Goal: Information Seeking & Learning: Learn about a topic

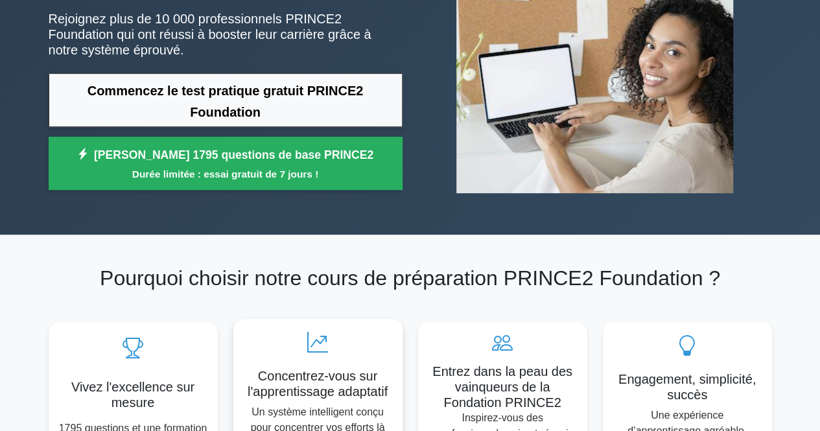
scroll to position [130, 0]
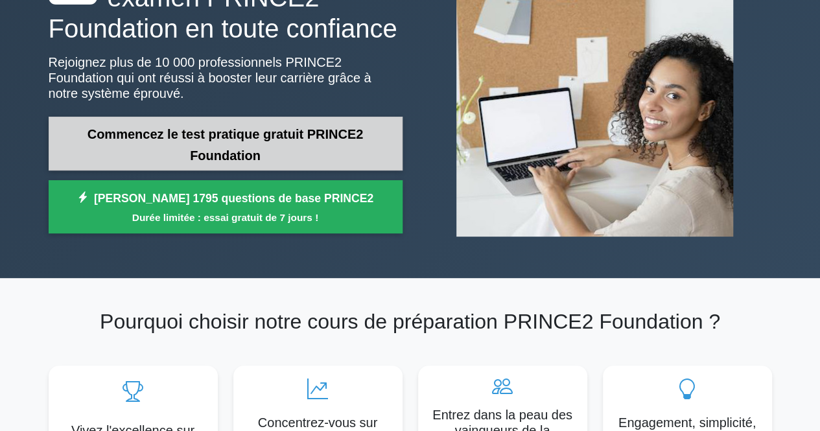
click at [194, 135] on link "Commencez le test pratique gratuit PRINCE2 Foundation" at bounding box center [226, 144] width 354 height 54
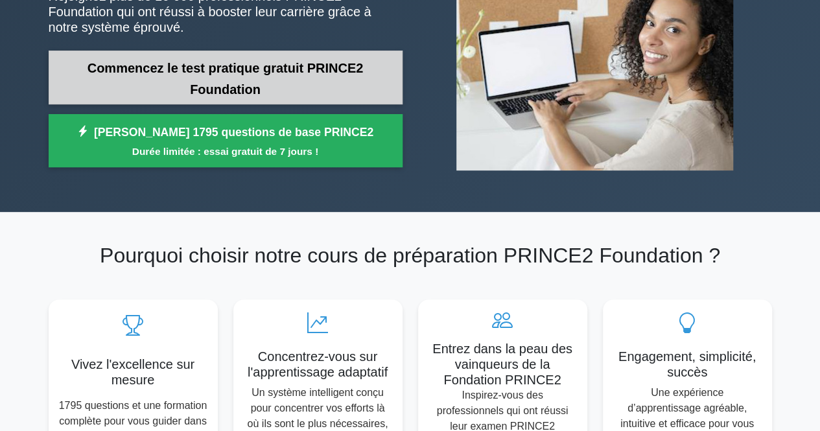
scroll to position [194, 0]
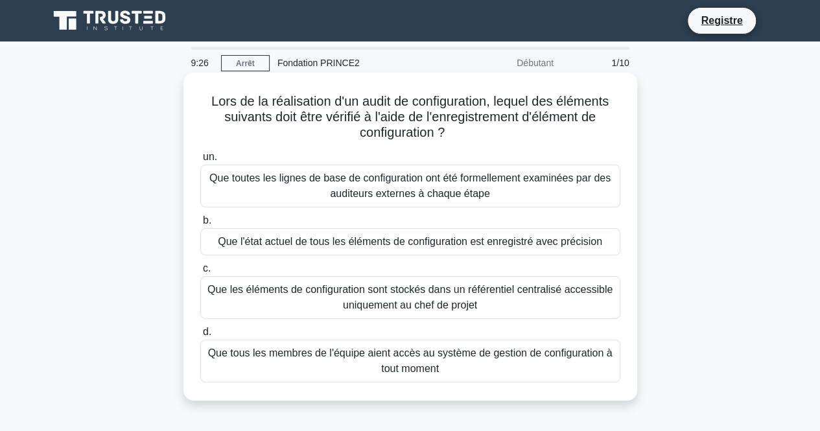
click at [461, 366] on font "Que tous les membres de l'équipe aient accès au système de gestion de configura…" at bounding box center [410, 360] width 408 height 31
click at [200, 336] on input "d. Que tous les membres de l'équipe aient accès au système de gestion de config…" at bounding box center [200, 332] width 0 height 8
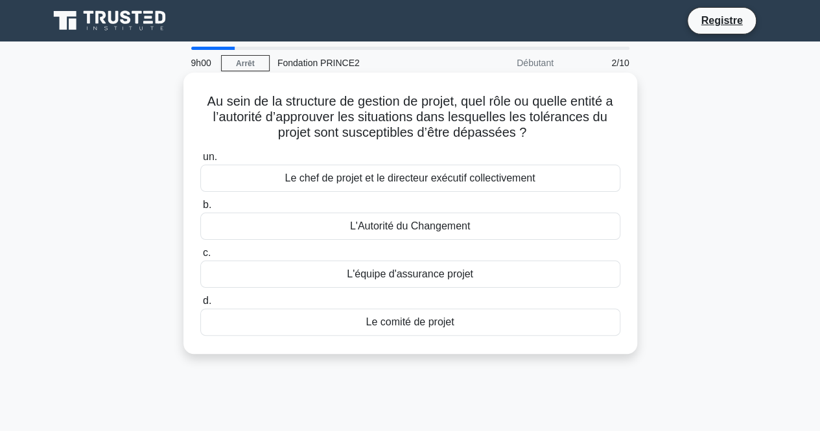
click at [421, 323] on font "Le comité de projet" at bounding box center [410, 321] width 88 height 11
click at [200, 305] on input "d. Le comité de projet" at bounding box center [200, 301] width 0 height 8
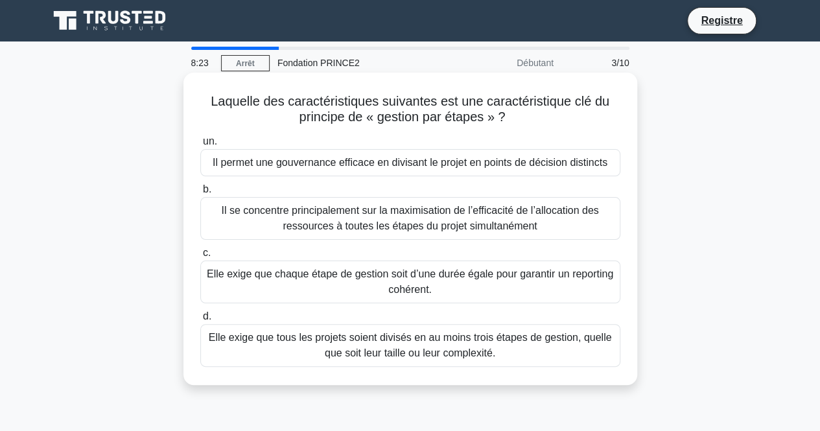
click at [425, 166] on font "Il permet une gouvernance efficace en divisant le projet en points de décision …" at bounding box center [410, 162] width 395 height 11
click at [200, 146] on input "un. Il permet une gouvernance efficace en divisant le projet en points de décis…" at bounding box center [200, 141] width 0 height 8
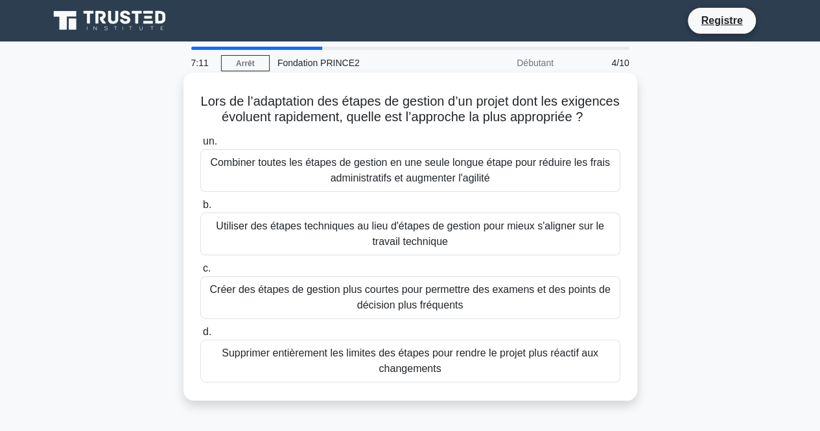
click at [497, 313] on font "Créer des étapes de gestion plus courtes pour permettre des examens et des poin…" at bounding box center [410, 297] width 408 height 31
click at [200, 273] on input "c. Créer des étapes de gestion plus courtes pour permettre des examens et des p…" at bounding box center [200, 268] width 0 height 8
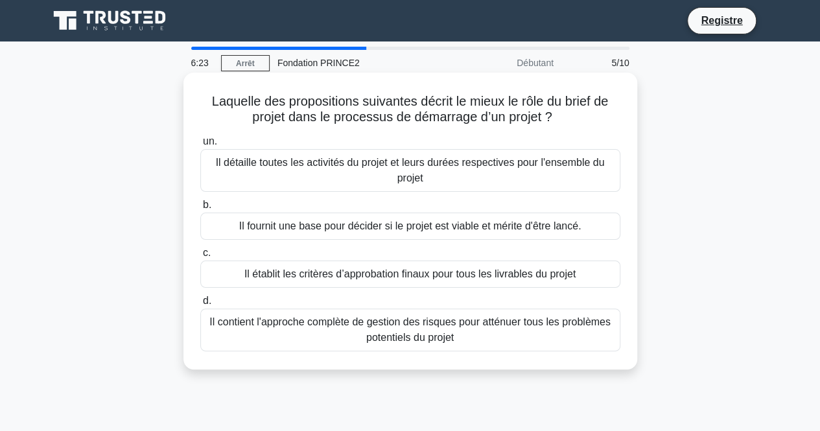
click at [299, 231] on font "Il fournit une base pour décider si le projet est viable et mérite d'être lancé." at bounding box center [410, 225] width 342 height 11
click at [200, 209] on input "b. Il fournit une base pour décider si le projet est viable et mérite d'être la…" at bounding box center [200, 205] width 0 height 8
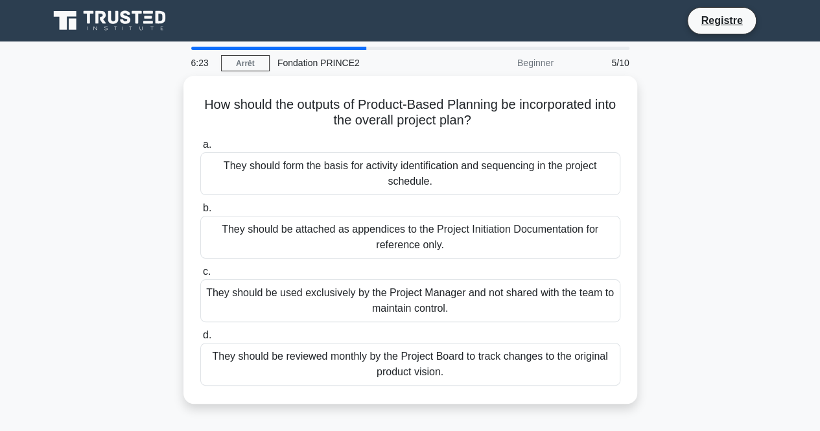
click at [299, 231] on div "They should be attached as appendices to the Project Initiation Documentation f…" at bounding box center [410, 237] width 420 height 43
click at [200, 213] on input "b. They should be attached as appendices to the Project Initiation Documentatio…" at bounding box center [200, 208] width 0 height 8
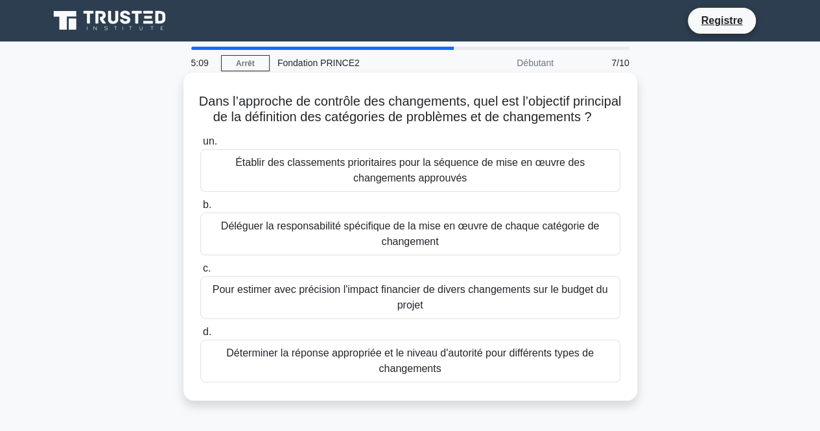
click at [367, 250] on font "Déléguer la responsabilité spécifique de la mise en œuvre de chaque catégorie d…" at bounding box center [410, 233] width 408 height 31
click at [200, 209] on input "b. Déléguer la responsabilité spécifique de la mise en œuvre de chaque catégori…" at bounding box center [200, 205] width 0 height 8
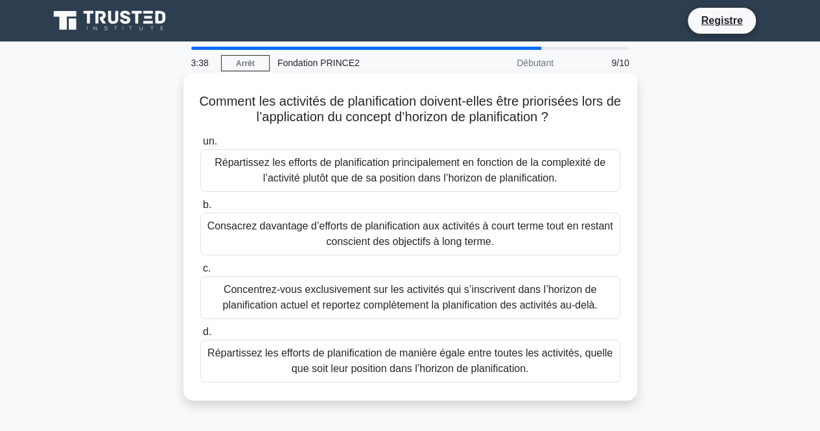
click at [285, 174] on font "Répartissez les efforts de planification principalement en fonction de la compl…" at bounding box center [410, 170] width 391 height 27
click at [200, 146] on input "un. Répartissez les efforts de planification principalement en fonction de la c…" at bounding box center [200, 141] width 0 height 8
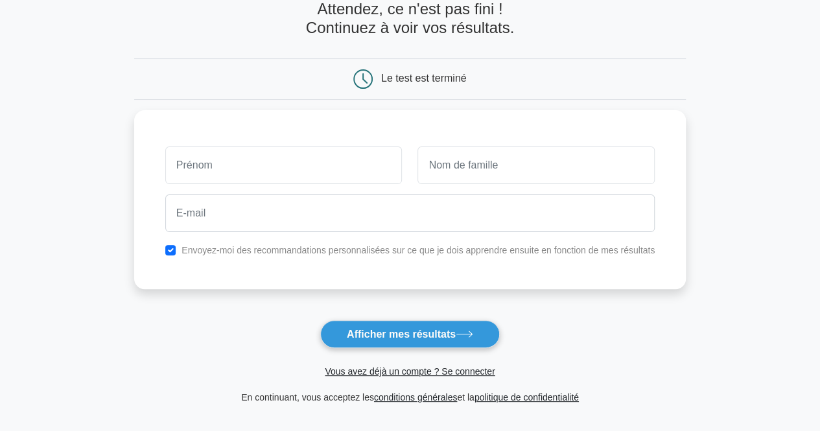
scroll to position [65, 0]
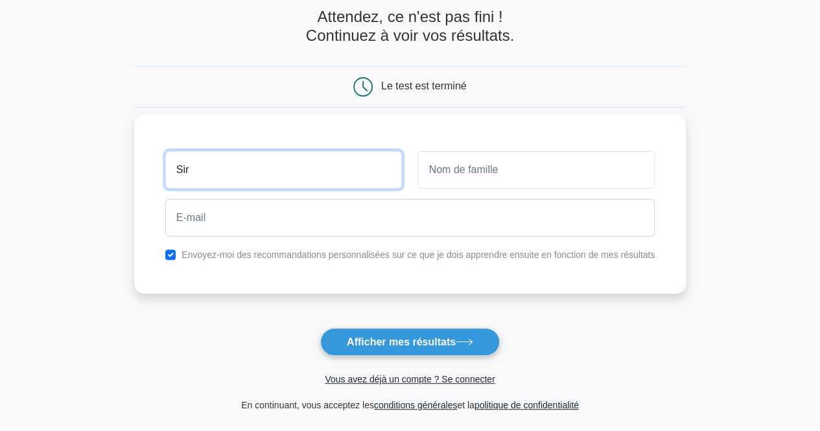
click at [242, 167] on input "Sir" at bounding box center [283, 170] width 237 height 38
type input "a"
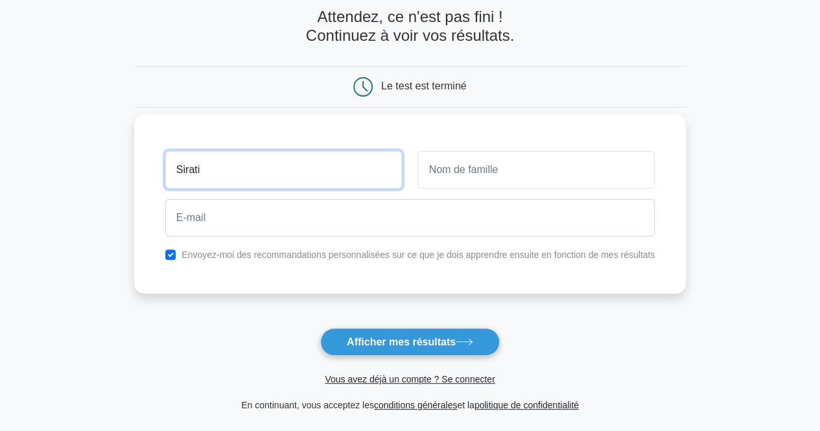
type input "Sirati"
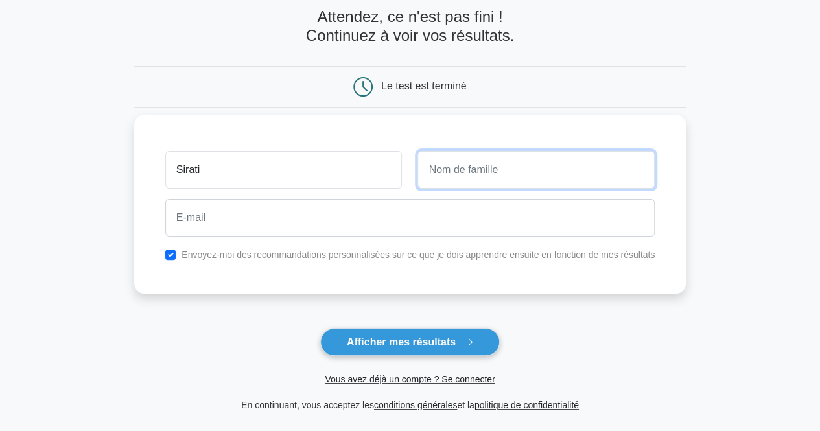
click at [477, 156] on input "text" at bounding box center [535, 170] width 237 height 38
type input "TIDJANI"
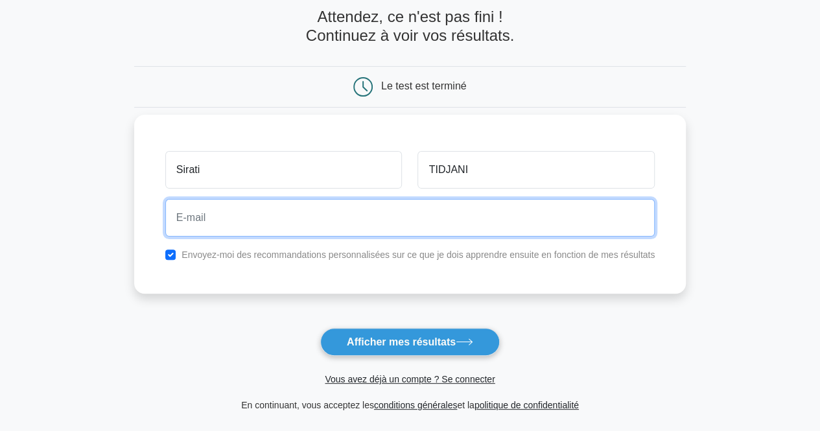
click at [308, 221] on input "email" at bounding box center [409, 218] width 489 height 38
type input "ntidjani@yahoo.fr"
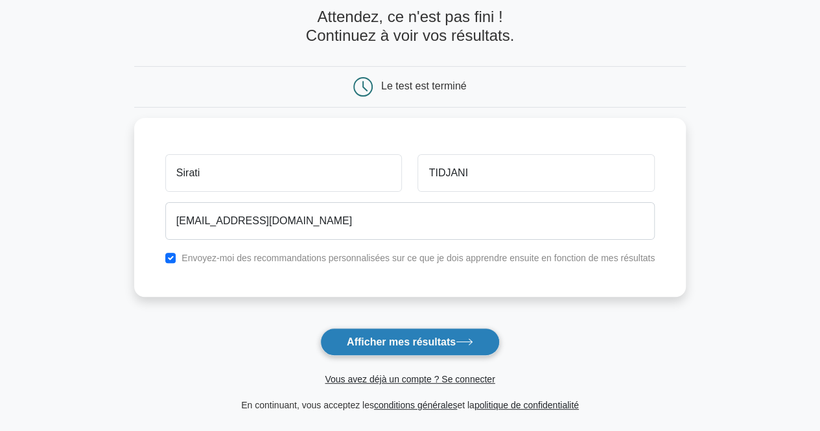
click at [357, 336] on font "Afficher mes résultats" at bounding box center [401, 341] width 109 height 11
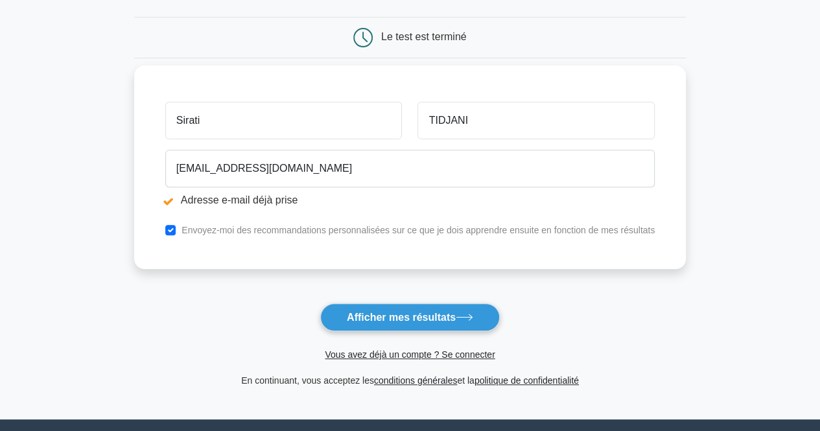
scroll to position [194, 0]
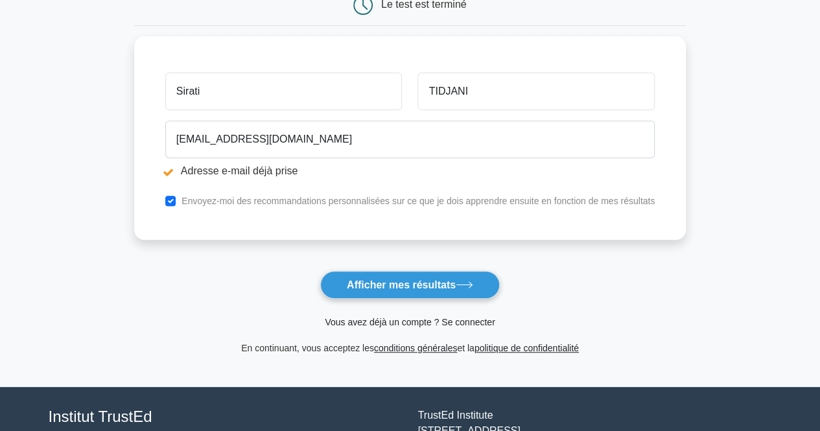
click at [393, 323] on font "Vous avez déjà un compte ? Se connecter" at bounding box center [410, 322] width 170 height 10
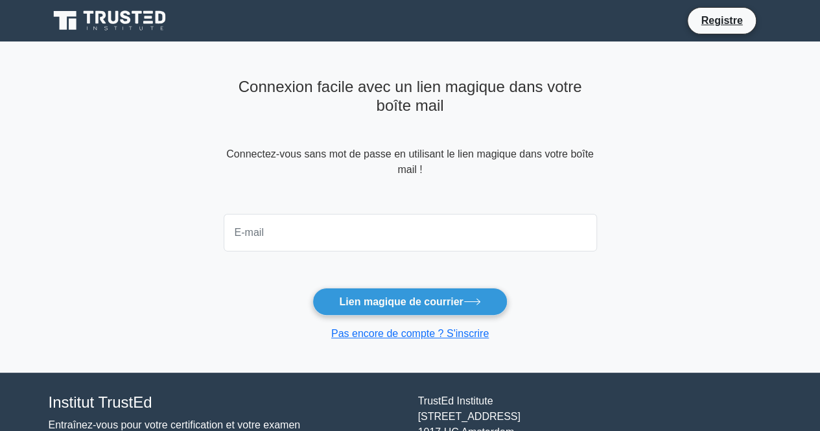
click at [299, 238] on input "email" at bounding box center [410, 233] width 373 height 38
type input "ntidjani@yahoo.fr"
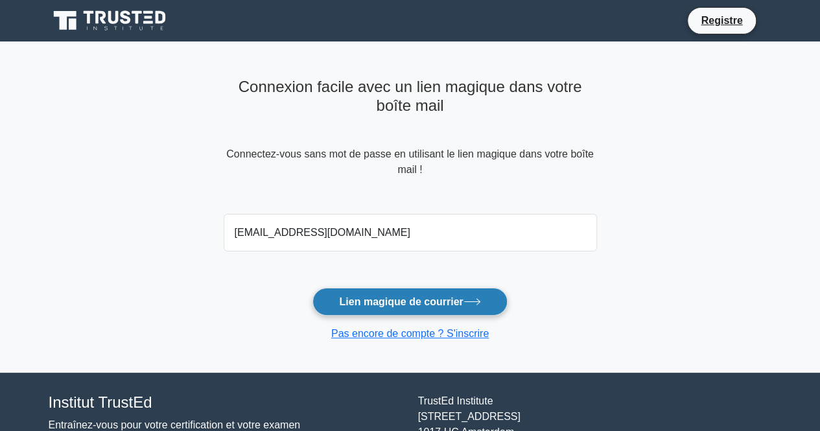
click at [400, 304] on font "Lien magique de courrier" at bounding box center [401, 301] width 124 height 11
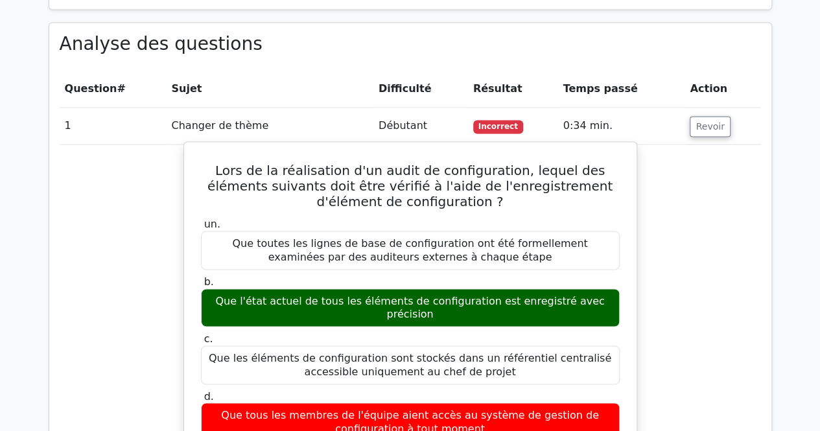
scroll to position [1037, 0]
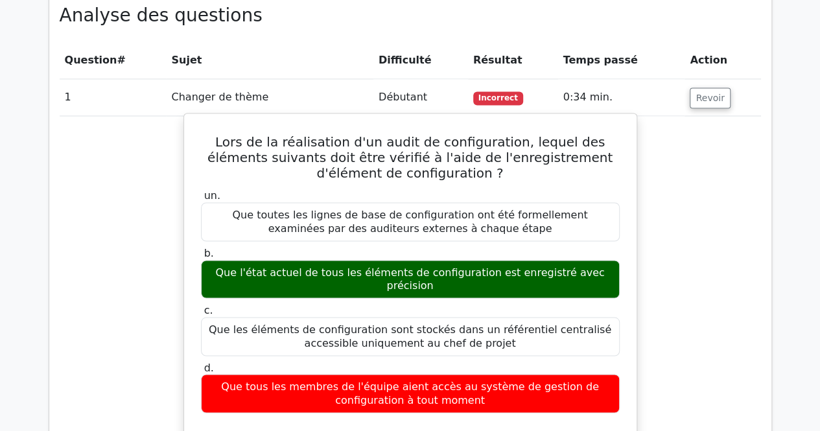
click at [555, 389] on div "un. Que toutes les lignes de base de configuration ont été formellement examiné…" at bounding box center [410, 300] width 434 height 229
click at [297, 202] on div "Que toutes les lignes de base de configuration ont été formellement examinées p…" at bounding box center [410, 221] width 419 height 39
click at [620, 384] on div "d. Que tous les membres de l'équipe aient accès au système de gestion de config…" at bounding box center [410, 387] width 434 height 52
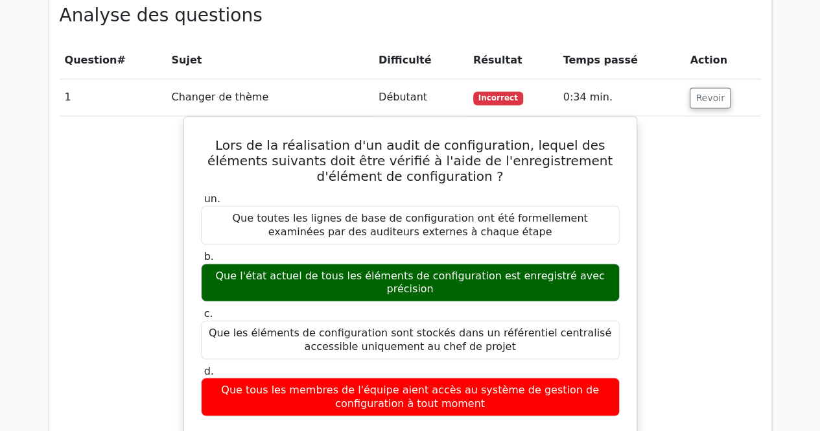
click at [618, 42] on th "Temps passé" at bounding box center [621, 60] width 127 height 37
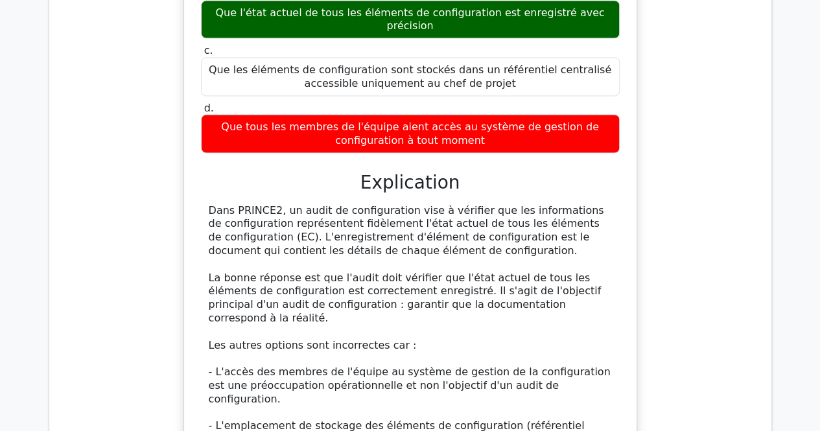
scroll to position [1361, 0]
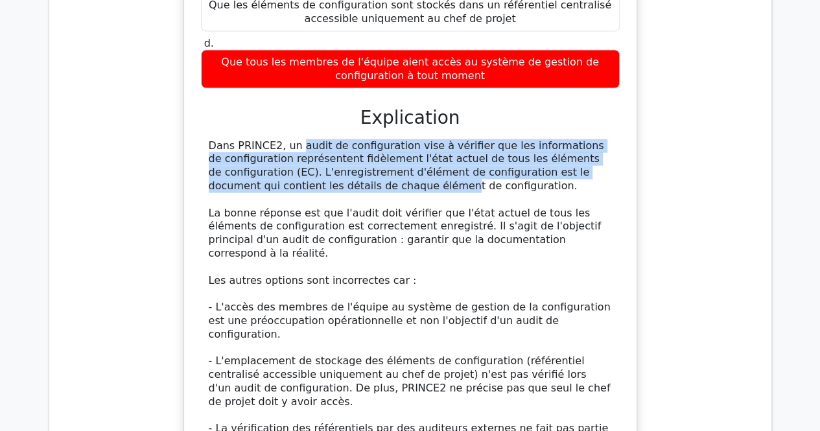
drag, startPoint x: 209, startPoint y: 113, endPoint x: 310, endPoint y: 160, distance: 111.3
click at [310, 160] on font "Dans PRINCE2, un audit de configuration vise à vérifier que les informations de…" at bounding box center [406, 165] width 395 height 52
click at [454, 233] on div "Dans PRINCE2, un audit de configuration vise à vérifier que les informations de…" at bounding box center [410, 307] width 403 height 337
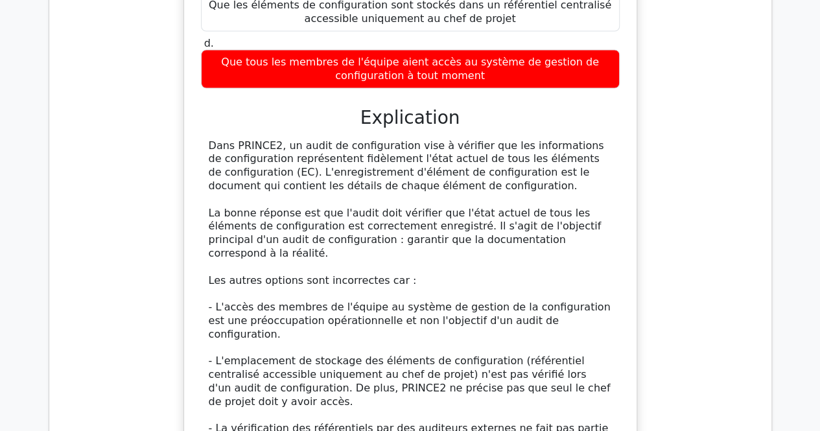
click at [209, 139] on font "Dans PRINCE2, un audit de configuration vise à vérifier que les informations de…" at bounding box center [406, 165] width 395 height 52
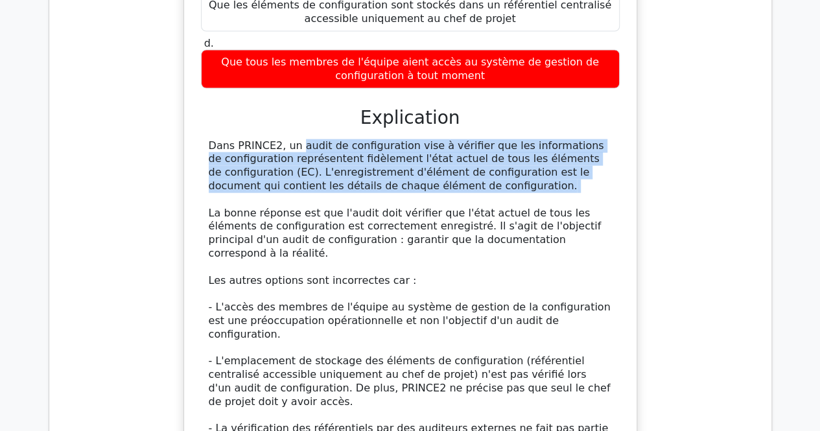
click at [209, 139] on font "Dans PRINCE2, un audit de configuration vise à vérifier que les informations de…" at bounding box center [406, 165] width 395 height 52
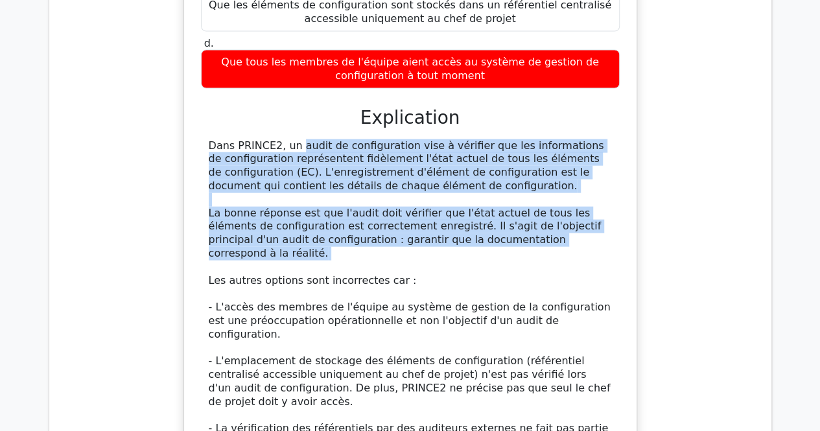
copy div "Dans PRINCE2, un audit de configuration vise à vérifier que les informations de…"
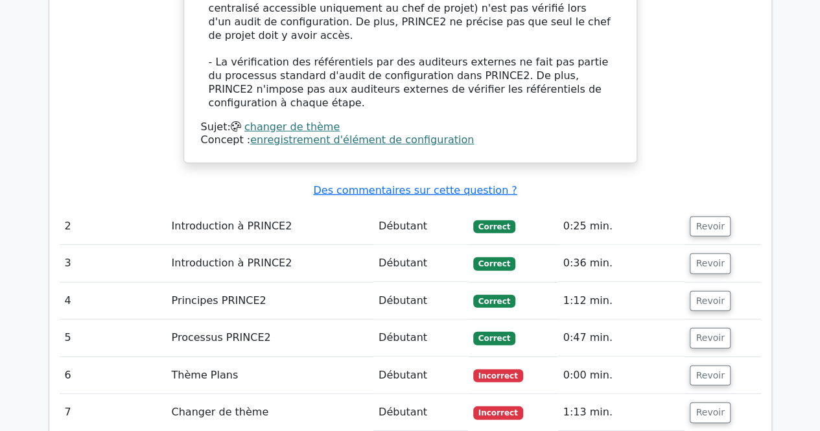
scroll to position [1750, 0]
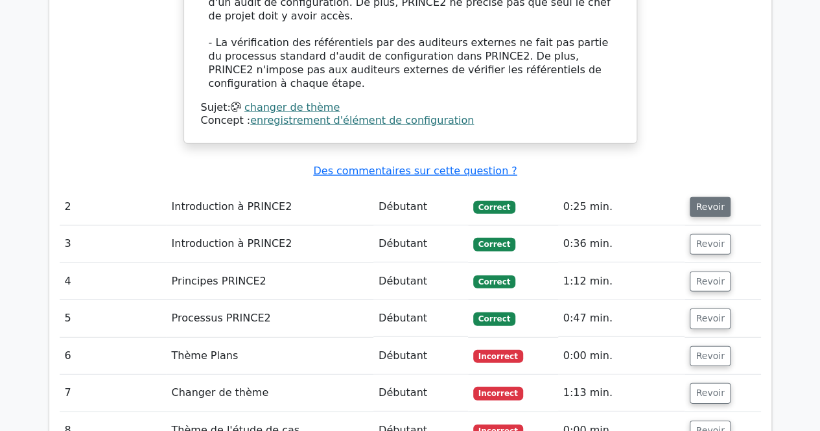
click at [700, 202] on font "Revoir" at bounding box center [709, 207] width 29 height 10
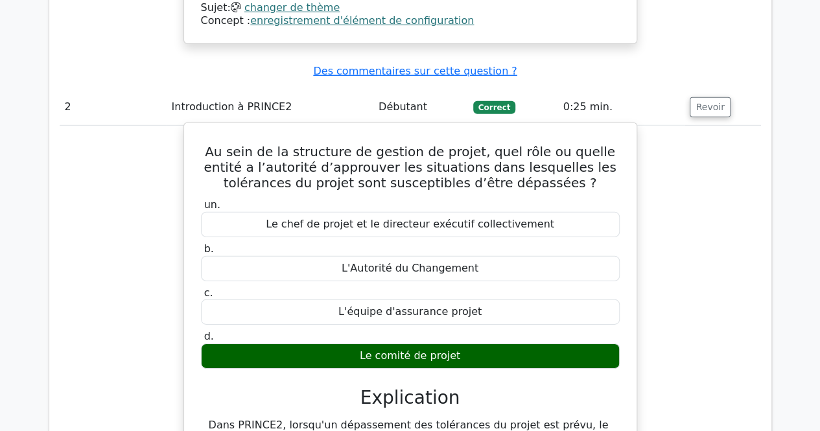
scroll to position [1879, 0]
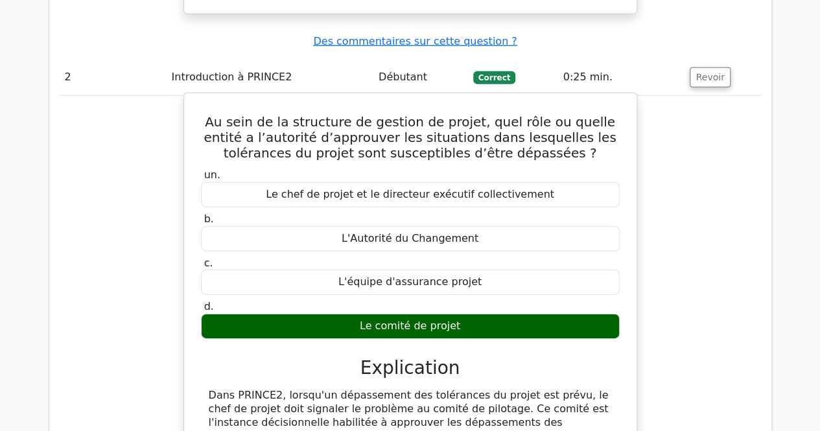
click at [268, 99] on div "Au sein de la structure de gestion de projet, quel rôle ou quelle entité a l’au…" at bounding box center [410, 382] width 442 height 567
click at [443, 225] on div "un. Le chef de projet et le directeur exécutif collectivement b. L'Autorité du …" at bounding box center [410, 253] width 434 height 175
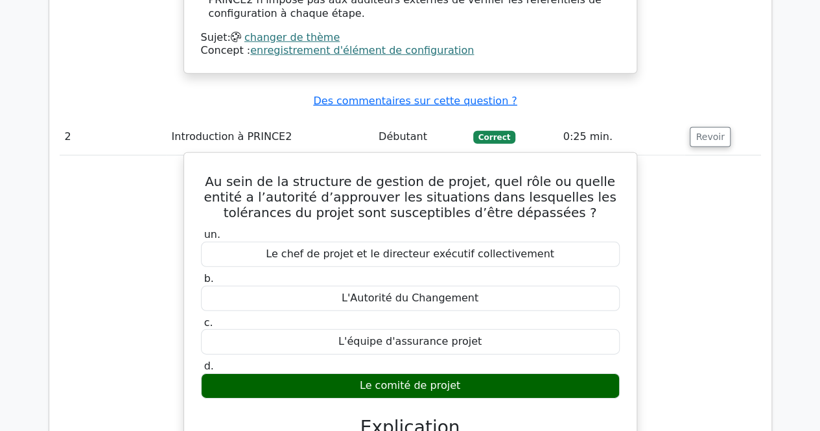
scroll to position [1815, 0]
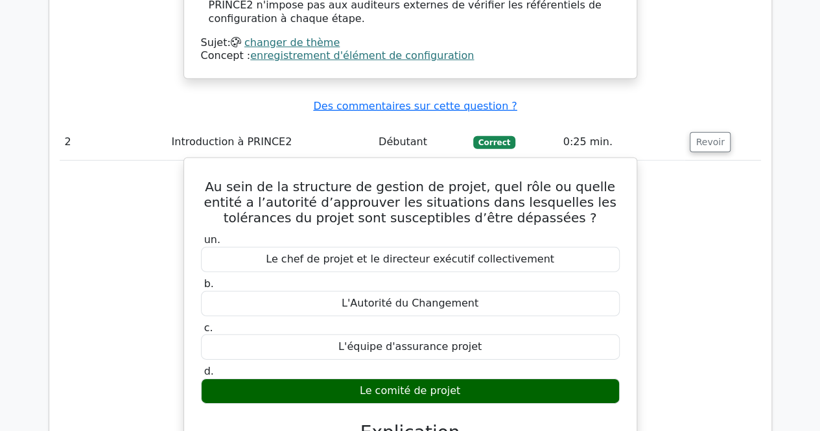
drag, startPoint x: 296, startPoint y: 220, endPoint x: 289, endPoint y: 202, distance: 19.3
click at [296, 291] on div "L'Autorité du Changement" at bounding box center [410, 303] width 419 height 25
drag, startPoint x: 250, startPoint y: 190, endPoint x: 251, endPoint y: 159, distance: 31.2
click at [250, 247] on div "Le chef de projet et le directeur exécutif collectivement" at bounding box center [410, 259] width 419 height 25
click at [316, 277] on label "b. L'Autorité du Changement" at bounding box center [410, 296] width 419 height 39
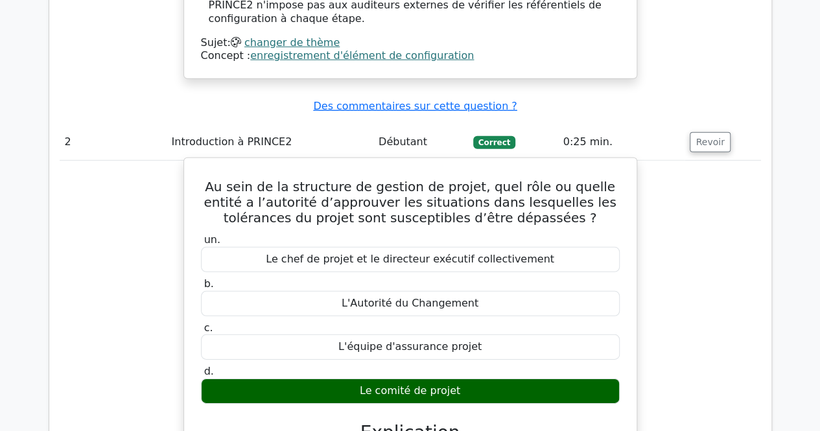
click at [317, 291] on div "L'Autorité du Changement" at bounding box center [410, 303] width 419 height 25
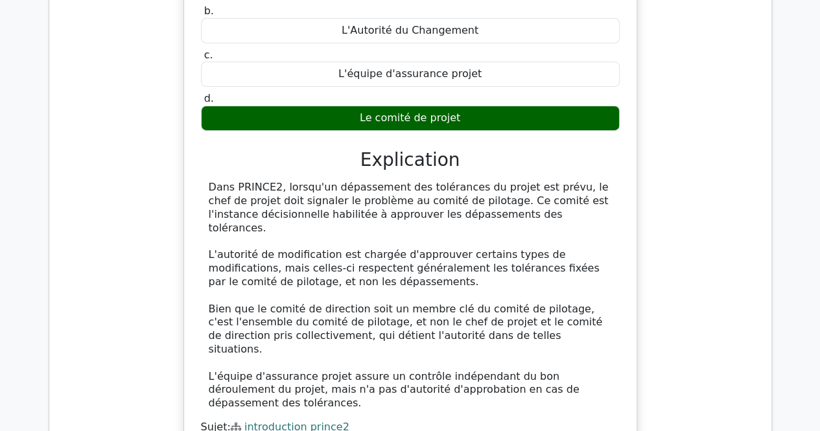
scroll to position [2074, 0]
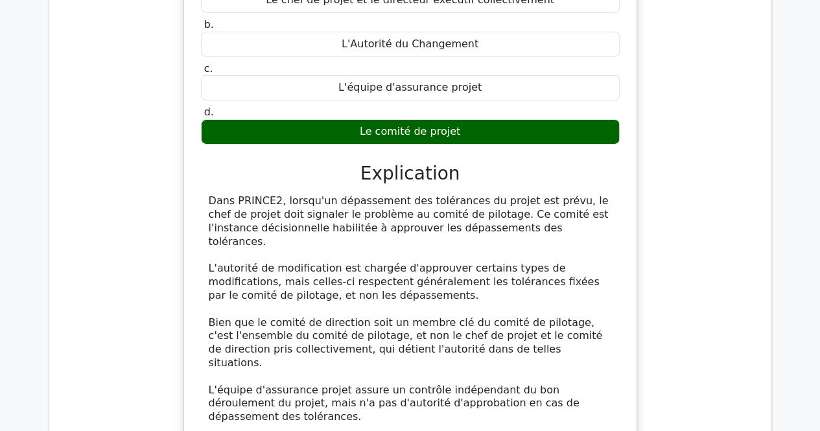
click at [209, 194] on font "Dans PRINCE2, lorsqu'un dépassement des tolérances du projet est prévu, le chef…" at bounding box center [409, 220] width 400 height 52
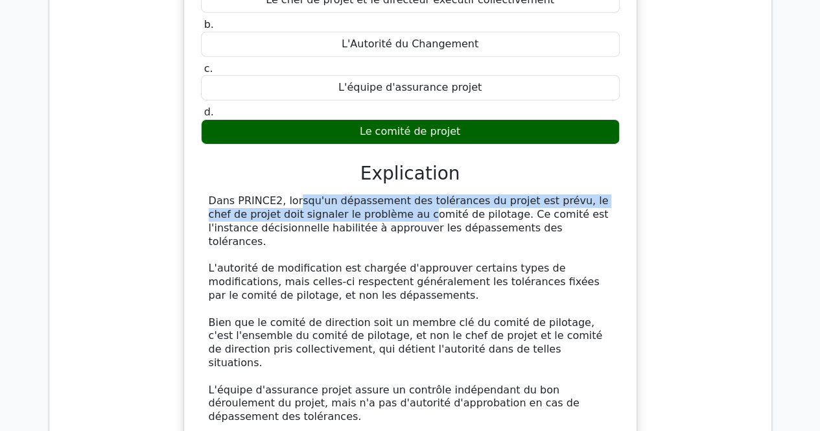
drag, startPoint x: 222, startPoint y: 128, endPoint x: 298, endPoint y: 150, distance: 79.4
click at [285, 194] on font "Dans PRINCE2, lorsqu'un dépassement des tolérances du projet est prévu, le chef…" at bounding box center [409, 220] width 400 height 52
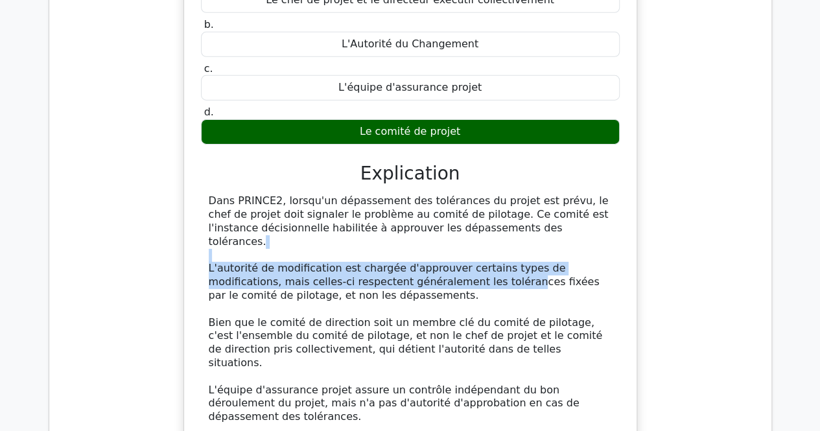
drag, startPoint x: 344, startPoint y: 165, endPoint x: 413, endPoint y: 189, distance: 73.4
click at [413, 194] on div "Dans PRINCE2, lorsqu'un dépassement des tolérances du projet est prévu, le chef…" at bounding box center [410, 308] width 403 height 229
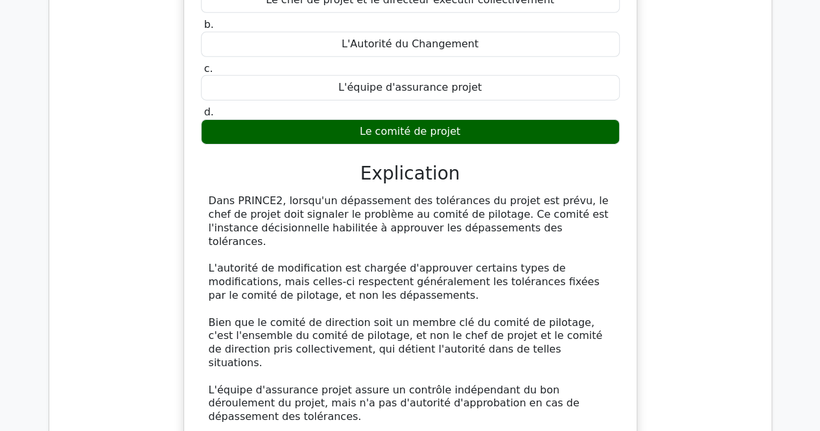
click at [207, 194] on div "Dans PRINCE2, lorsqu'un dépassement des tolérances du projet est prévu, le chef…" at bounding box center [410, 308] width 419 height 229
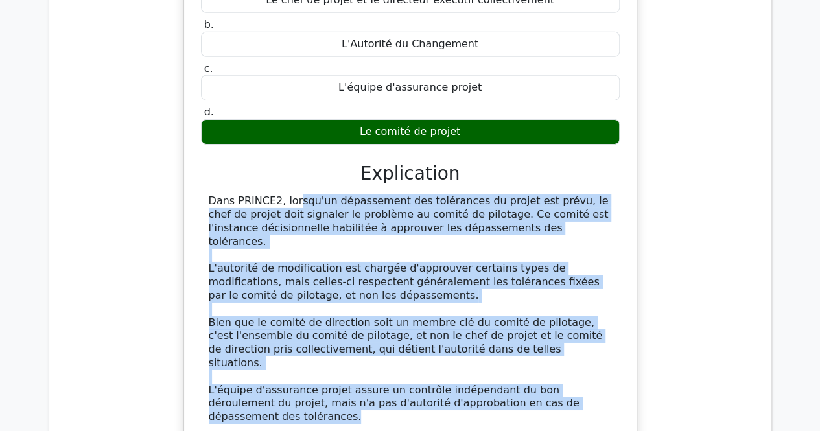
drag, startPoint x: 209, startPoint y: 125, endPoint x: 610, endPoint y: 301, distance: 438.8
click at [610, 301] on div "Dans PRINCE2, lorsqu'un dépassement des tolérances du projet est prévu, le chef…" at bounding box center [410, 308] width 403 height 229
copy div "Dans PRINCE2, lorsqu'un dépassement des tolérances du projet est prévu, le chef…"
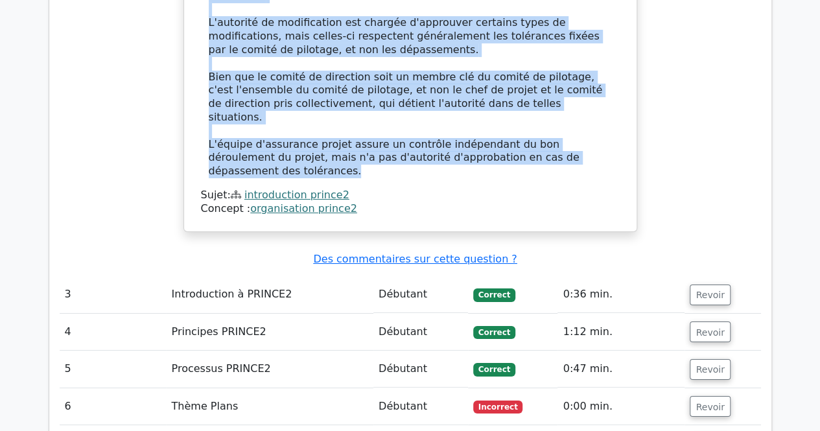
scroll to position [2333, 0]
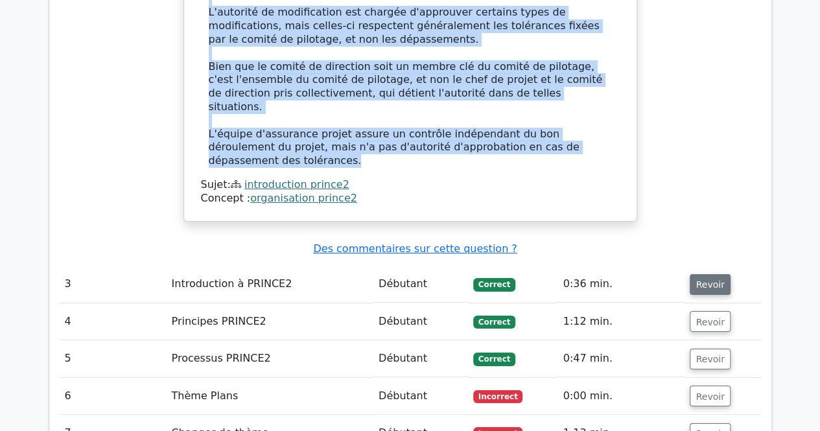
click at [700, 279] on font "Revoir" at bounding box center [709, 284] width 29 height 10
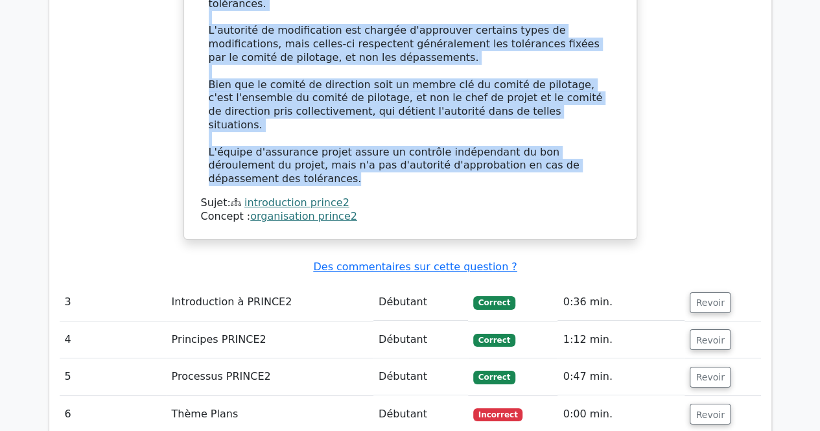
scroll to position [2268, 0]
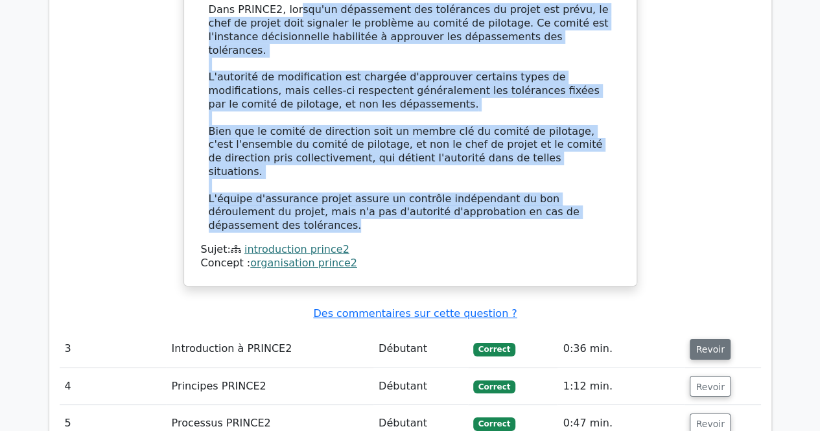
click at [706, 344] on font "Revoir" at bounding box center [709, 349] width 29 height 10
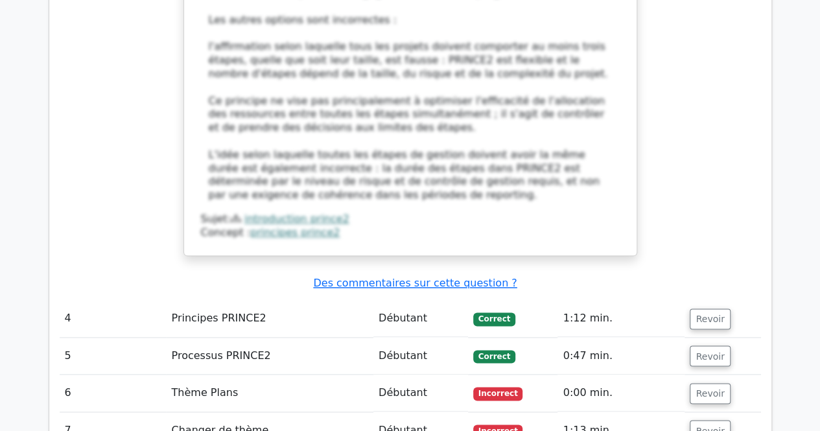
scroll to position [3111, 0]
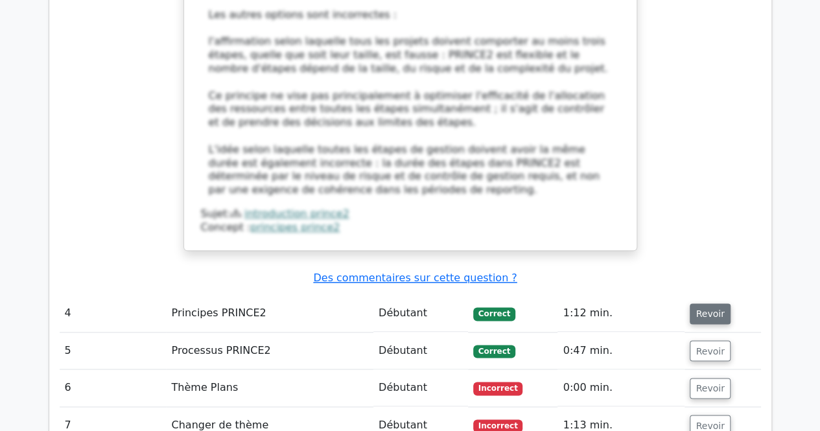
click at [701, 308] on font "Revoir" at bounding box center [709, 313] width 29 height 10
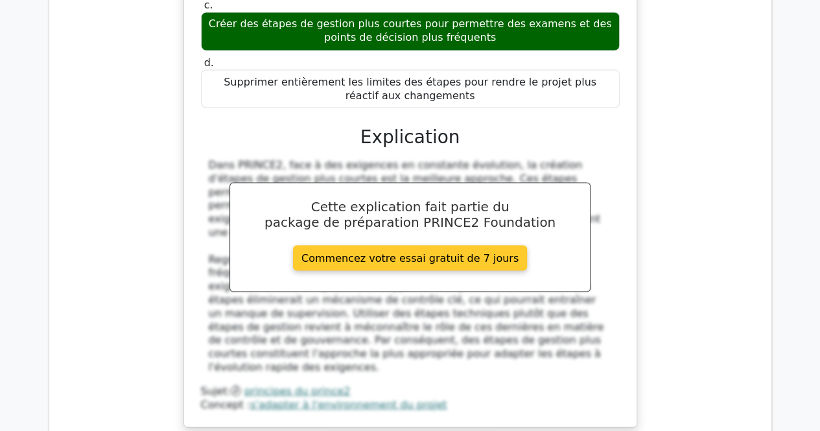
scroll to position [3694, 0]
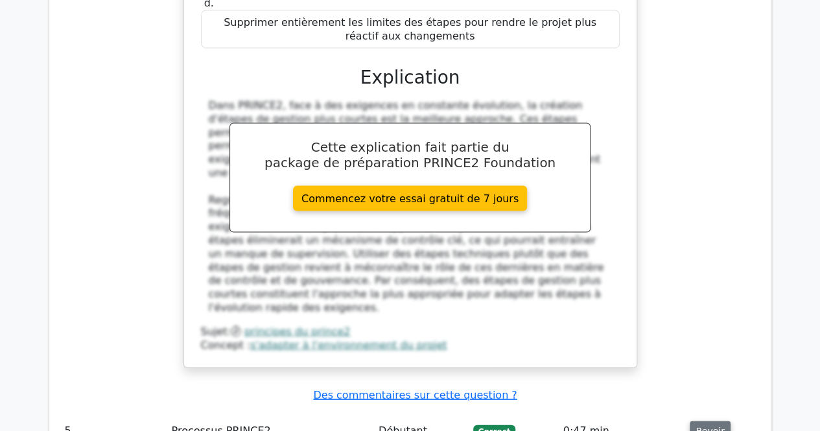
click at [703, 426] on font "Revoir" at bounding box center [709, 431] width 29 height 10
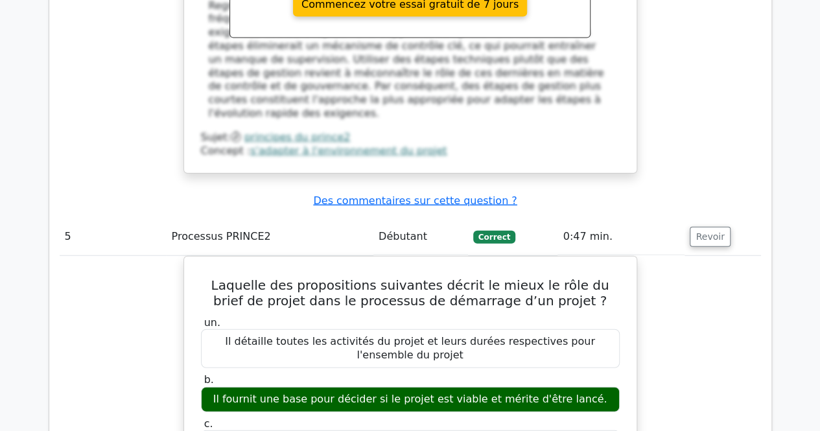
scroll to position [3953, 0]
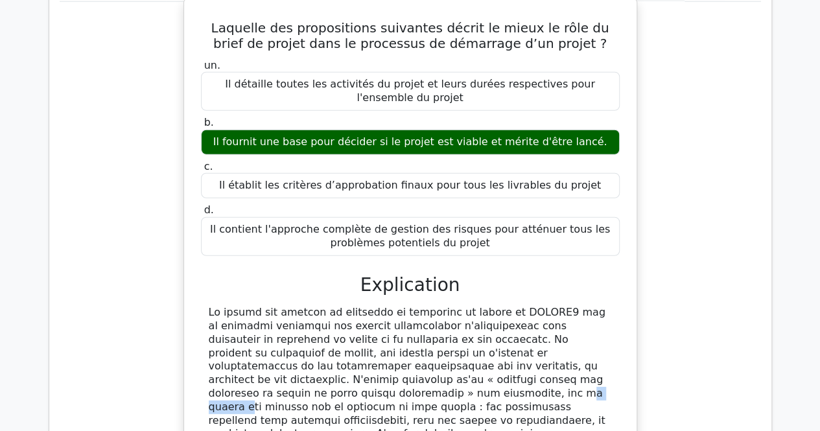
scroll to position [4148, 0]
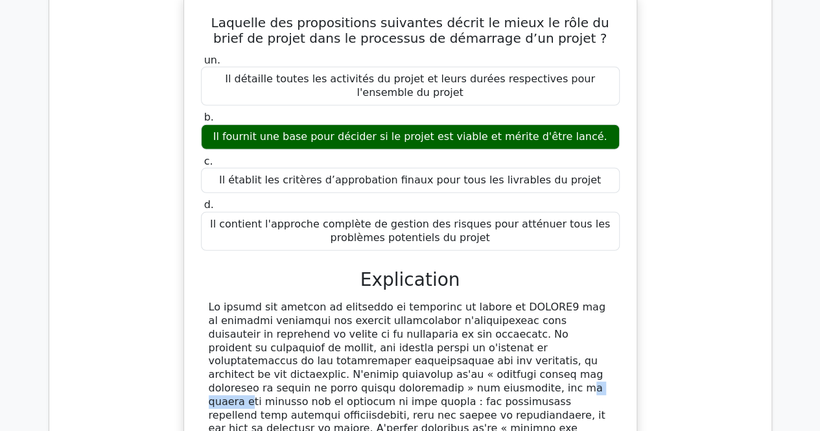
click at [209, 301] on font at bounding box center [410, 428] width 403 height 255
click at [211, 301] on font at bounding box center [410, 428] width 403 height 255
drag, startPoint x: 209, startPoint y: 132, endPoint x: 428, endPoint y: 334, distance: 298.6
click at [428, 334] on div at bounding box center [410, 429] width 403 height 256
copy font "Le cahier des charges du processus de démarrage de projet de PRINCE2 est un doc…"
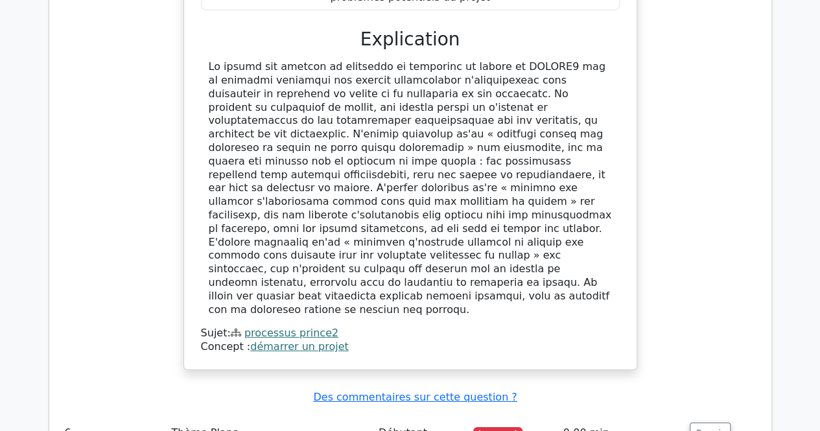
scroll to position [4407, 0]
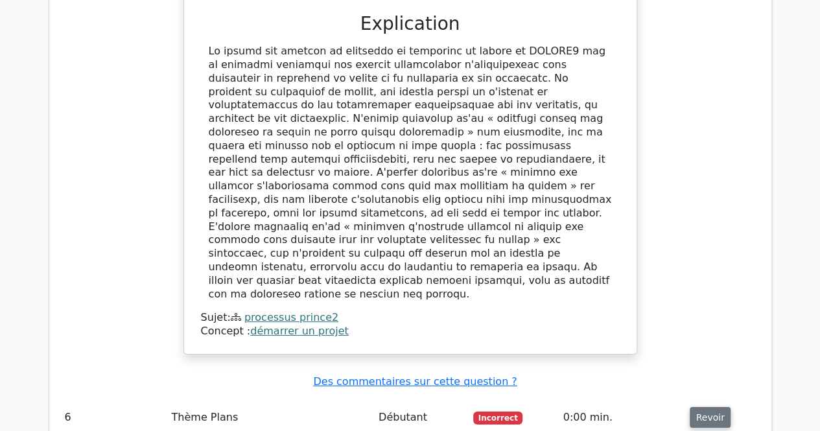
click at [701, 412] on font "Revoir" at bounding box center [709, 417] width 29 height 10
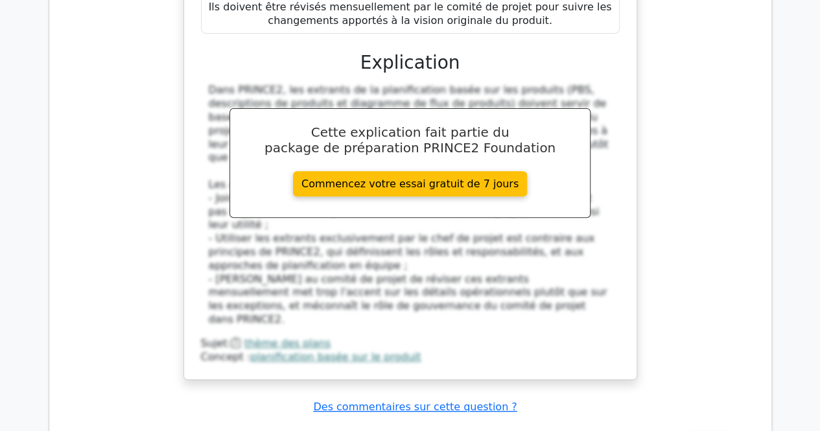
scroll to position [5107, 0]
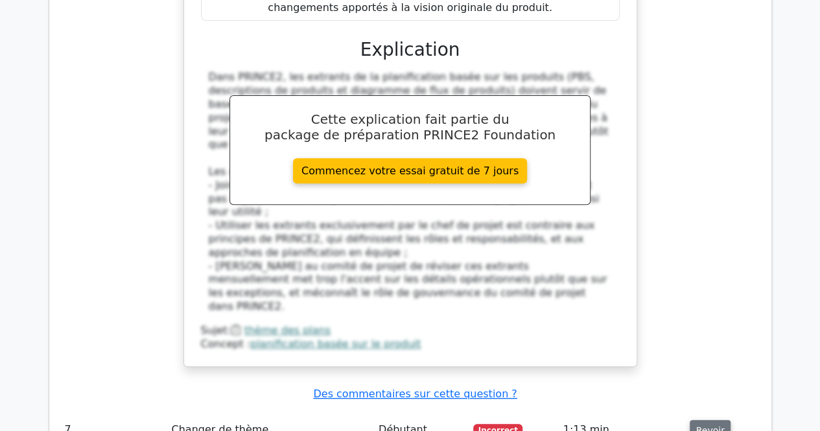
click at [710, 424] on font "Revoir" at bounding box center [709, 429] width 29 height 10
click at [705, 424] on font "Revoir" at bounding box center [709, 429] width 29 height 10
click at [697, 424] on font "Revoir" at bounding box center [709, 429] width 29 height 10
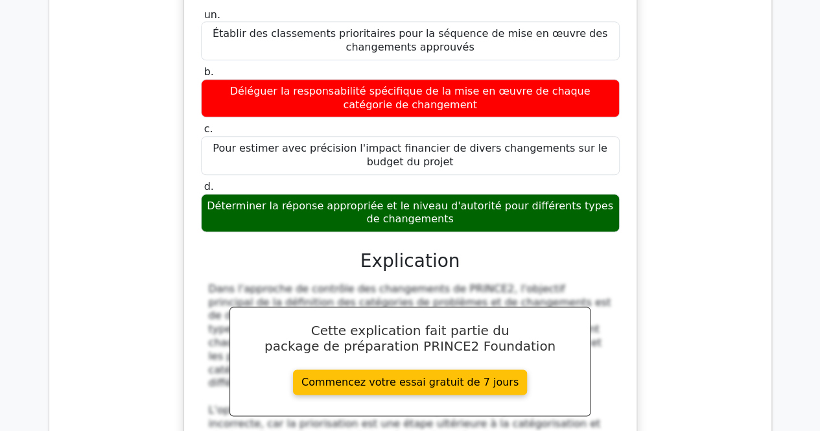
scroll to position [5755, 0]
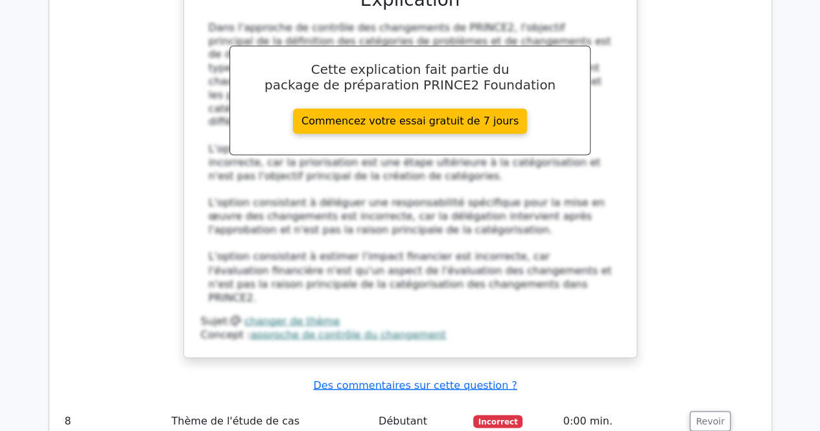
scroll to position [5949, 0]
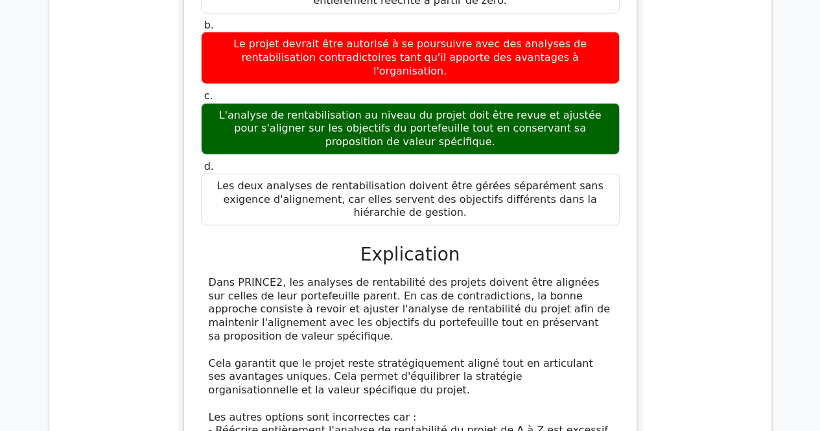
scroll to position [6533, 0]
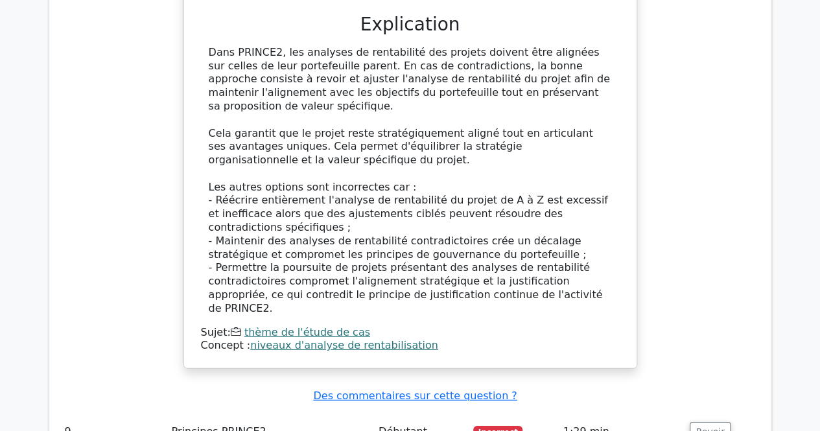
scroll to position [6727, 0]
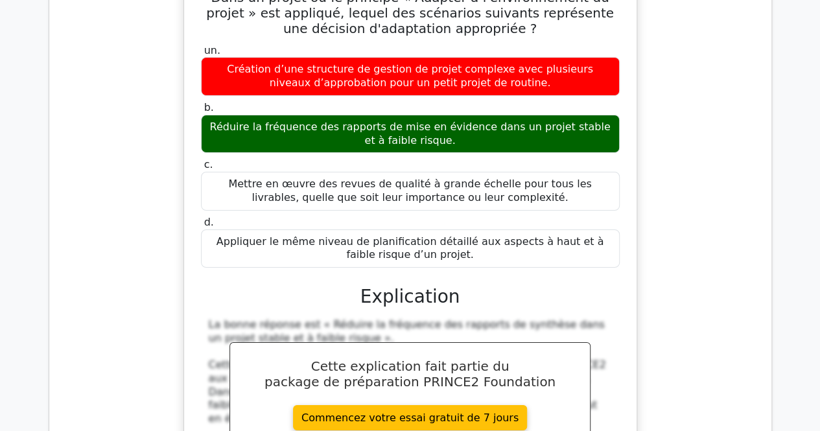
scroll to position [7310, 0]
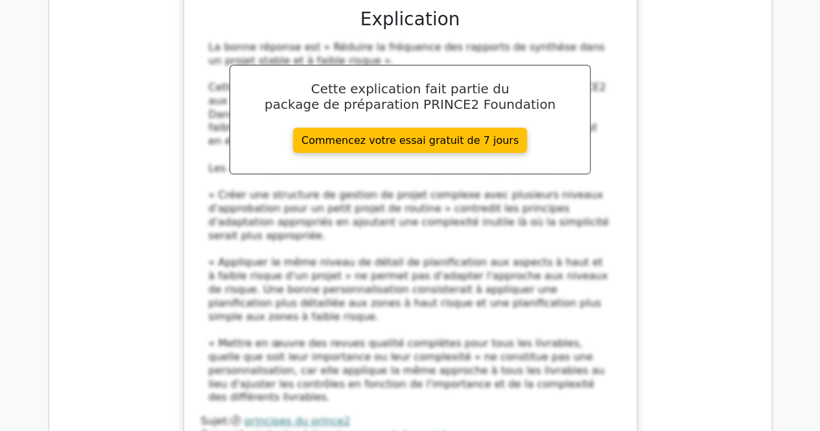
scroll to position [7440, 0]
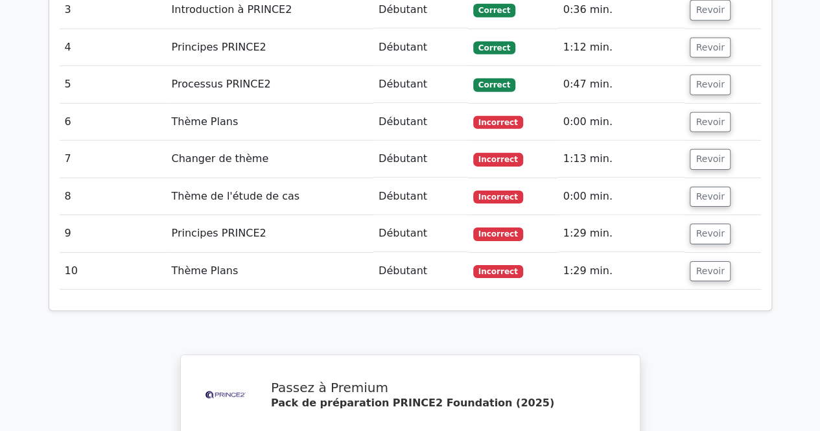
scroll to position [1882, 0]
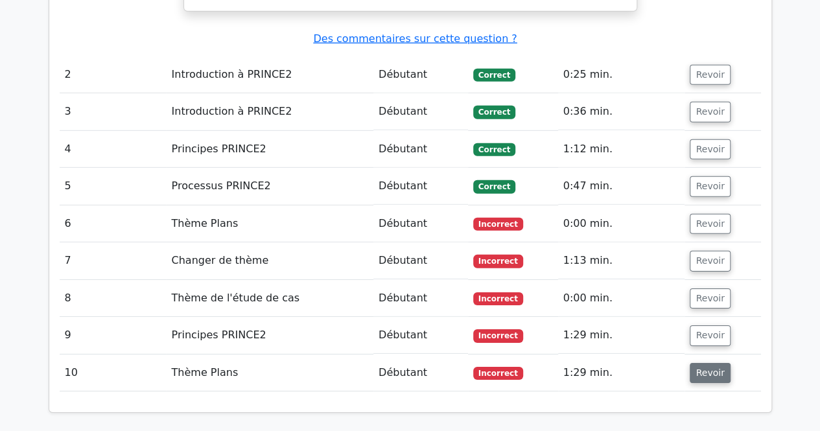
click at [715, 367] on font "Revoir" at bounding box center [709, 372] width 29 height 10
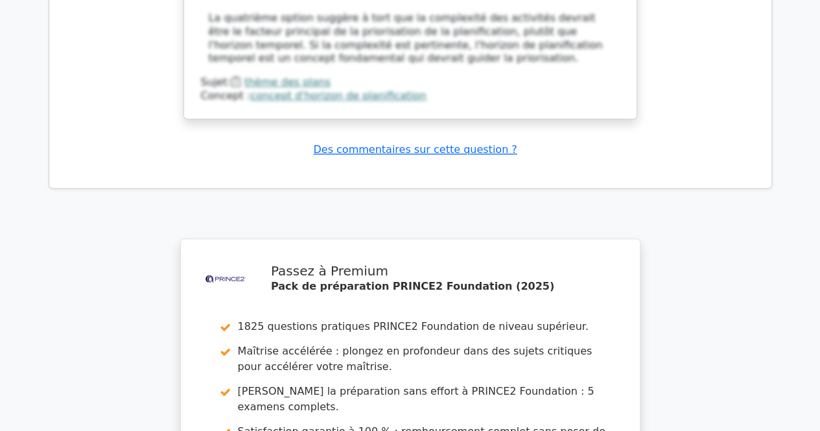
scroll to position [3113, 0]
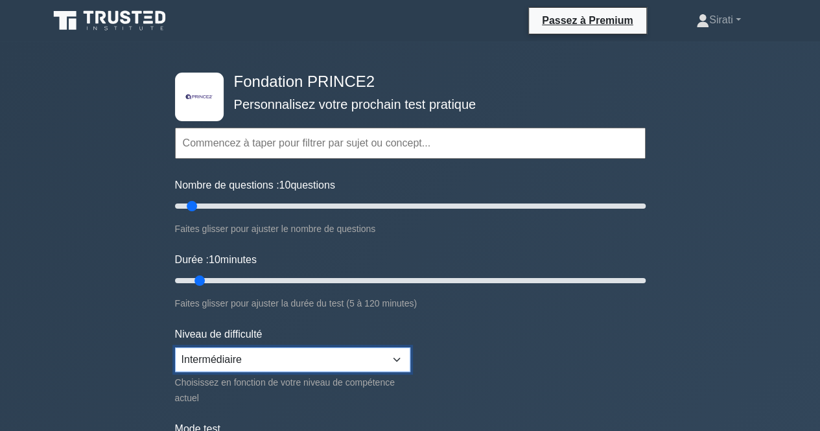
click at [406, 360] on select "Débutant Intermédiaire Expert" at bounding box center [292, 359] width 235 height 25
click at [375, 351] on select "Débutant Intermédiaire Expert" at bounding box center [292, 359] width 235 height 25
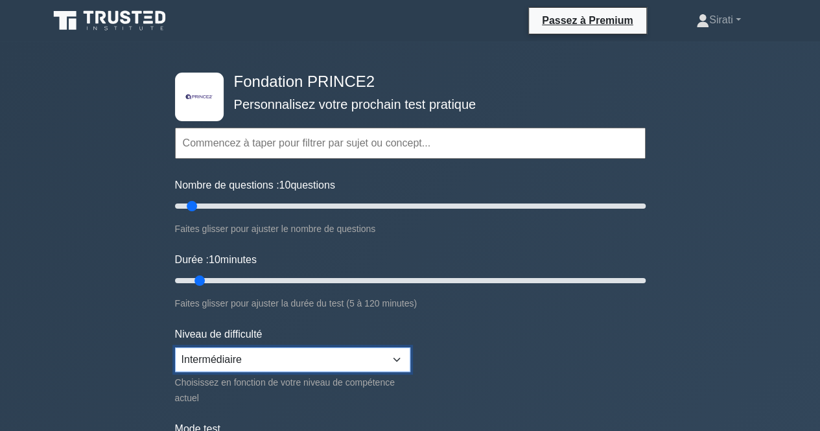
select select "beginner"
click at [175, 347] on select "Débutant Intermédiaire Expert" at bounding box center [292, 359] width 235 height 25
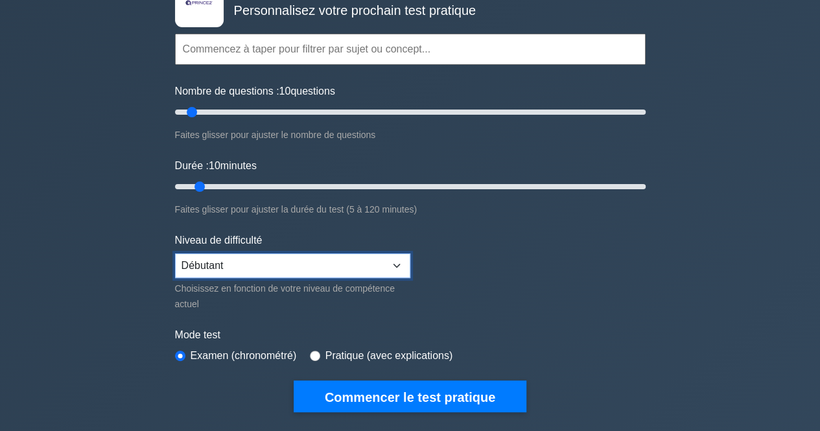
scroll to position [130, 0]
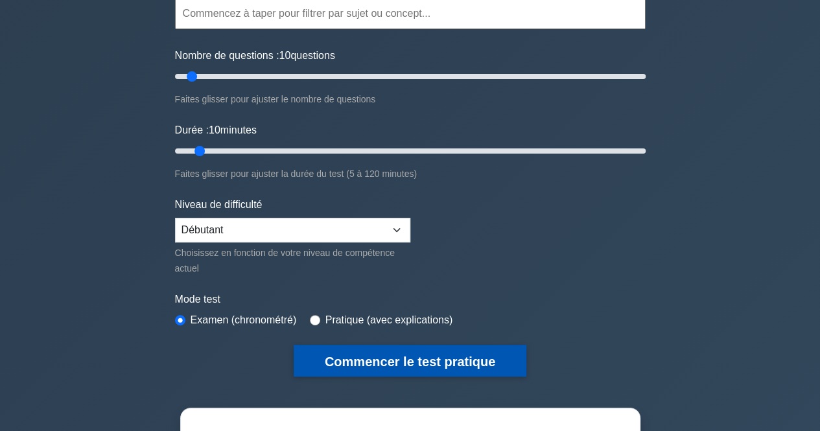
click at [437, 357] on font "Commencer le test pratique" at bounding box center [410, 361] width 170 height 14
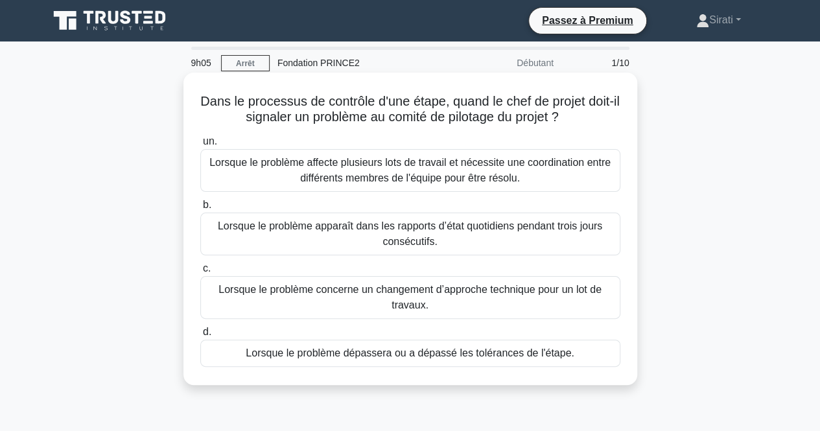
click at [360, 358] on font "Lorsque le problème dépassera ou a dépassé les tolérances de l'étape." at bounding box center [410, 352] width 329 height 11
click at [200, 336] on input "d. Lorsque le problème dépassera ou a dépassé les tolérances de l'étape." at bounding box center [200, 332] width 0 height 8
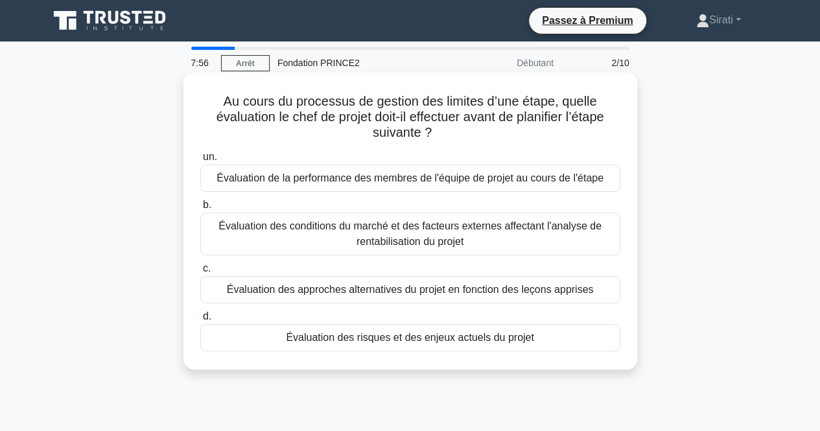
click at [373, 290] on font "Évaluation des approches alternatives du projet en fonction des leçons apprises" at bounding box center [410, 289] width 367 height 11
click at [200, 273] on input "c. Évaluation des approches alternatives du projet en fonction des leçons appri…" at bounding box center [200, 268] width 0 height 8
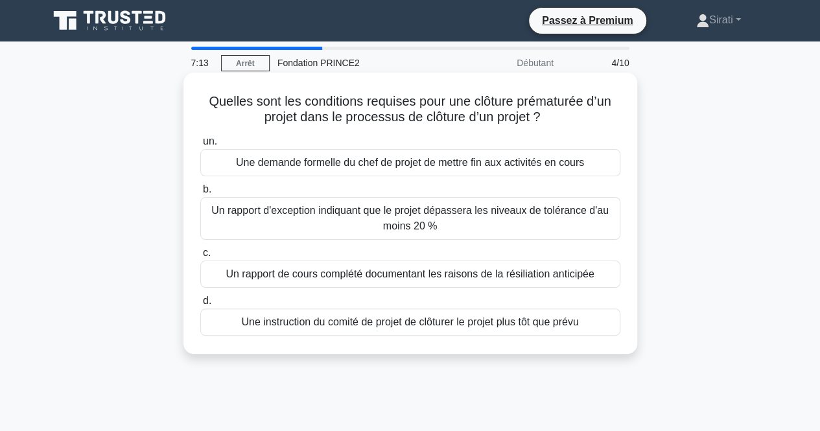
click at [271, 319] on font "Une instruction du comité de projet de clôturer le projet plus tôt que prévu" at bounding box center [409, 321] width 337 height 11
click at [200, 305] on input "d. Une instruction du comité de projet de clôturer le projet plus tôt que prévu" at bounding box center [200, 301] width 0 height 8
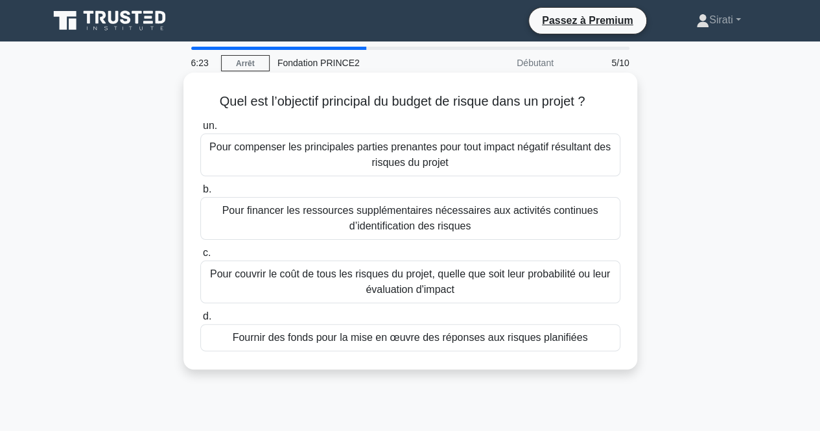
click at [486, 292] on font "Pour couvrir le coût de tous les risques du projet, quelle que soit leur probab…" at bounding box center [410, 281] width 408 height 31
click at [200, 257] on input "c. Pour couvrir le coût de tous les risques du projet, quelle que soit leur pro…" at bounding box center [200, 253] width 0 height 8
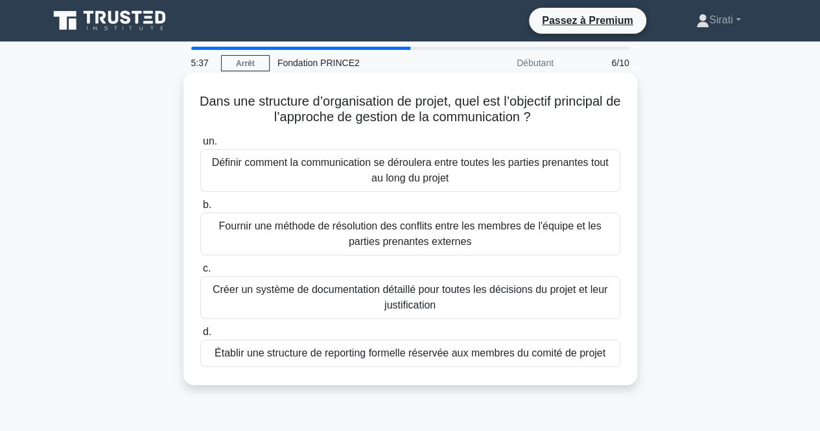
click at [367, 169] on font "Définir comment la communication se déroulera entre toutes les parties prenante…" at bounding box center [410, 170] width 397 height 27
click at [200, 146] on input "un. Définir comment la communication se déroulera entre toutes les parties pren…" at bounding box center [200, 141] width 0 height 8
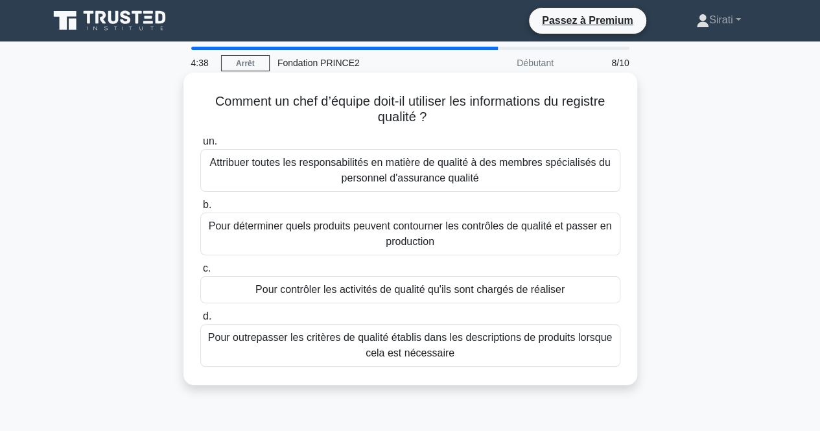
click at [356, 290] on font "Pour contrôler les activités de qualité qu'ils sont chargés de réaliser" at bounding box center [409, 289] width 309 height 11
click at [200, 273] on input "c. Pour contrôler les activités de qualité qu'ils sont chargés de réaliser" at bounding box center [200, 268] width 0 height 8
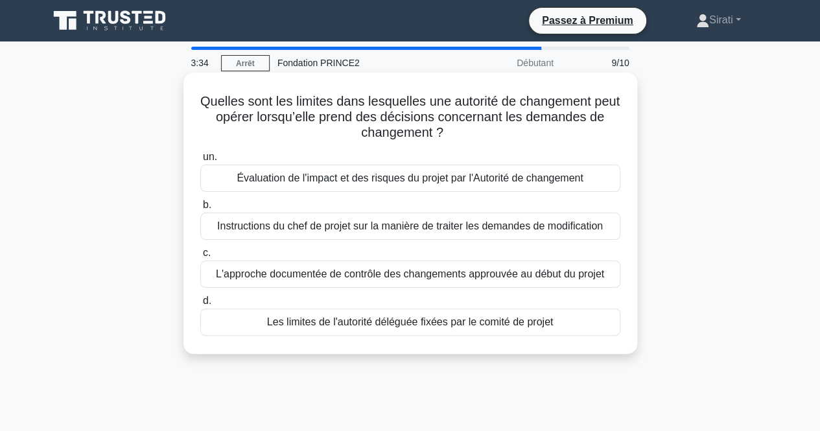
click at [336, 178] on font "Évaluation de l'impact et des risques du projet par l'Autorité de changement" at bounding box center [410, 177] width 346 height 11
click at [200, 161] on input "un. Évaluation de l'impact et des risques du projet par l'Autorité de changement" at bounding box center [200, 157] width 0 height 8
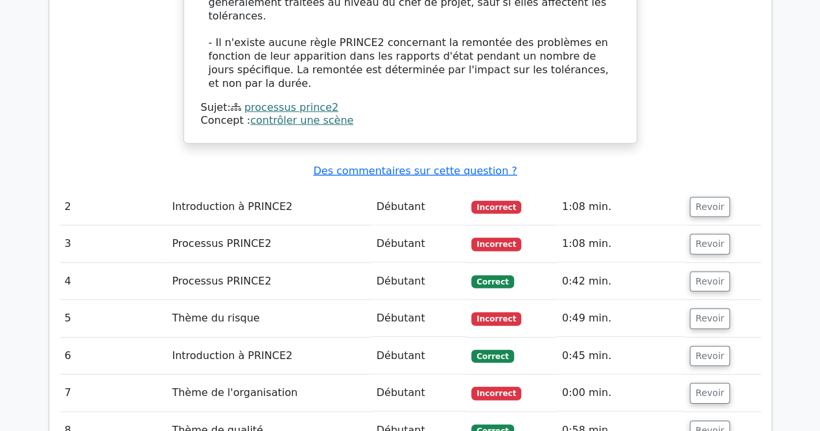
scroll to position [1685, 0]
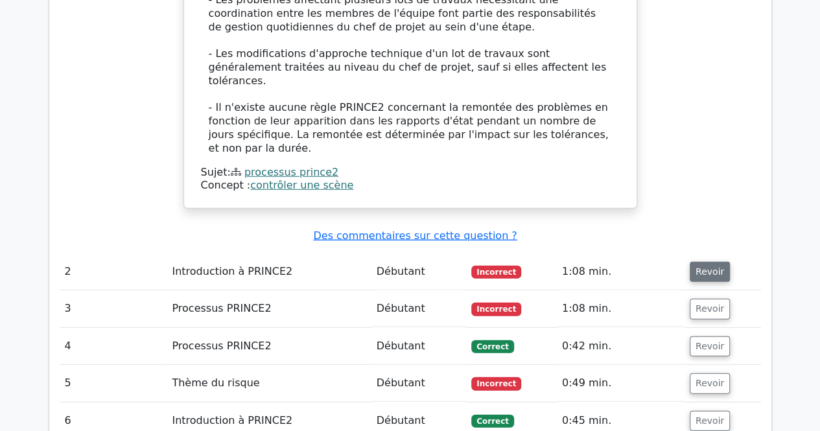
click at [706, 266] on font "Revoir" at bounding box center [709, 271] width 29 height 10
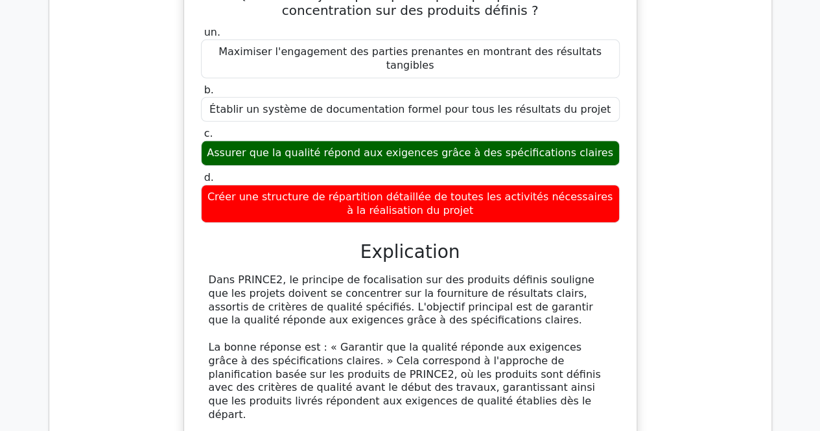
scroll to position [1815, 0]
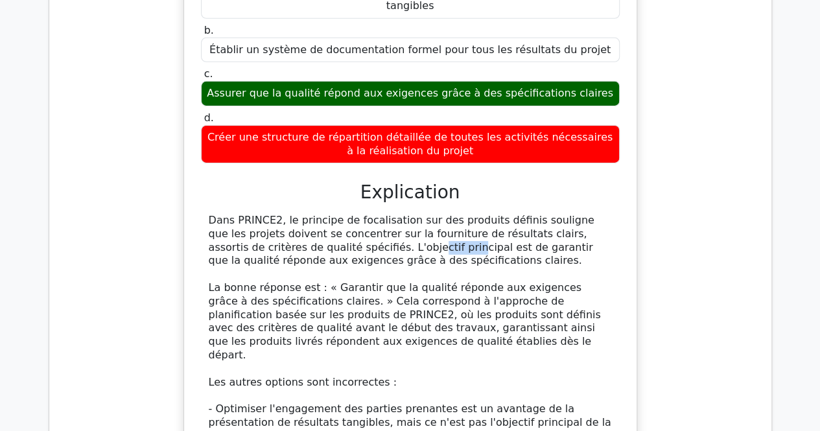
scroll to position [2074, 0]
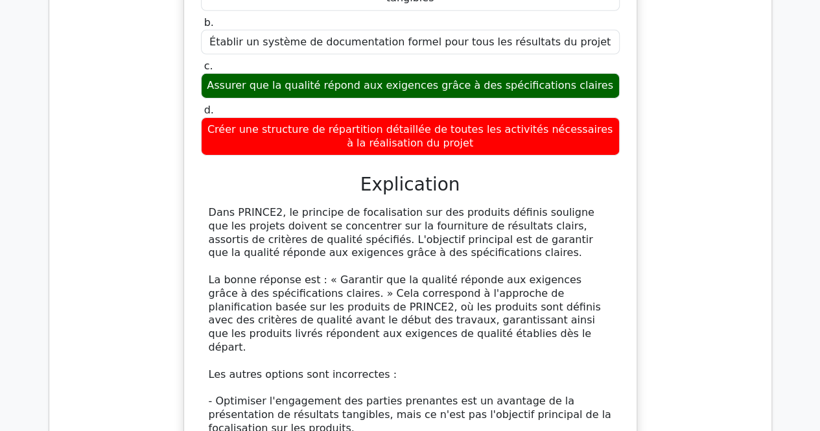
click at [210, 206] on font "Dans PRINCE2, le principe de focalisation sur des produits définis souligne que…" at bounding box center [402, 232] width 386 height 52
drag, startPoint x: 211, startPoint y: 110, endPoint x: 254, endPoint y: 113, distance: 42.9
click at [254, 206] on font "Dans PRINCE2, le principe de focalisation sur des produits définis souligne que…" at bounding box center [402, 232] width 386 height 52
click at [205, 206] on div "Dans PRINCE2, le principe de focalisation sur des produits définis souligne que…" at bounding box center [410, 381] width 419 height 351
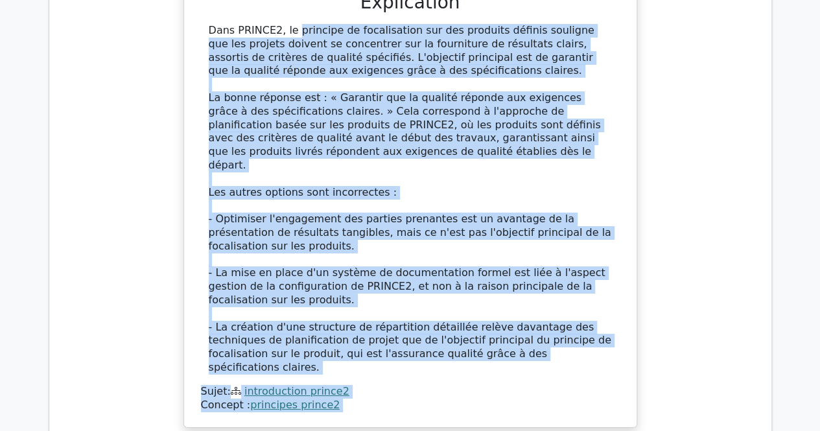
scroll to position [2335, 0]
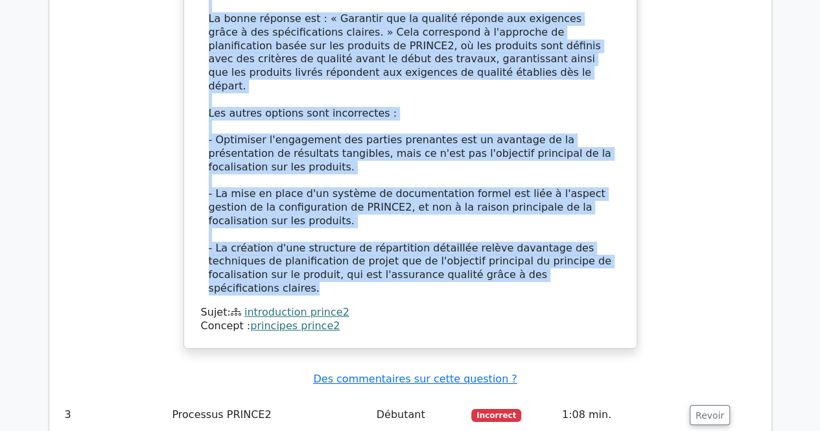
drag, startPoint x: 208, startPoint y: 110, endPoint x: 528, endPoint y: 161, distance: 324.2
click at [528, 161] on div "Dans PRINCE2, le principe de focalisation sur des produits définis souligne que…" at bounding box center [410, 120] width 403 height 351
copy div "Dans PRINCE2, le principe de focalisation sur des produits définis souligne que…"
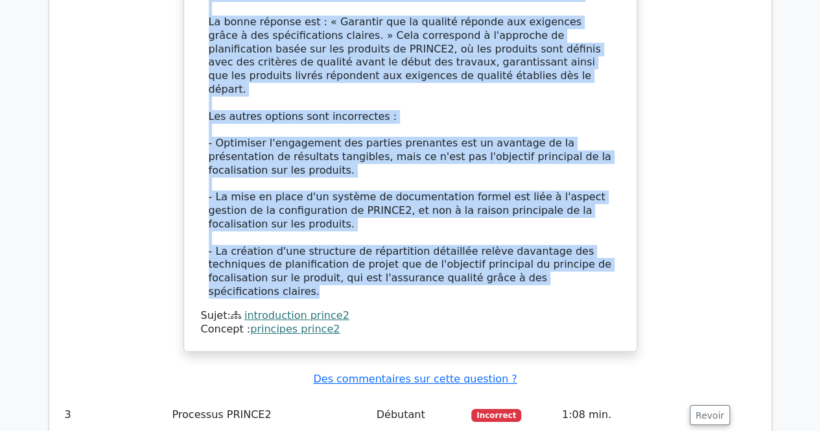
scroll to position [2400, 0]
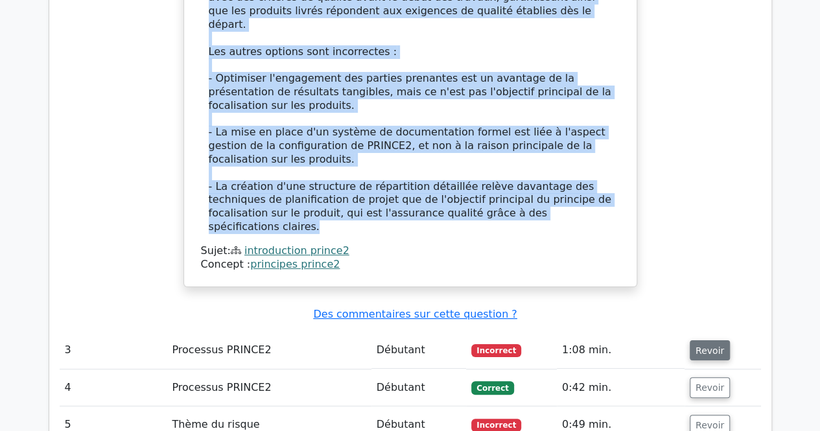
click at [697, 345] on font "Revoir" at bounding box center [709, 350] width 29 height 10
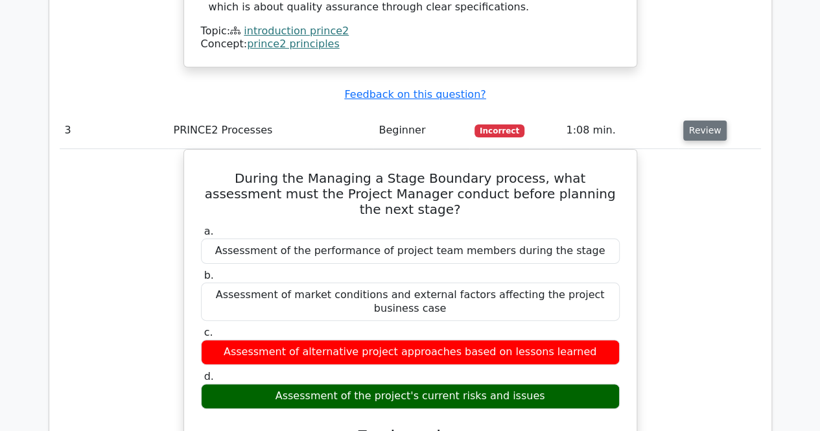
scroll to position [2437, 0]
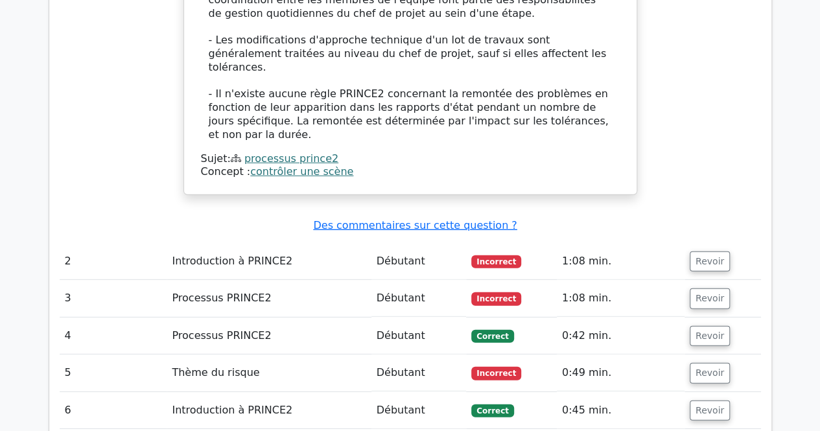
scroll to position [1725, 0]
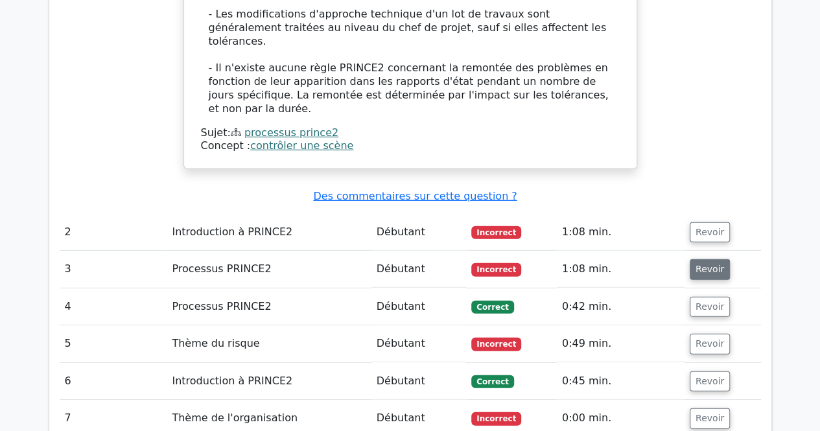
click at [709, 264] on font "Revoir" at bounding box center [709, 269] width 29 height 10
click at [712, 264] on font "Revoir" at bounding box center [709, 269] width 29 height 10
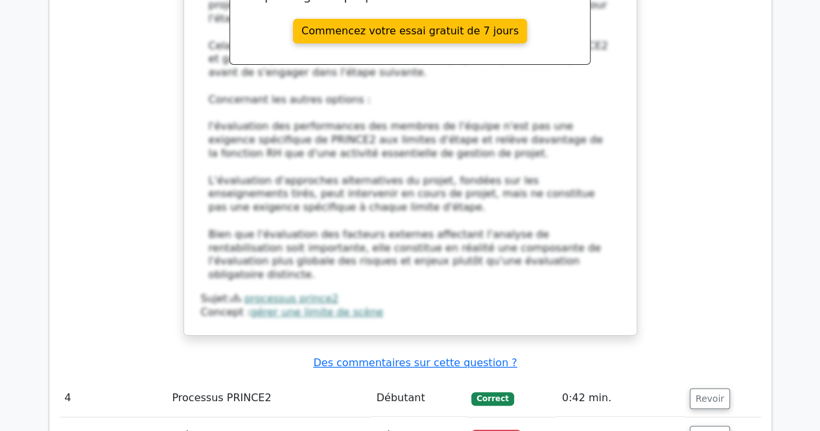
scroll to position [2437, 0]
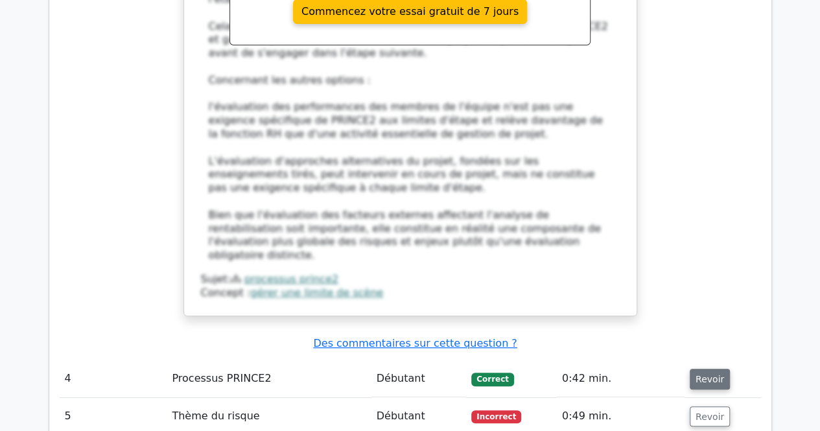
click at [708, 374] on font "Revoir" at bounding box center [709, 379] width 29 height 10
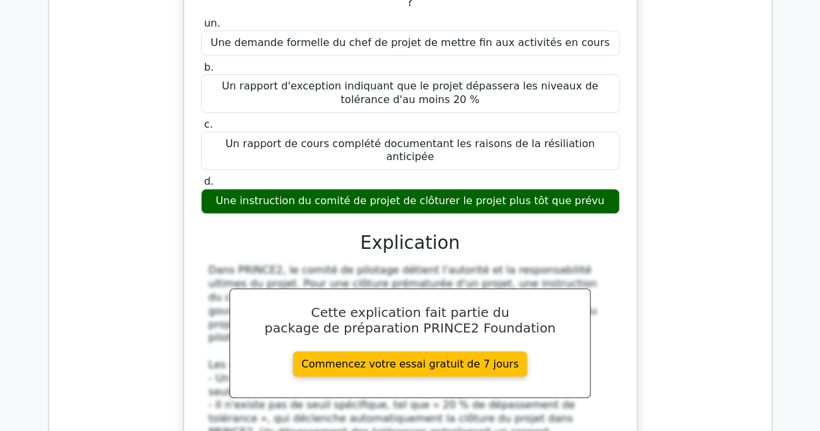
scroll to position [3021, 0]
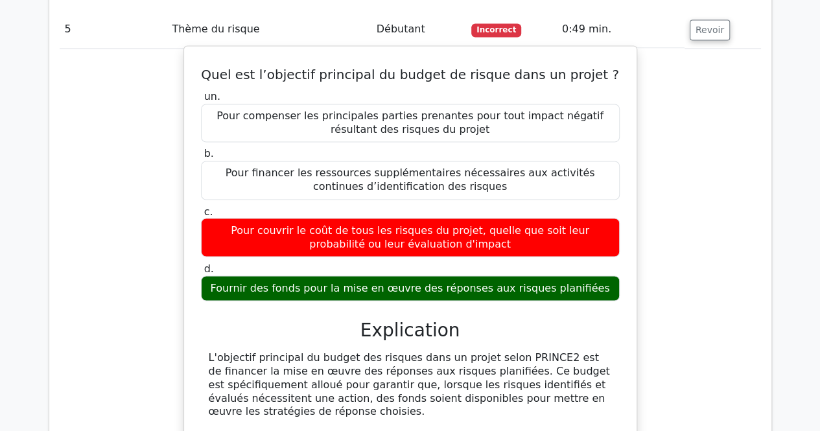
scroll to position [3539, 0]
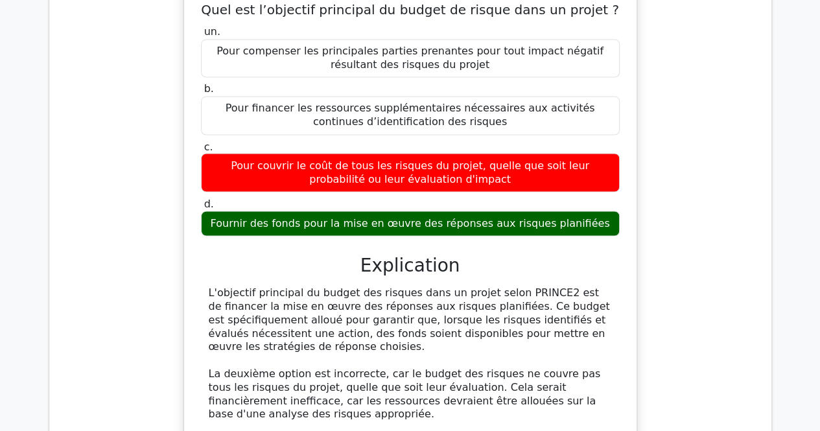
click at [209, 286] on font "L'objectif principal du budget des risques dans un projet selon PRINCE2 est de …" at bounding box center [409, 319] width 401 height 66
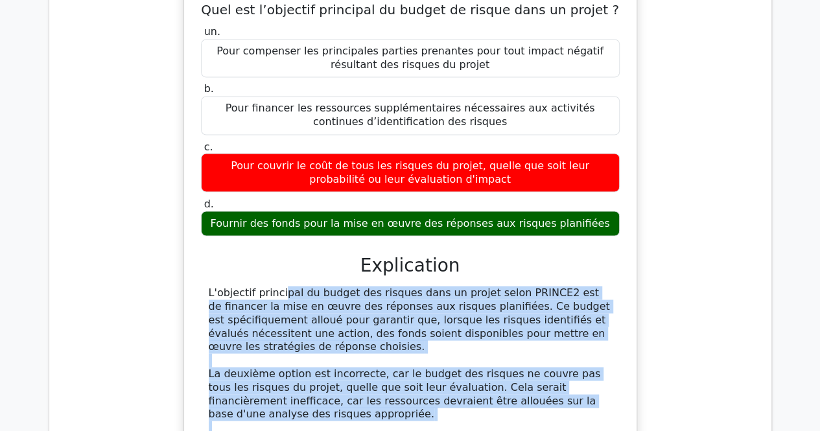
drag, startPoint x: 207, startPoint y: 85, endPoint x: 522, endPoint y: 319, distance: 392.7
click at [522, 319] on div "L'objectif principal du budget des risques dans un projet selon PRINCE2 est de …" at bounding box center [410, 427] width 403 height 283
copy div "L'objectif principal du budget des risques dans un projet selon PRINCE2 est de …"
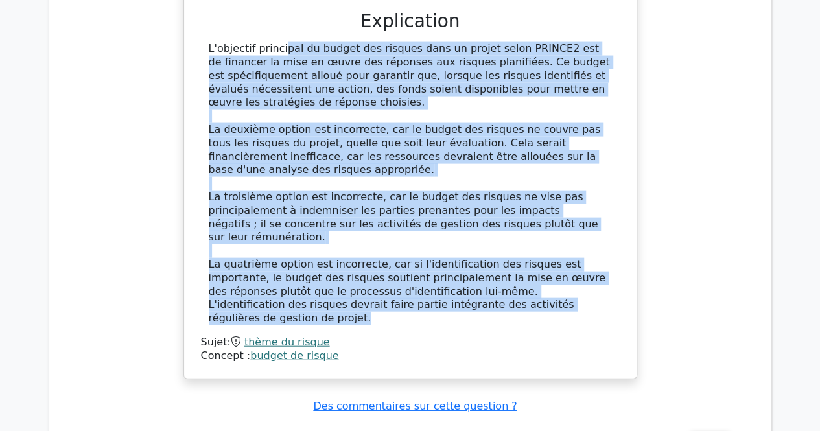
scroll to position [3798, 0]
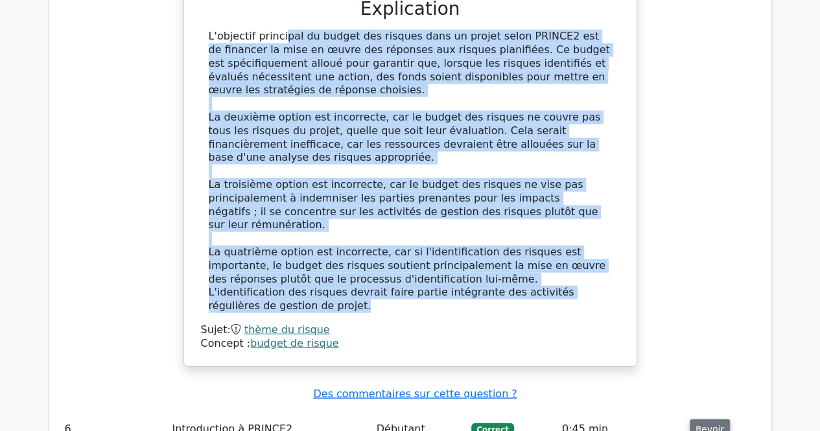
click at [697, 424] on font "Revoir" at bounding box center [709, 429] width 29 height 10
click at [709, 424] on font "Revoir" at bounding box center [709, 429] width 29 height 10
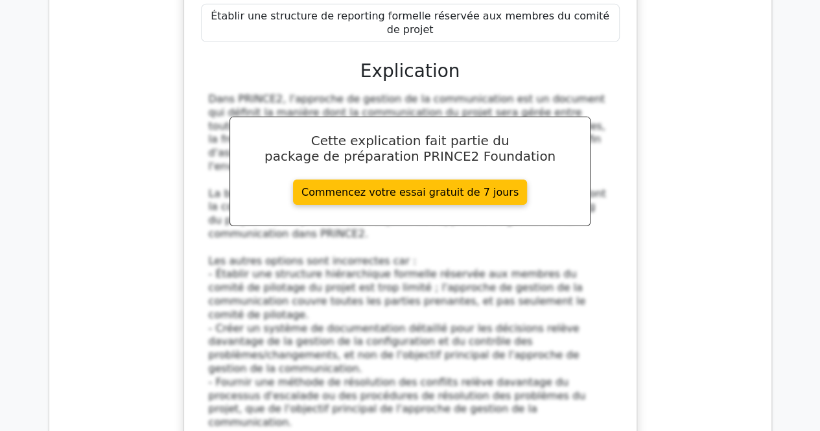
scroll to position [4446, 0]
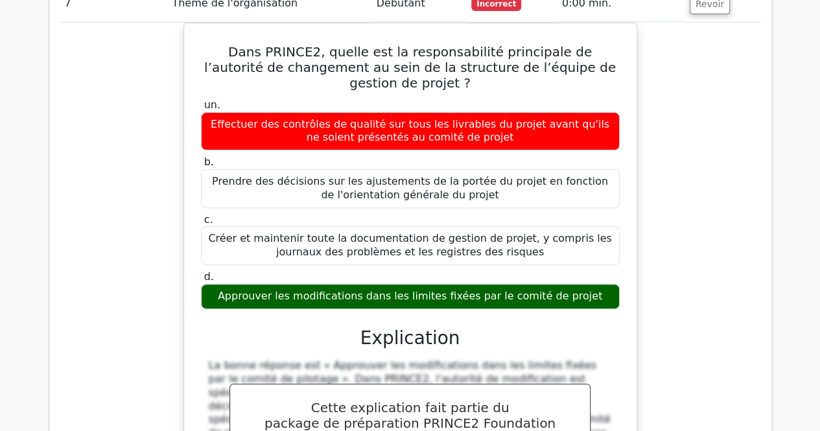
scroll to position [5159, 0]
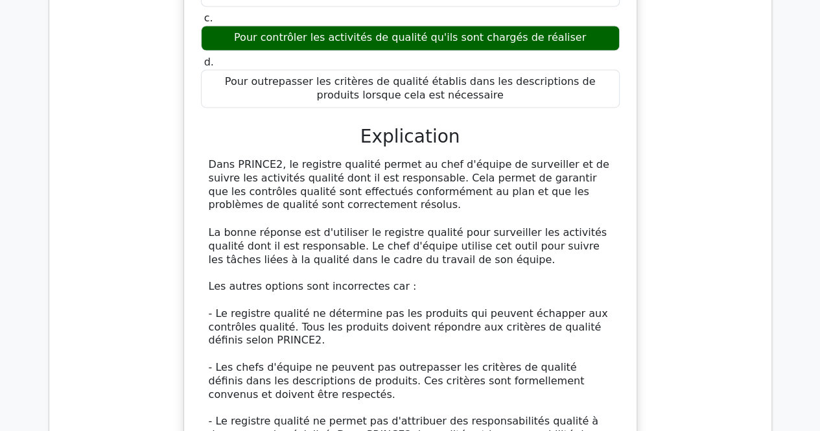
scroll to position [5872, 0]
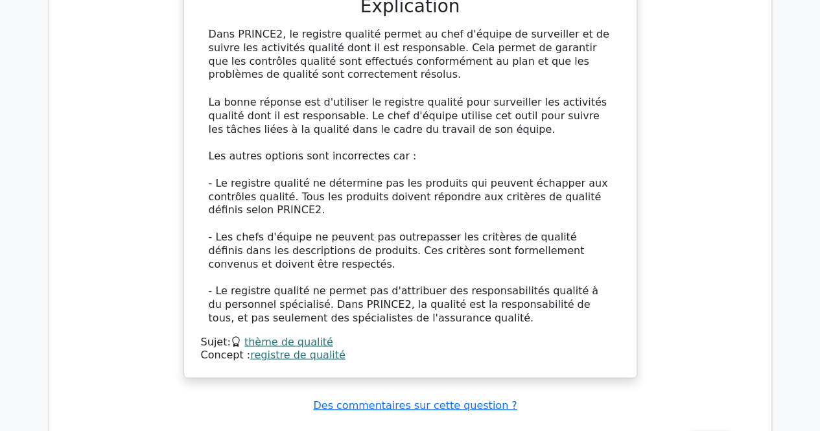
scroll to position [6067, 0]
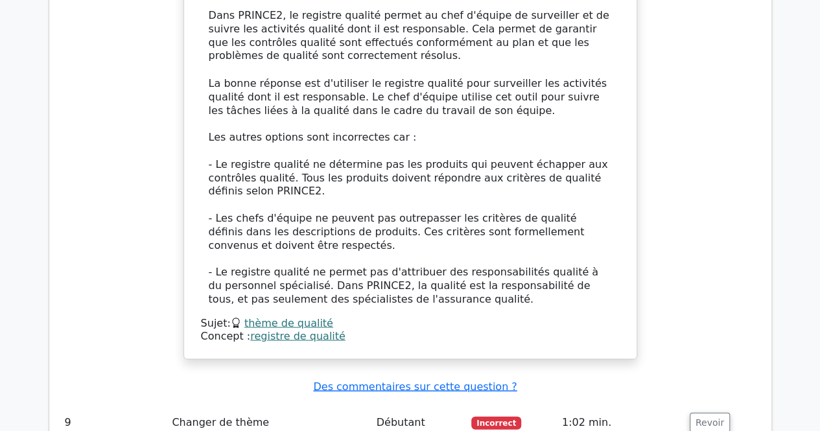
drag, startPoint x: 563, startPoint y: 275, endPoint x: 554, endPoint y: 262, distance: 15.5
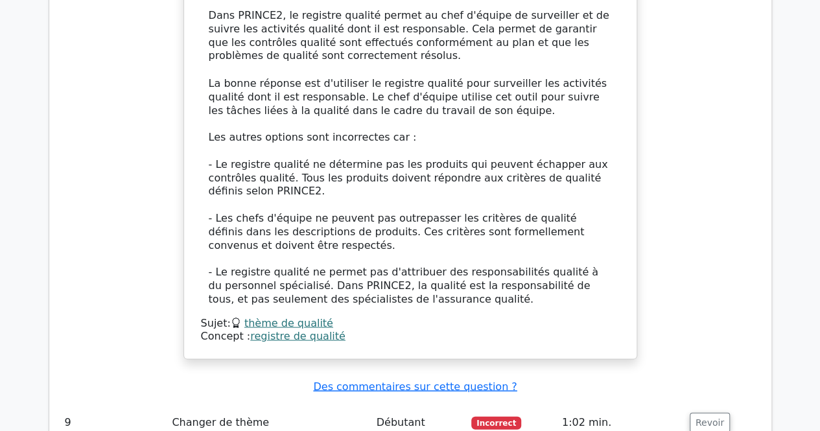
drag, startPoint x: 228, startPoint y: 87, endPoint x: 278, endPoint y: 76, distance: 51.2
click at [278, 404] on td "Changer de thème" at bounding box center [269, 422] width 204 height 37
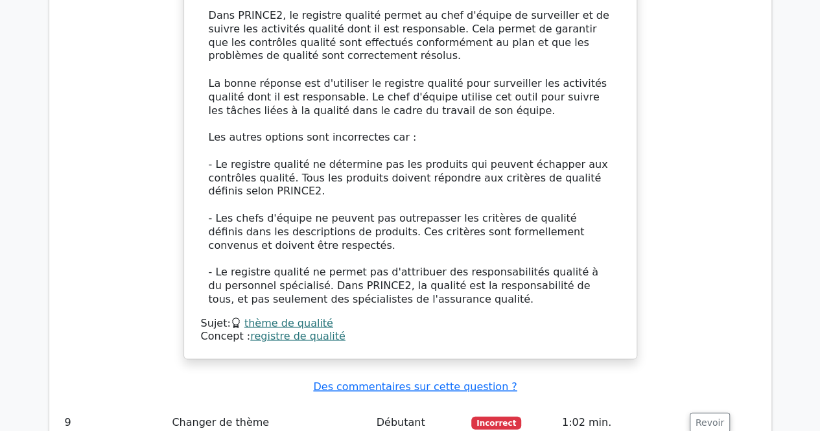
click at [278, 404] on td "Changer de thème" at bounding box center [269, 422] width 204 height 37
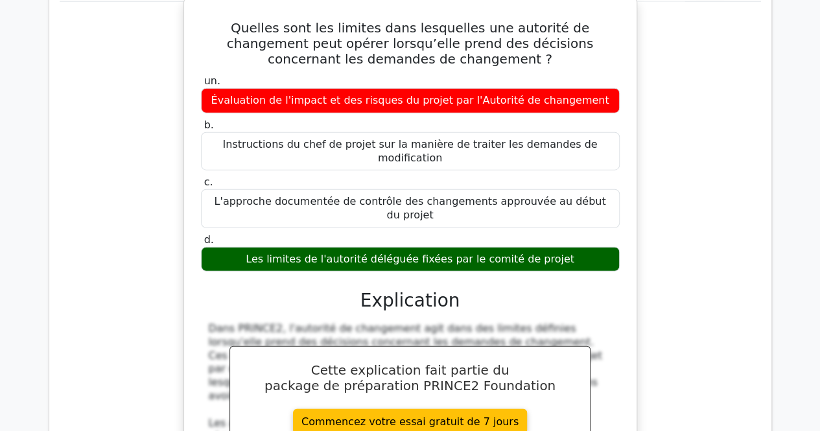
scroll to position [6650, 0]
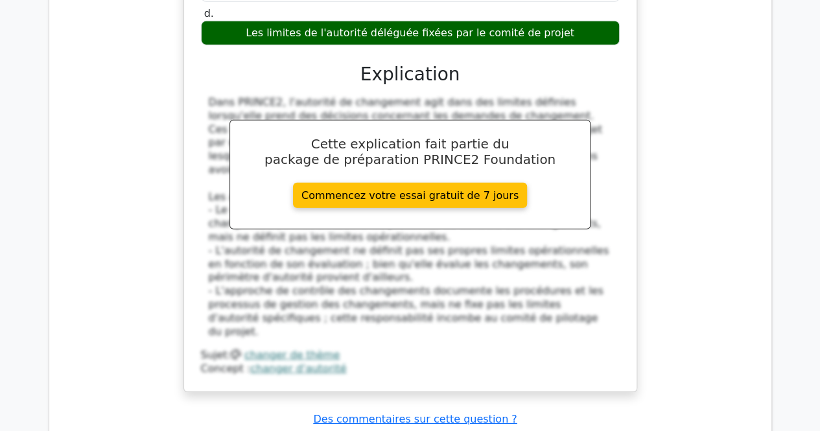
scroll to position [6715, 0]
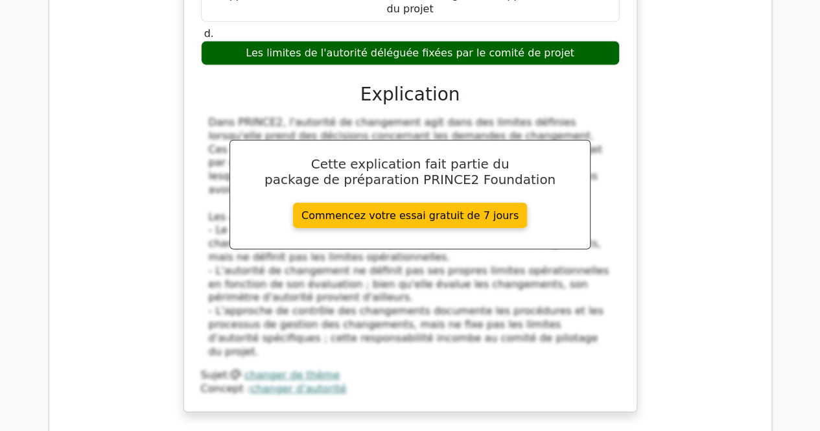
click at [656, 16] on div "Quelles sont les limites dans lesquelles une autorité de changement peut opérer…" at bounding box center [410, 110] width 701 height 635
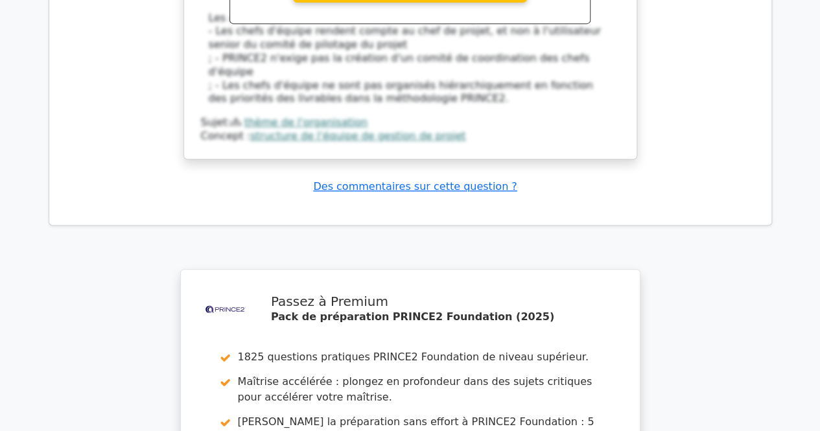
scroll to position [7675, 0]
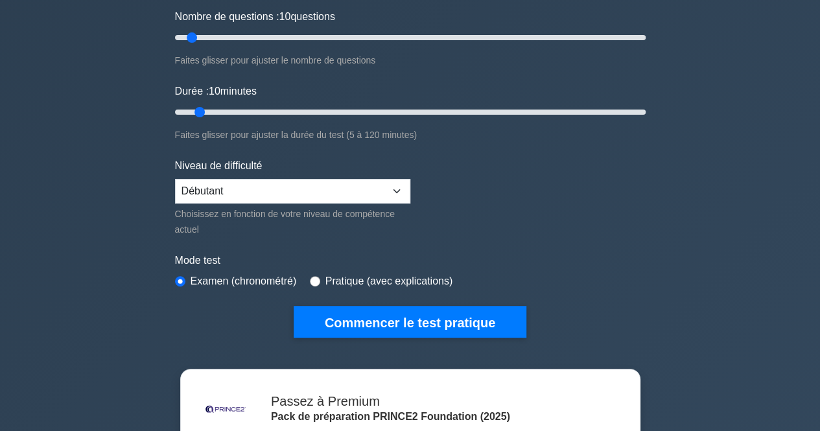
scroll to position [194, 0]
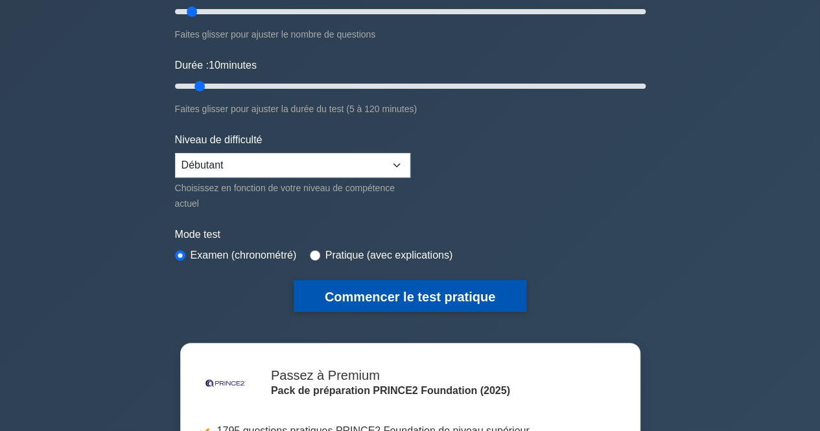
click at [384, 296] on font "Commencer le test pratique" at bounding box center [410, 297] width 170 height 14
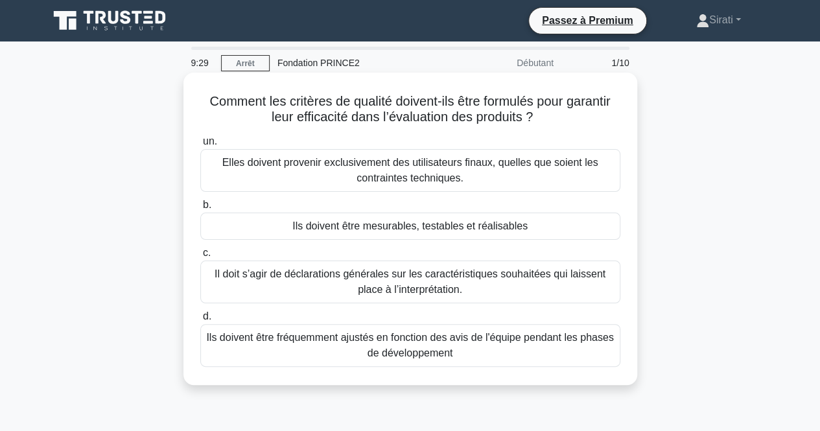
click at [346, 231] on font "Ils doivent être mesurables, testables et réalisables" at bounding box center [409, 225] width 235 height 11
click at [200, 209] on input "b. Ils doivent être mesurables, testables et réalisables" at bounding box center [200, 205] width 0 height 8
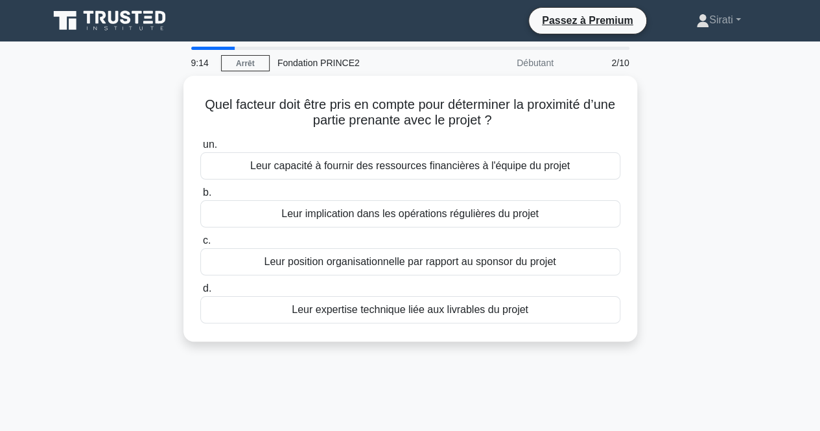
click at [93, 266] on div "Quel facteur doit être pris en compte pour déterminer la proximité d’une partie…" at bounding box center [410, 216] width 739 height 281
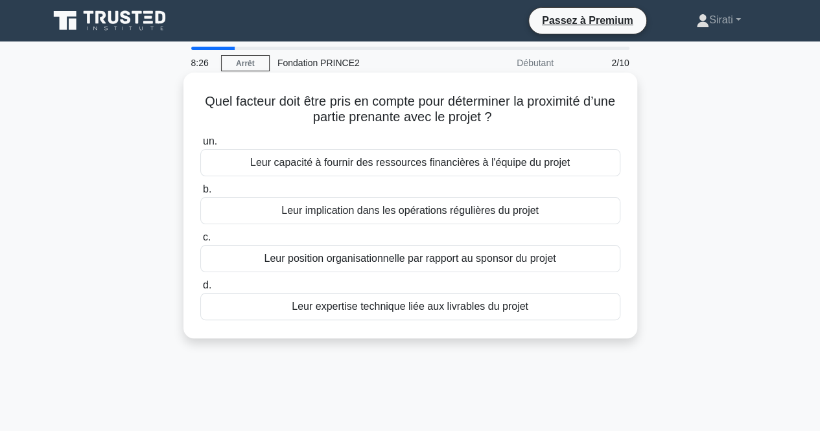
click at [469, 307] on font "Leur expertise technique liée aux livrables du projet" at bounding box center [410, 306] width 237 height 11
click at [200, 290] on input "d. Leur expertise technique liée aux livrables du projet" at bounding box center [200, 285] width 0 height 8
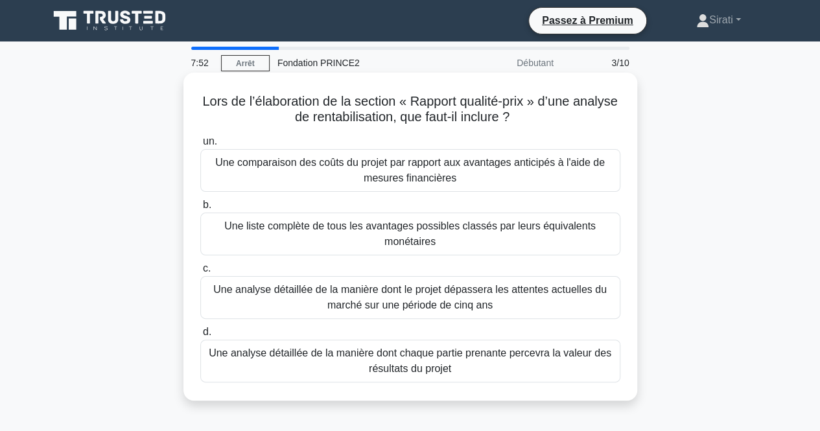
click at [349, 175] on font "Une comparaison des coûts du projet par rapport aux avantages anticipés à l'aid…" at bounding box center [410, 170] width 408 height 31
click at [200, 146] on input "un. Une comparaison des coûts du projet par rapport aux avantages anticipés à l…" at bounding box center [200, 141] width 0 height 8
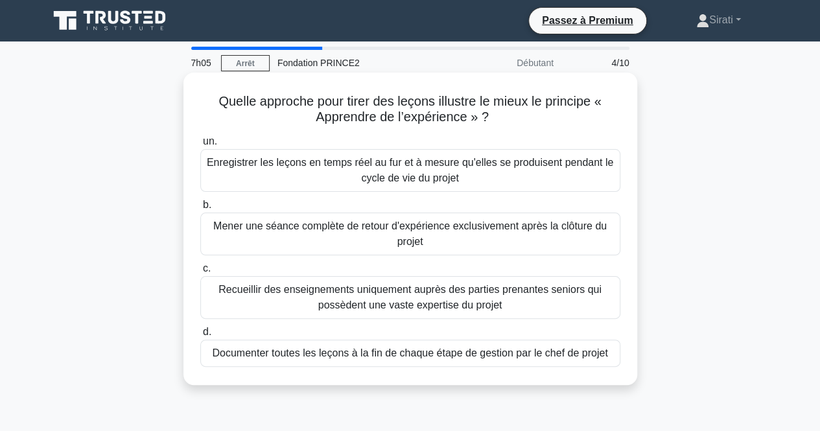
click at [372, 172] on font "Enregistrer les leçons en temps réel au fur et à mesure qu'elles se produisent …" at bounding box center [410, 170] width 406 height 27
click at [200, 146] on input "un. Enregistrer les leçons en temps réel au fur et à mesure qu'elles se produis…" at bounding box center [200, 141] width 0 height 8
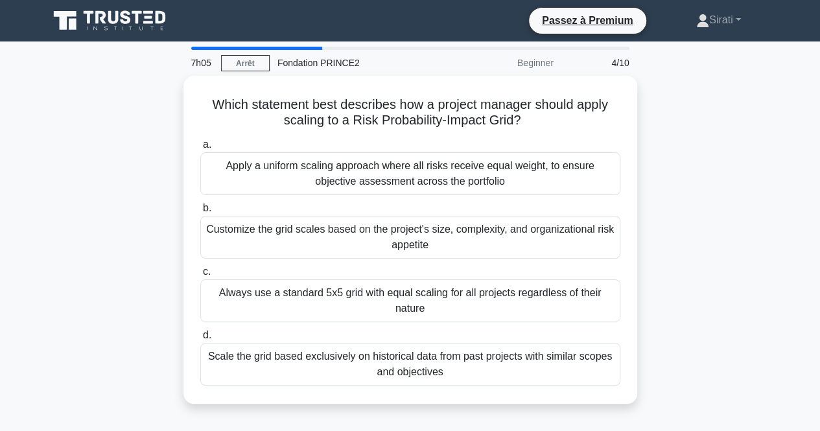
click at [372, 172] on div "Apply a uniform scaling approach where all risks receive equal weight, to ensur…" at bounding box center [410, 173] width 420 height 43
click at [200, 149] on input "a. Apply a uniform scaling approach where all risks receive equal weight, to en…" at bounding box center [200, 145] width 0 height 8
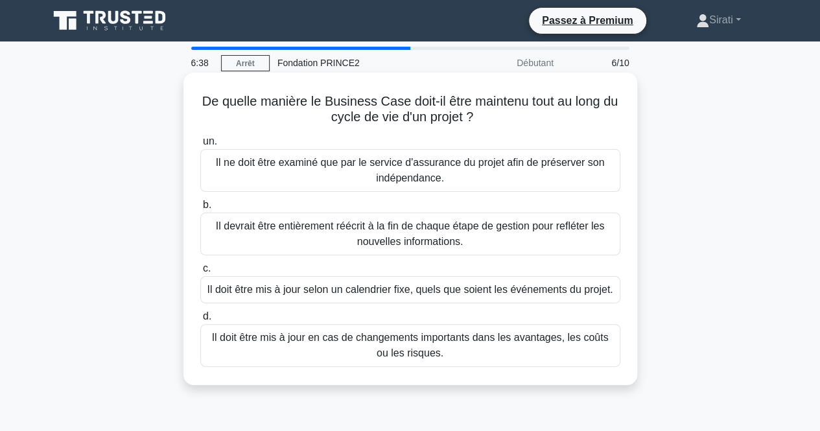
click at [331, 351] on font "Il doit être mis à jour en cas de changements importants dans les avantages, le…" at bounding box center [410, 345] width 408 height 31
click at [200, 321] on input "d. Il doit être mis à jour en cas de changements importants dans les avantages,…" at bounding box center [200, 316] width 0 height 8
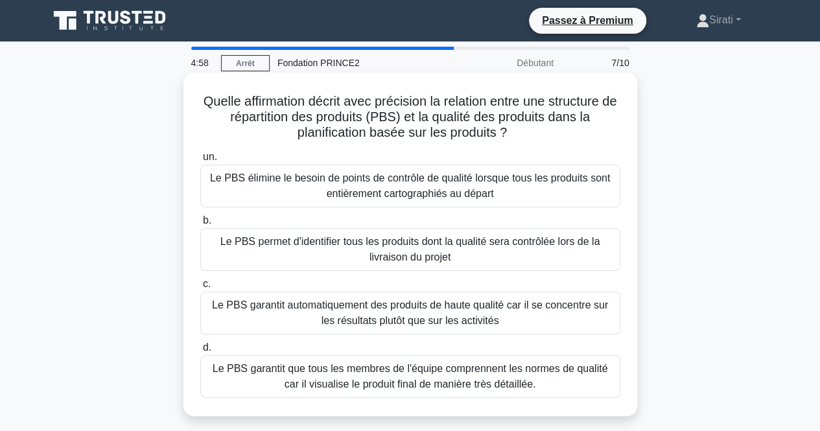
click at [502, 382] on font "Le PBS garantit que tous les membres de l'équipe comprennent les normes de qual…" at bounding box center [410, 376] width 395 height 27
click at [200, 352] on input "d. Le PBS garantit que tous les membres de l'équipe comprennent les normes de q…" at bounding box center [200, 347] width 0 height 8
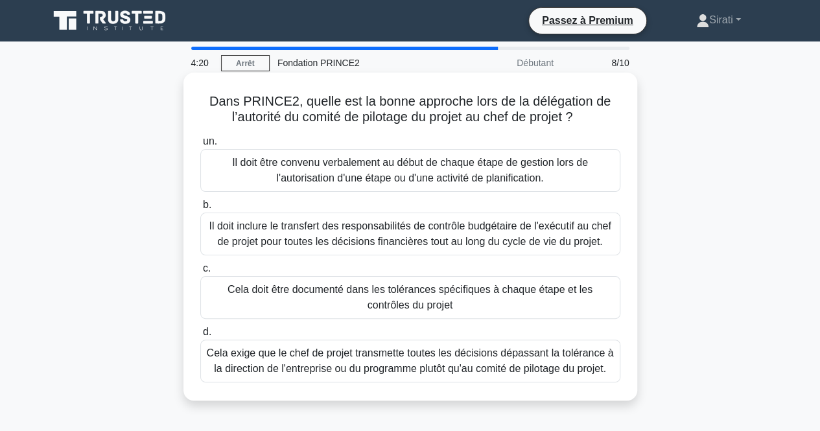
click at [280, 299] on font "Cela doit être documenté dans les tolérances spécifiques à chaque étape et les …" at bounding box center [410, 297] width 408 height 31
click at [200, 273] on input "c. Cela doit être documenté dans les tolérances spécifiques à chaque étape et l…" at bounding box center [200, 268] width 0 height 8
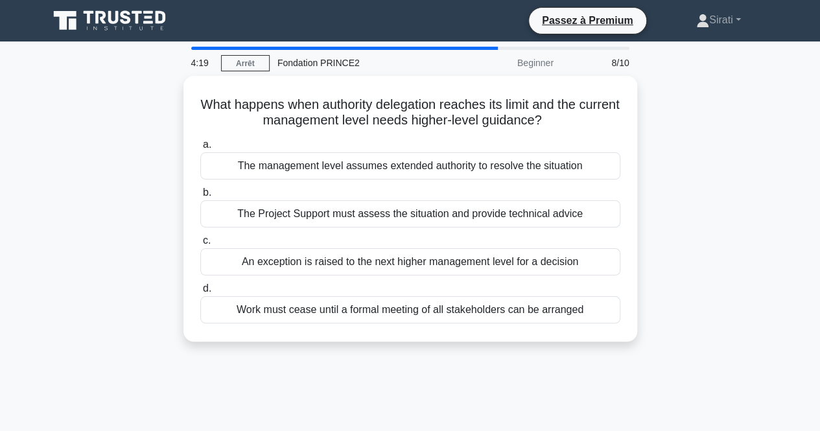
click at [280, 299] on div "Work must cease until a formal meeting of all stakeholders can be arranged" at bounding box center [410, 309] width 420 height 27
click at [200, 293] on input "d. Work must cease until a formal meeting of all stakeholders can be arranged" at bounding box center [200, 289] width 0 height 8
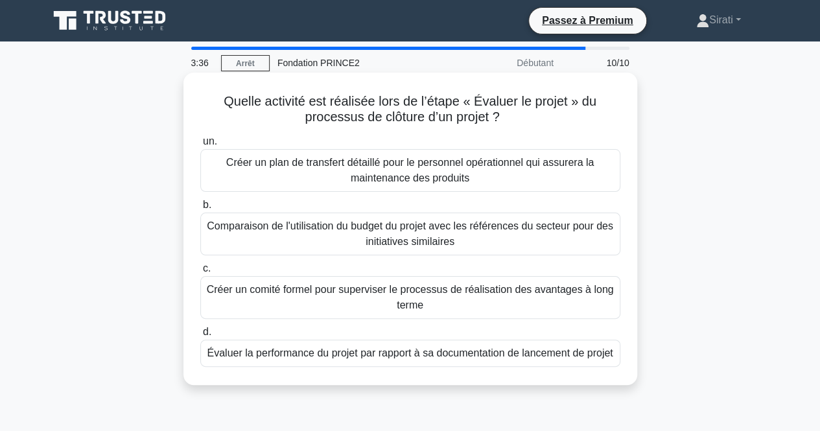
click at [356, 357] on font "Évaluer la performance du projet par rapport à sa documentation de lancement de…" at bounding box center [410, 352] width 406 height 11
click at [200, 336] on input "d. Évaluer la performance du projet par rapport à sa documentation de lancement…" at bounding box center [200, 332] width 0 height 8
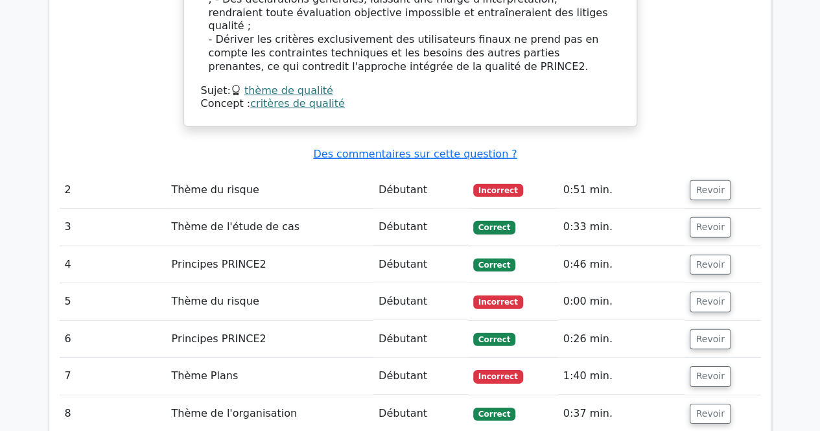
scroll to position [1815, 0]
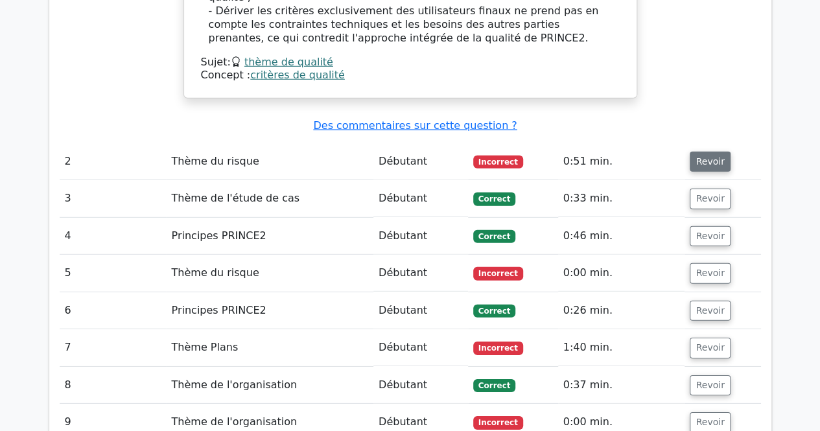
click at [701, 156] on font "Revoir" at bounding box center [709, 161] width 29 height 10
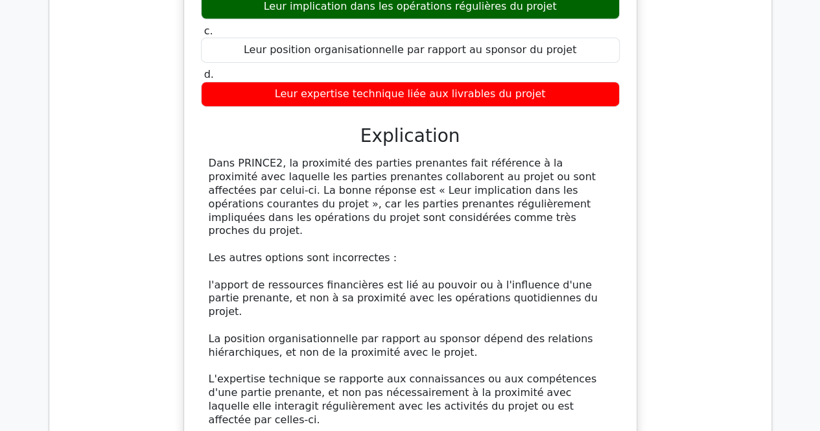
scroll to position [2139, 0]
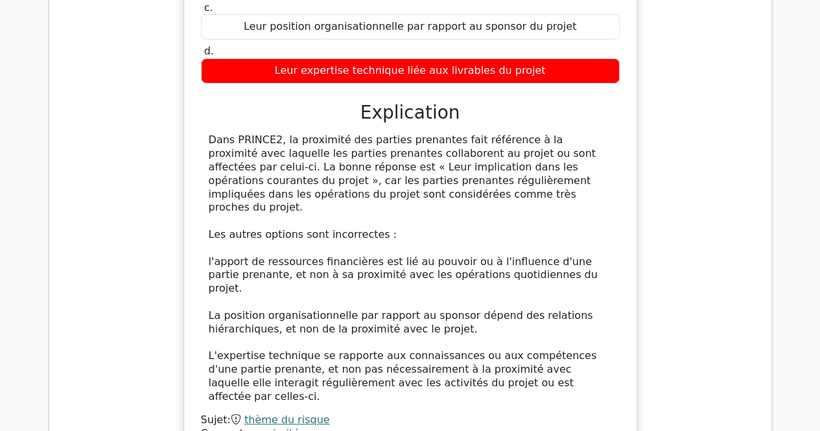
click at [221, 134] on font "Dans PRINCE2, la proximité des parties prenantes fait référence à la proximité …" at bounding box center [402, 174] width 387 height 80
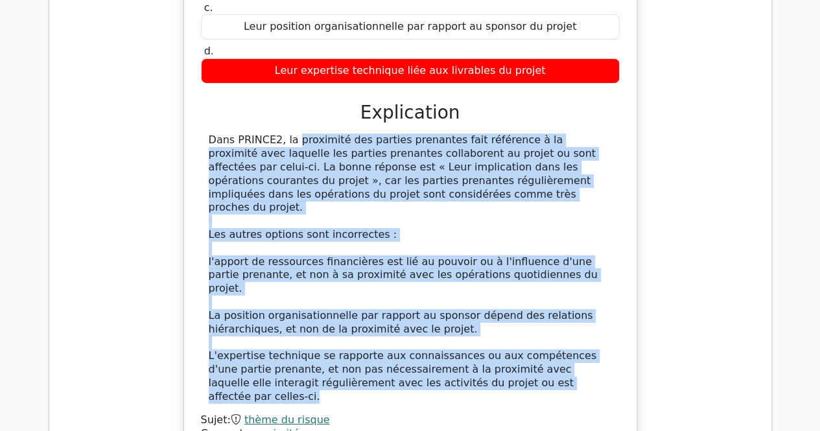
drag, startPoint x: 207, startPoint y: 77, endPoint x: 588, endPoint y: 292, distance: 437.0
click at [588, 292] on div "Dans PRINCE2, la proximité des parties prenantes fait référence à la proximité …" at bounding box center [410, 269] width 403 height 270
copy div "Dans PRINCE2, la proximité des parties prenantes fait référence à la proximité …"
click at [588, 292] on div "Dans PRINCE2, la proximité des parties prenantes fait référence à la proximité …" at bounding box center [410, 269] width 403 height 270
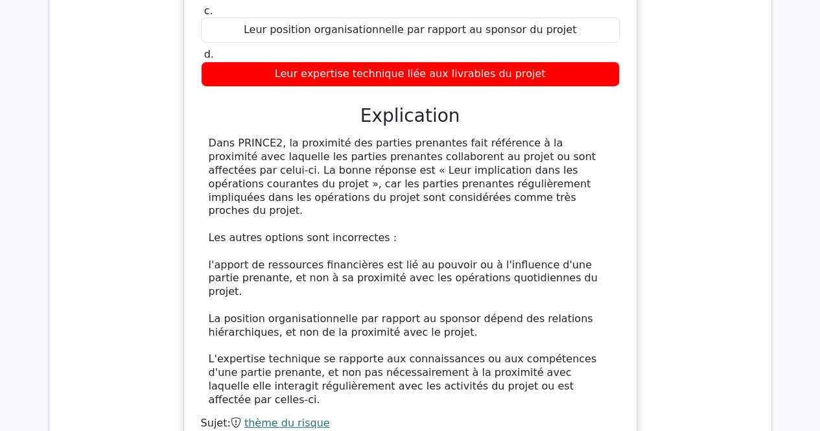
click at [725, 260] on div "Quel facteur doit être pris en compte pour déterminer la proximité d’une partie…" at bounding box center [410, 166] width 701 height 620
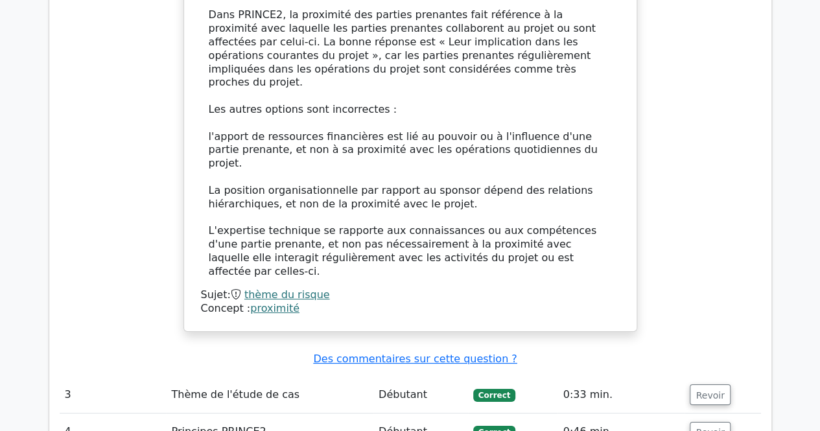
scroll to position [2268, 0]
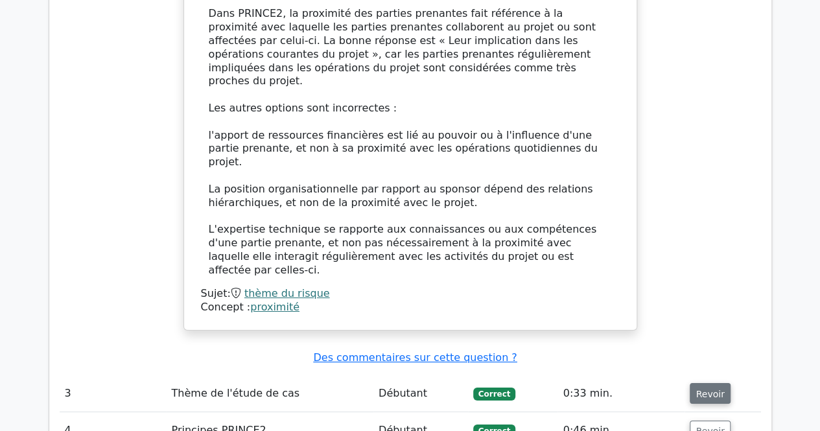
click at [700, 388] on font "Revoir" at bounding box center [709, 393] width 29 height 10
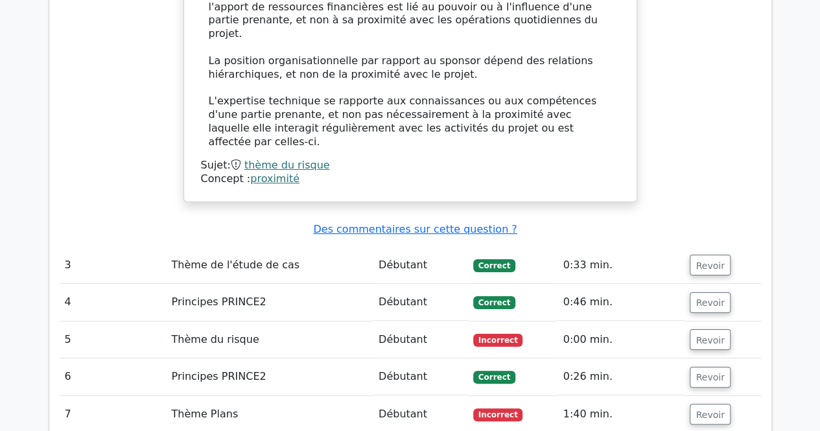
scroll to position [2398, 0]
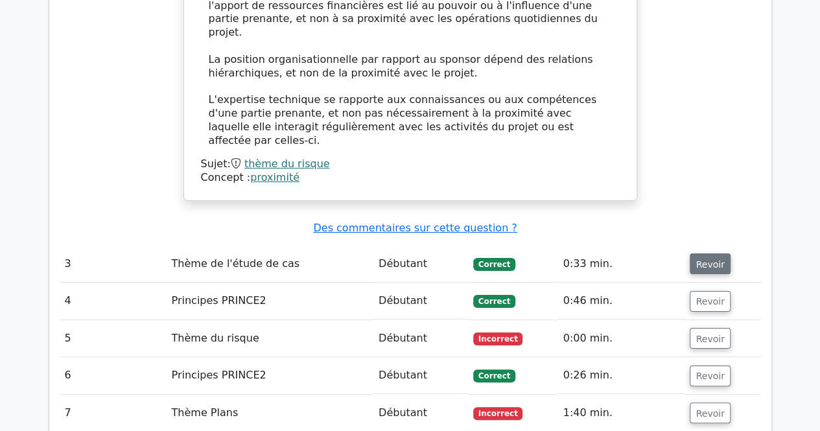
click at [697, 259] on font "Revoir" at bounding box center [709, 264] width 29 height 10
click at [701, 259] on font "Revoir" at bounding box center [709, 264] width 29 height 10
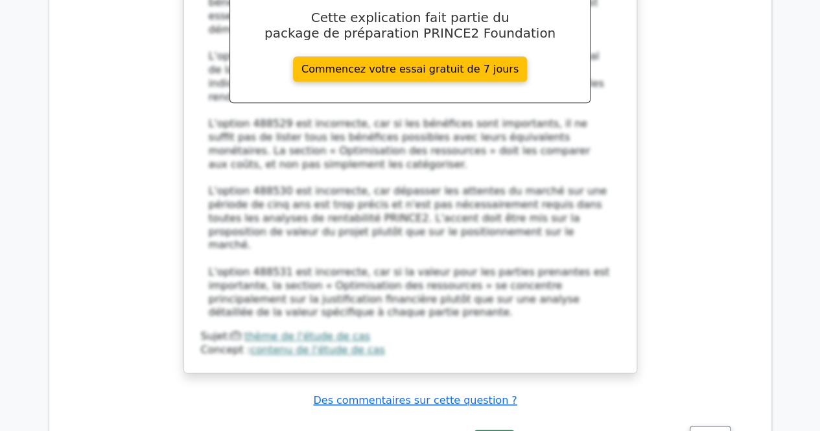
scroll to position [3111, 0]
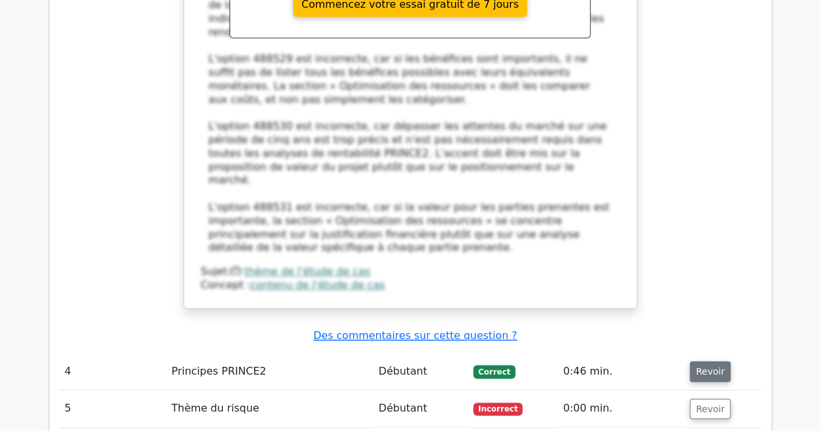
click at [697, 361] on button "Revoir" at bounding box center [710, 371] width 40 height 21
drag, startPoint x: 699, startPoint y: 242, endPoint x: 723, endPoint y: 192, distance: 55.1
click at [710, 366] on font "Revoir" at bounding box center [709, 371] width 29 height 10
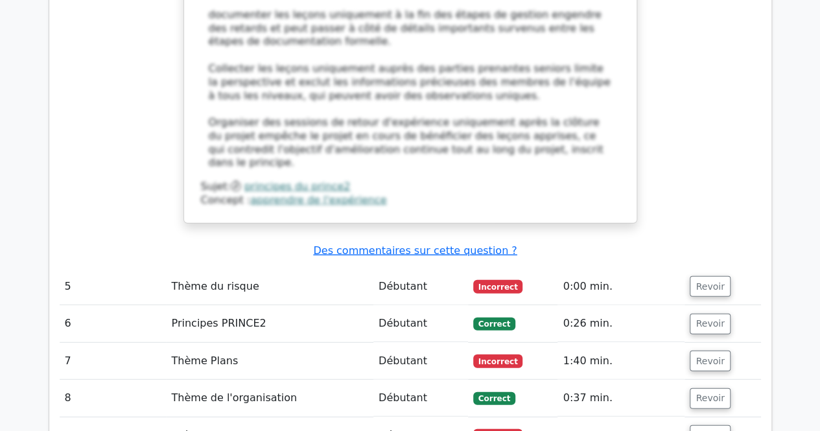
scroll to position [4018, 0]
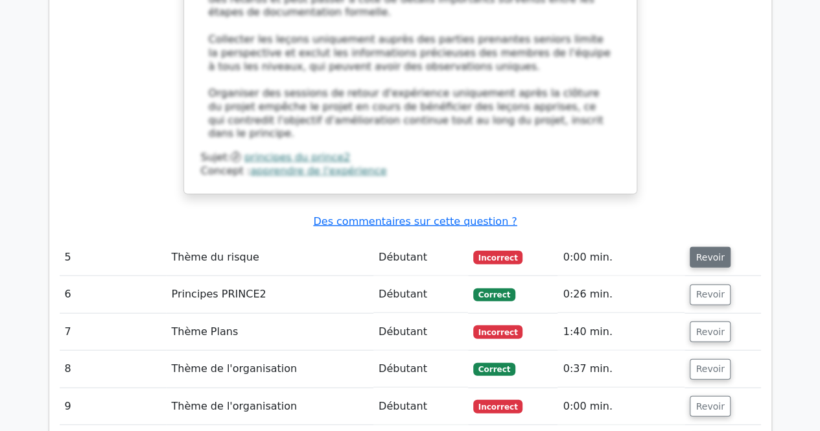
click at [700, 252] on font "Revoir" at bounding box center [709, 257] width 29 height 10
click at [710, 252] on font "Revoir" at bounding box center [709, 257] width 29 height 10
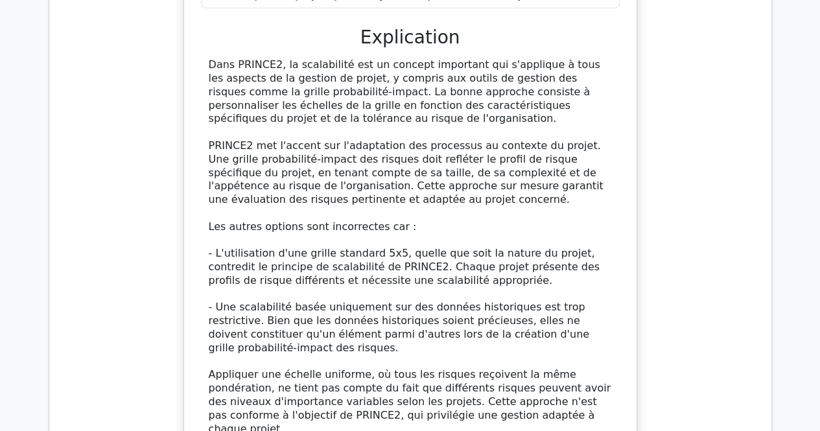
scroll to position [4666, 0]
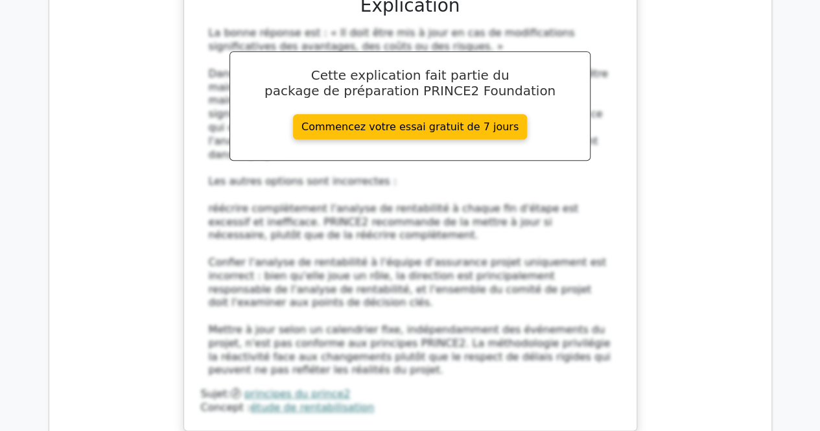
scroll to position [5509, 0]
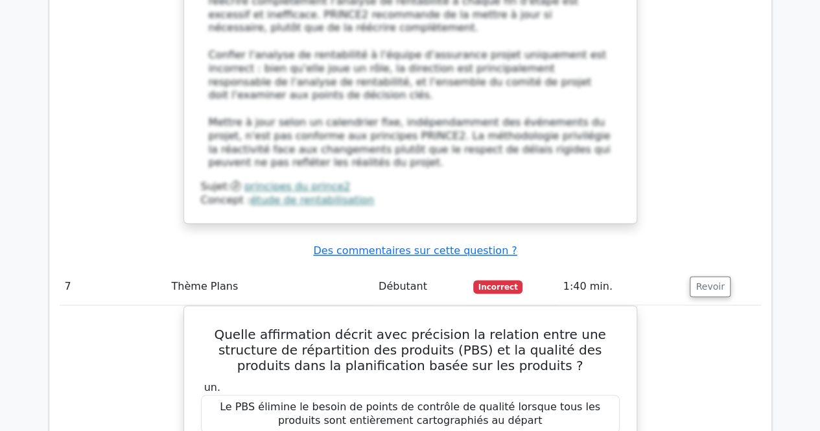
scroll to position [5703, 0]
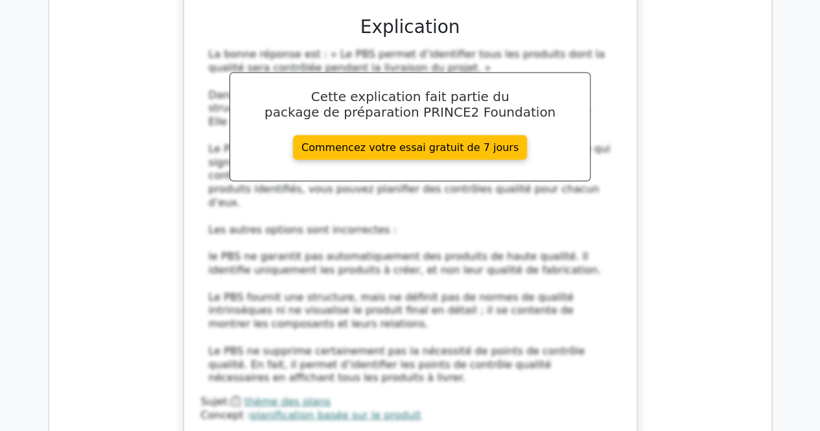
scroll to position [6351, 0]
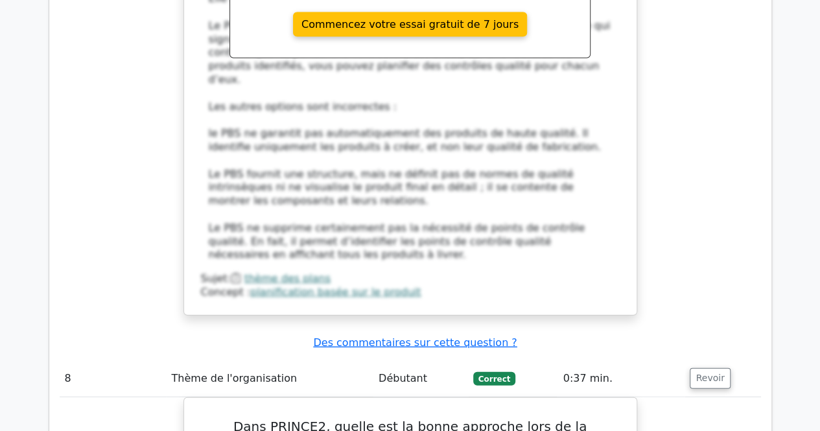
scroll to position [6481, 0]
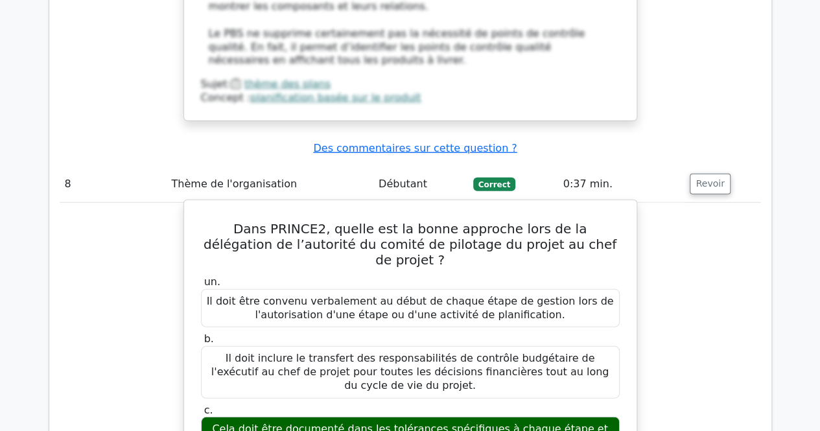
scroll to position [6675, 0]
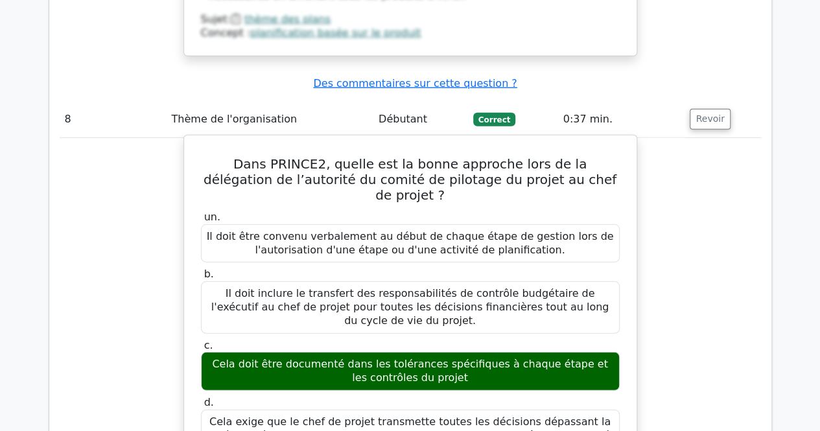
drag, startPoint x: 269, startPoint y: 272, endPoint x: 186, endPoint y: 202, distance: 108.5
copy font "Dans PRINCE2, la délégation de l'autorité du comité de pilotage au chef de proj…"
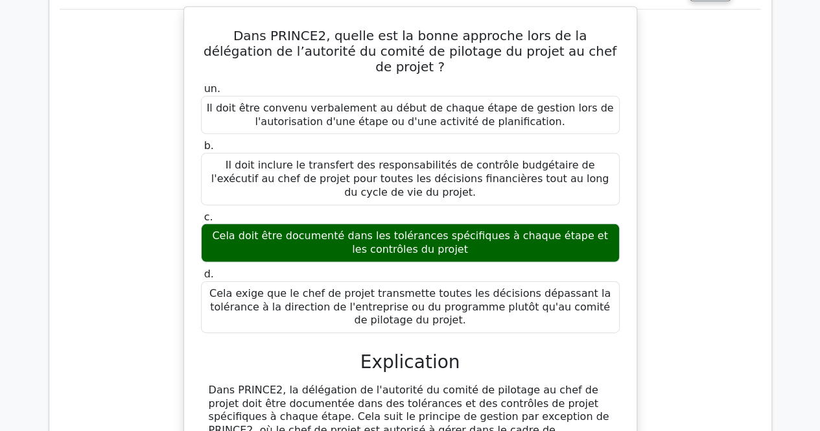
scroll to position [6805, 0]
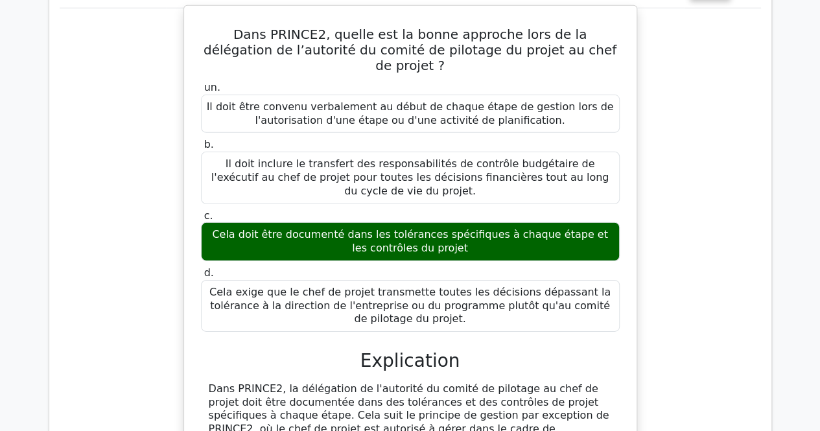
drag, startPoint x: 209, startPoint y: 167, endPoint x: 535, endPoint y: 283, distance: 346.2
copy div "Les autres options sont incorrectes : - L'option 2 est incorrecte car la direct…"
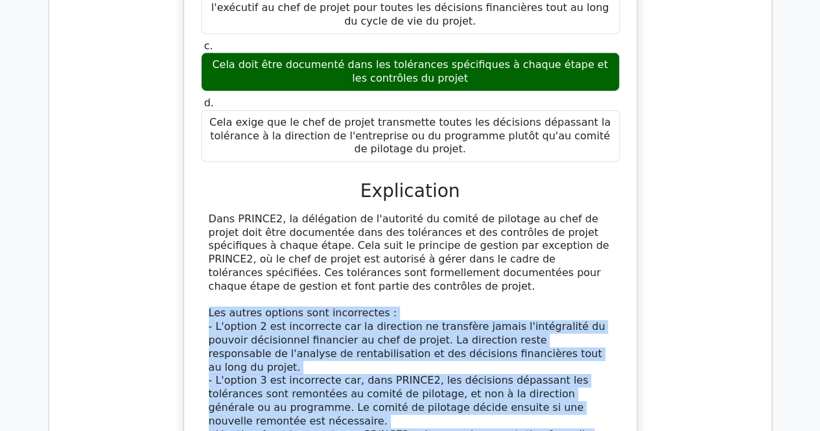
scroll to position [6999, 0]
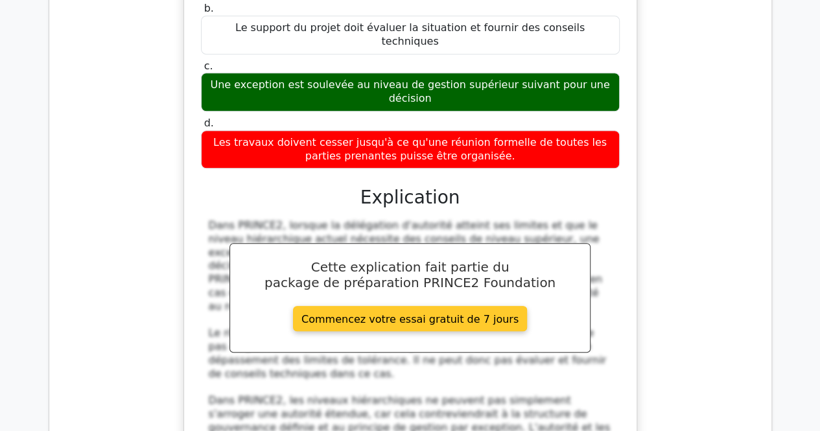
scroll to position [7712, 0]
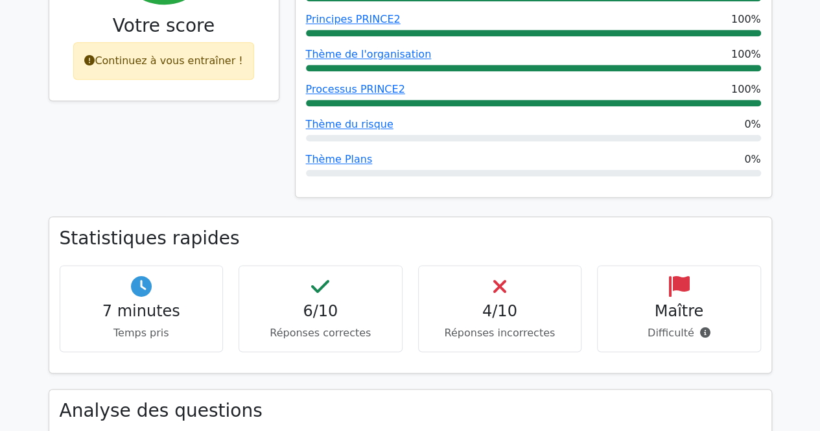
scroll to position [907, 0]
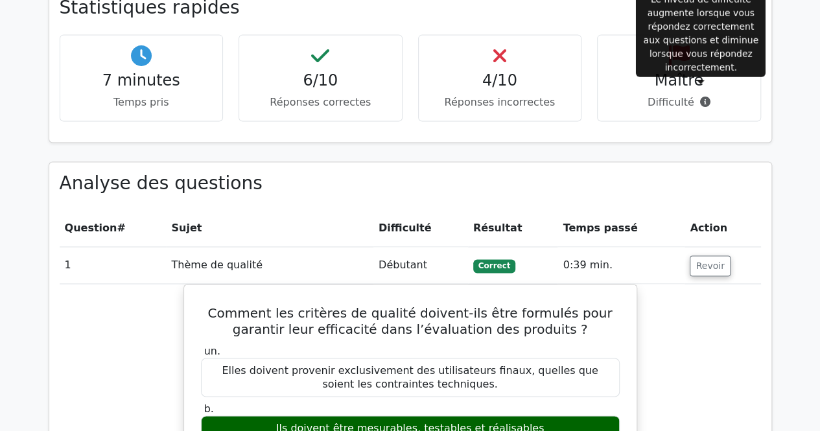
click at [700, 97] on icon at bounding box center [705, 102] width 10 height 10
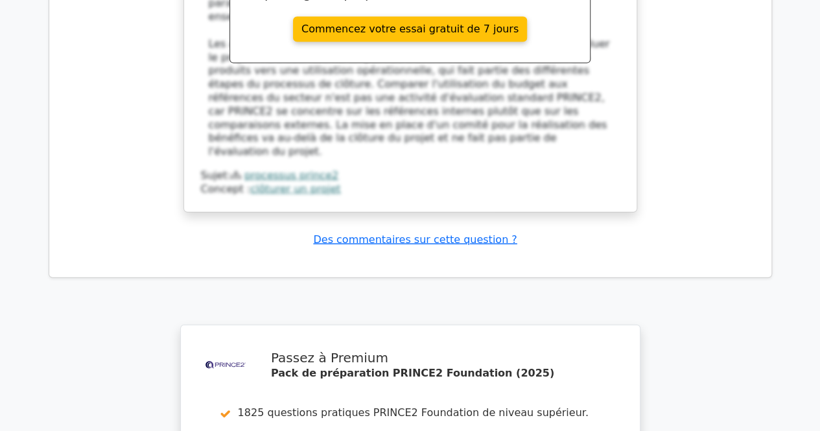
scroll to position [8844, 0]
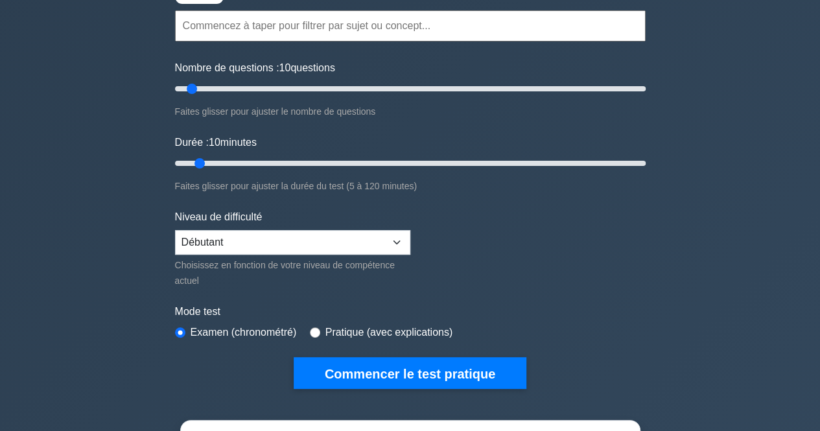
scroll to position [130, 0]
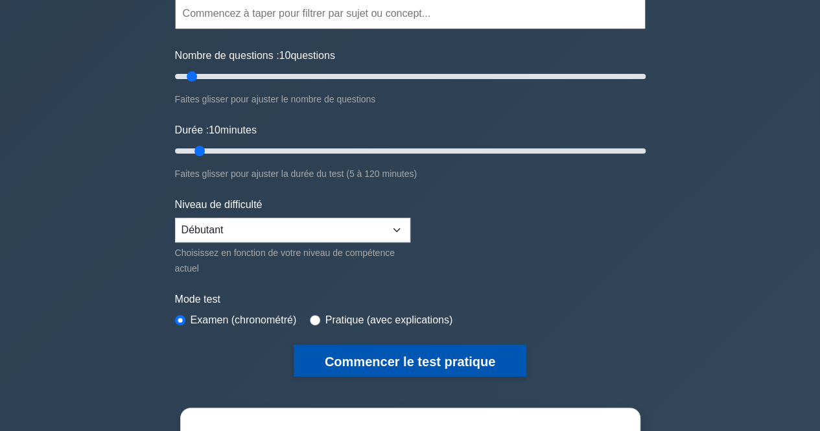
click at [357, 364] on font "Commencer le test pratique" at bounding box center [410, 361] width 170 height 14
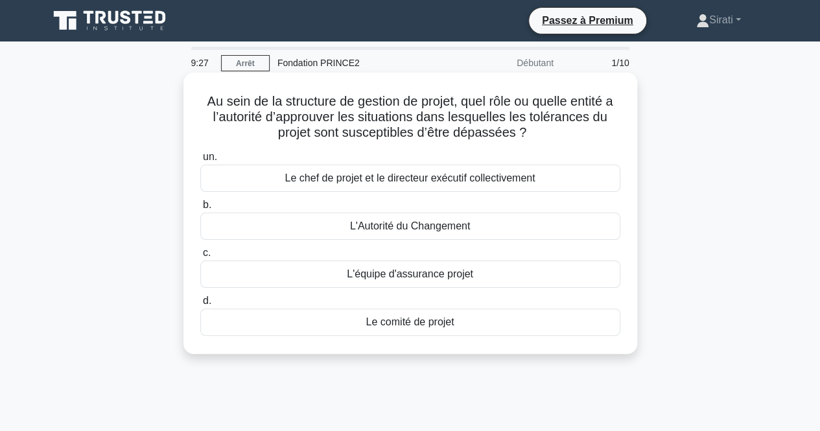
click at [387, 327] on font "Le comité de projet" at bounding box center [410, 321] width 88 height 11
click at [200, 305] on input "d. Le comité de projet" at bounding box center [200, 301] width 0 height 8
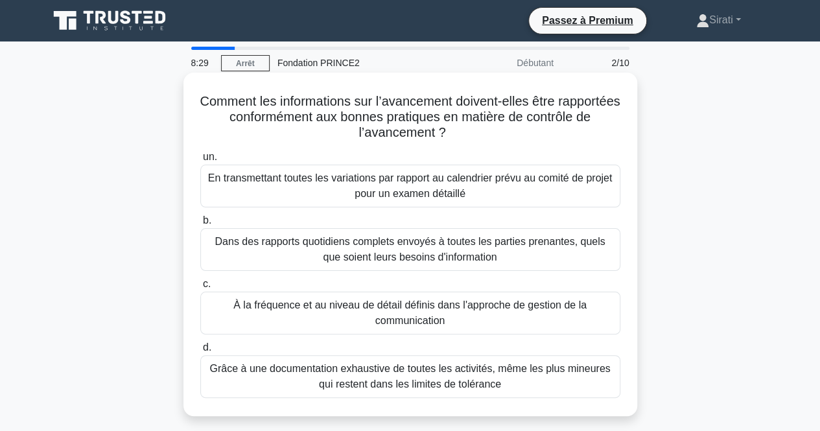
click at [240, 313] on font "À la fréquence et au niveau de détail définis dans l'approche de gestion de la …" at bounding box center [410, 312] width 408 height 31
click at [200, 288] on input "c. À la fréquence et au niveau de détail définis dans l'approche de gestion de …" at bounding box center [200, 284] width 0 height 8
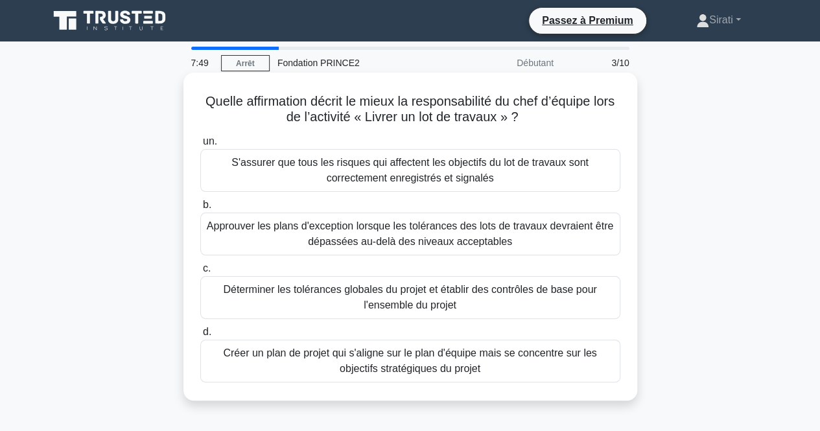
click at [262, 174] on font "S'assurer que tous les risques qui affectent les objectifs du lot de travaux so…" at bounding box center [410, 170] width 408 height 31
click at [200, 146] on input "un. S'assurer que tous les risques qui affectent les objectifs du lot de travau…" at bounding box center [200, 141] width 0 height 8
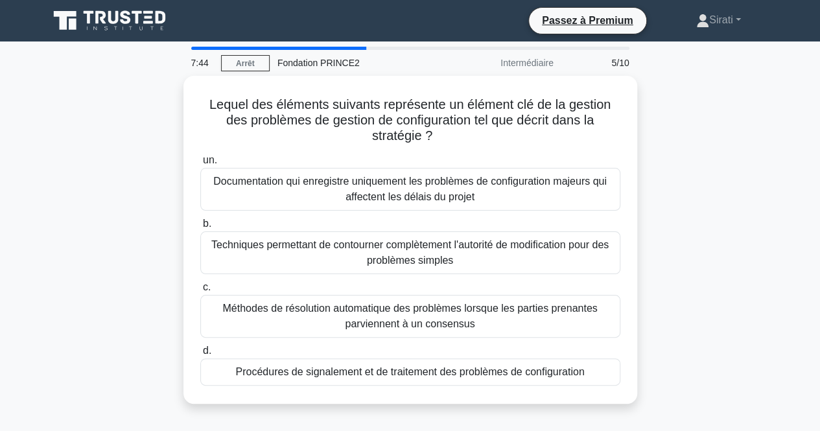
click at [359, 49] on div at bounding box center [278, 48] width 175 height 3
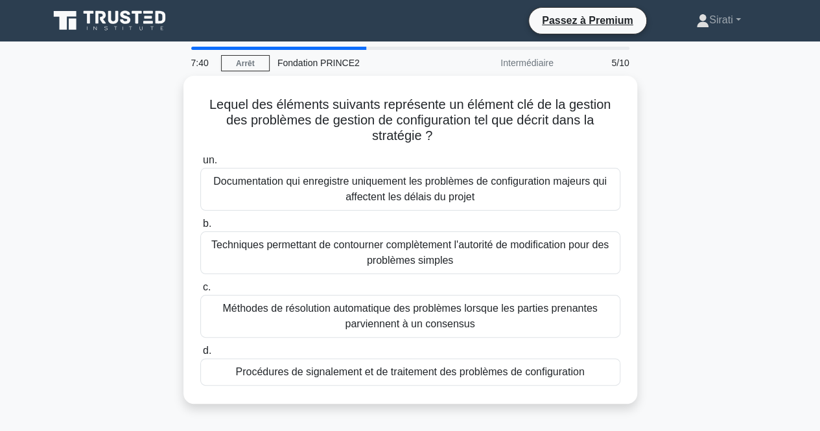
click at [359, 49] on div at bounding box center [278, 48] width 175 height 3
click at [365, 47] on div at bounding box center [278, 48] width 175 height 3
drag, startPoint x: 365, startPoint y: 47, endPoint x: 354, endPoint y: 49, distance: 10.4
click at [364, 47] on div at bounding box center [278, 48] width 175 height 3
drag, startPoint x: 354, startPoint y: 49, endPoint x: 345, endPoint y: 49, distance: 9.7
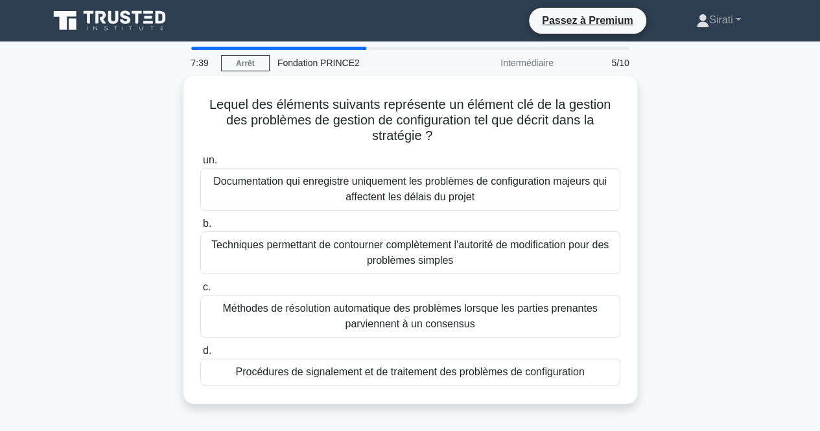
click at [345, 49] on div at bounding box center [278, 48] width 175 height 3
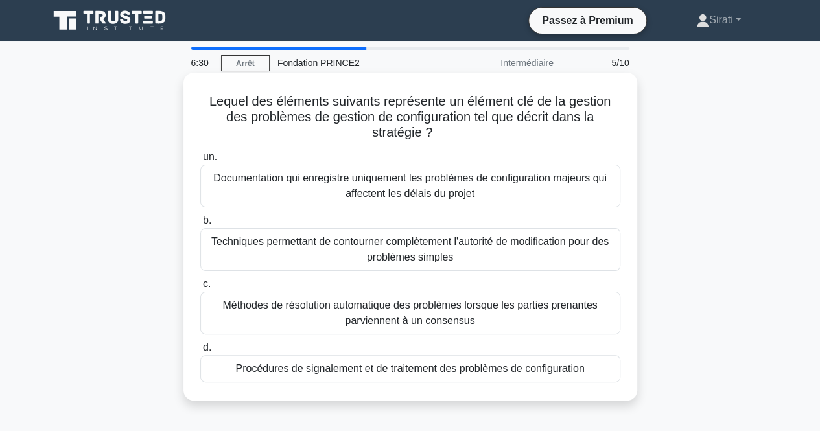
click at [237, 369] on font "Procédures de signalement et de traitement des problèmes de configuration" at bounding box center [409, 368] width 349 height 11
click at [200, 352] on input "d. Procédures de signalement et de traitement des problèmes de configuration" at bounding box center [200, 347] width 0 height 8
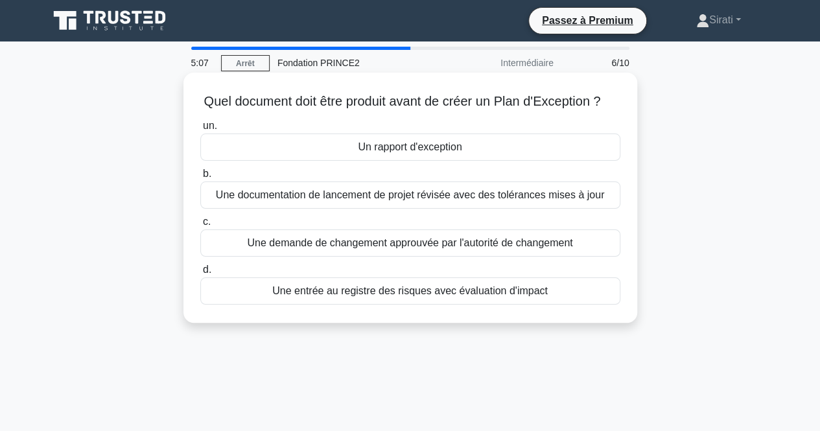
click at [301, 161] on div "Un rapport d'exception" at bounding box center [410, 147] width 420 height 27
click at [200, 130] on input "un. Un rapport d'exception" at bounding box center [200, 126] width 0 height 8
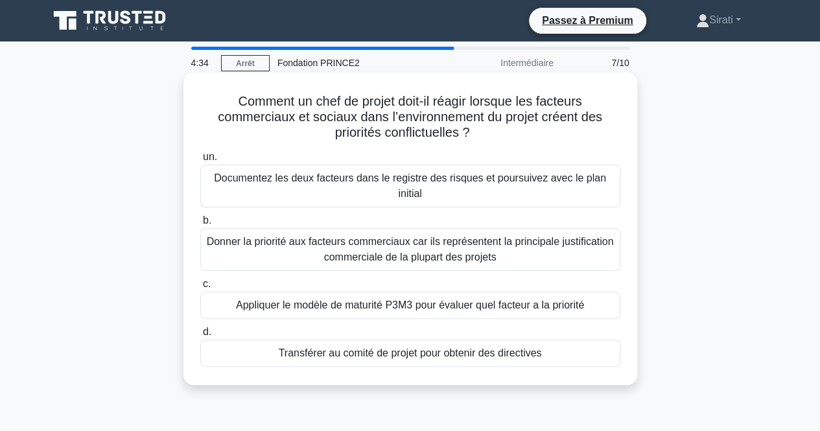
click at [301, 357] on font "Transférer au comité de projet pour obtenir des directives" at bounding box center [410, 352] width 263 height 11
click at [200, 336] on input "d. Transférer au comité de projet pour obtenir des directives" at bounding box center [200, 332] width 0 height 8
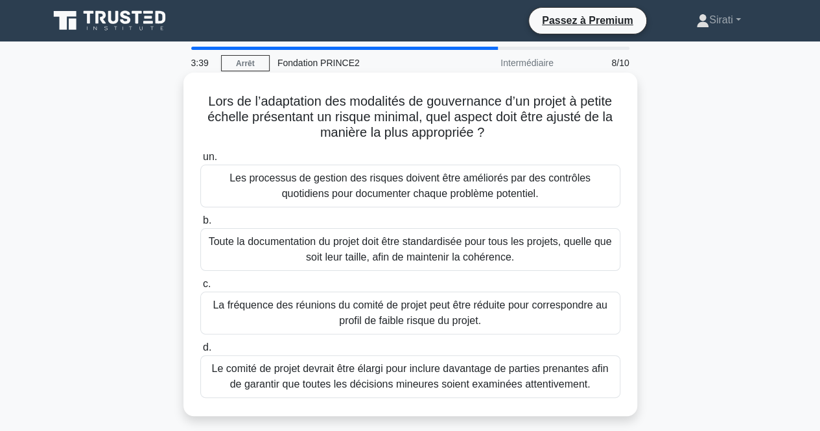
click at [360, 243] on font "Toute la documentation du projet doit être standardisée pour tous les projets, …" at bounding box center [410, 249] width 403 height 27
click at [200, 225] on input "b. Toute la documentation du projet doit être standardisée pour tous les projet…" at bounding box center [200, 220] width 0 height 8
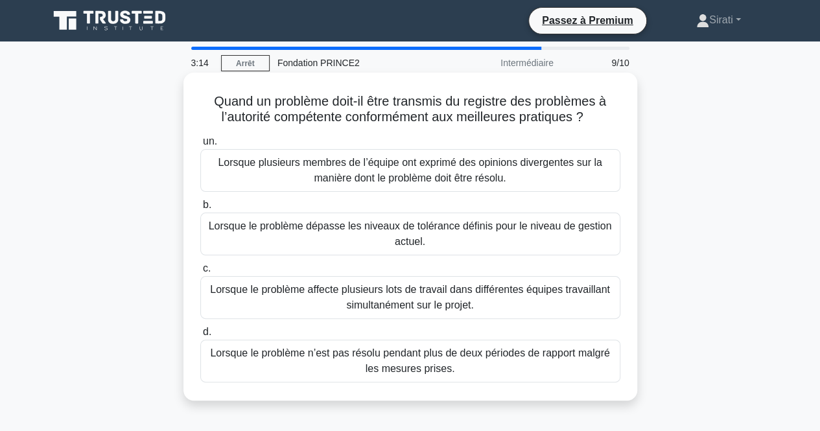
click at [305, 233] on font "Lorsque le problème dépasse les niveaux de tolérance définis pour le niveau de …" at bounding box center [410, 233] width 403 height 27
click at [200, 209] on input "b. Lorsque le problème dépasse les niveaux de tolérance définis pour le niveau …" at bounding box center [200, 205] width 0 height 8
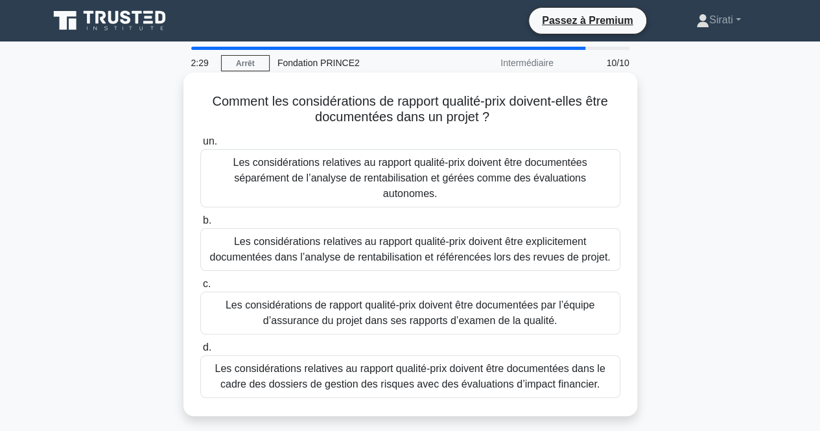
click at [246, 243] on font "Les considérations relatives au rapport qualité-prix doivent être explicitement…" at bounding box center [409, 249] width 401 height 27
click at [200, 225] on input "b. Les considérations relatives au rapport qualité-prix doivent être explicitem…" at bounding box center [200, 220] width 0 height 8
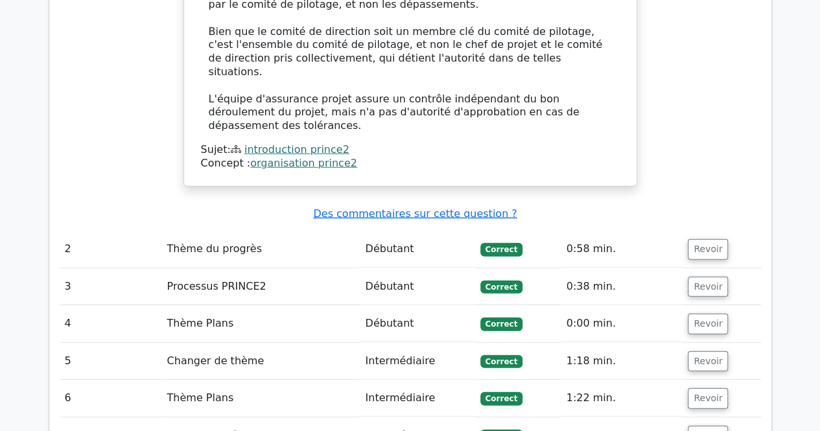
scroll to position [1620, 0]
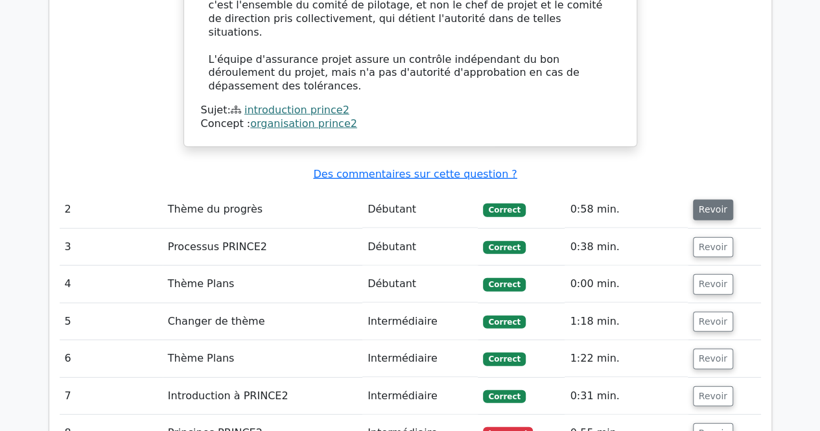
click at [716, 205] on font "Revoir" at bounding box center [713, 210] width 29 height 10
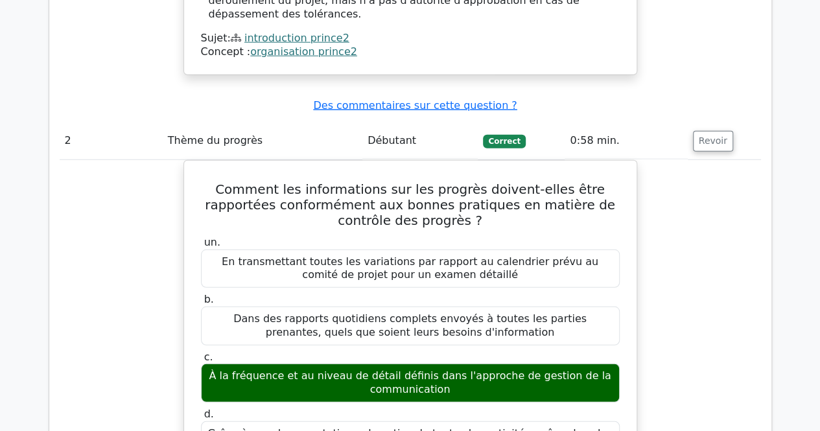
scroll to position [1750, 0]
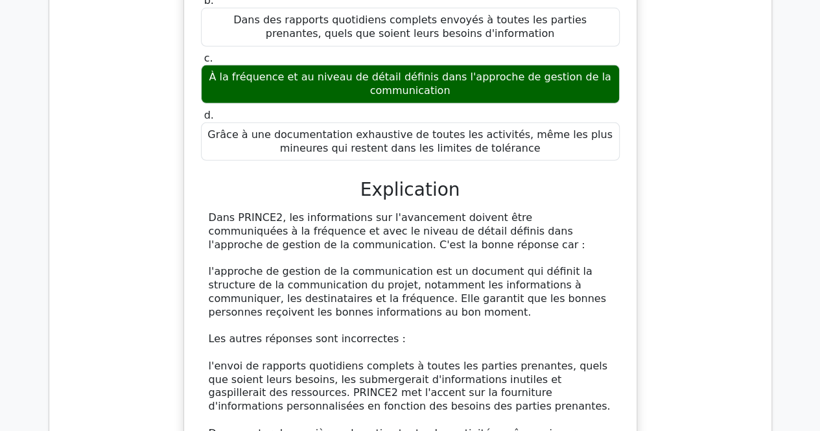
scroll to position [2009, 0]
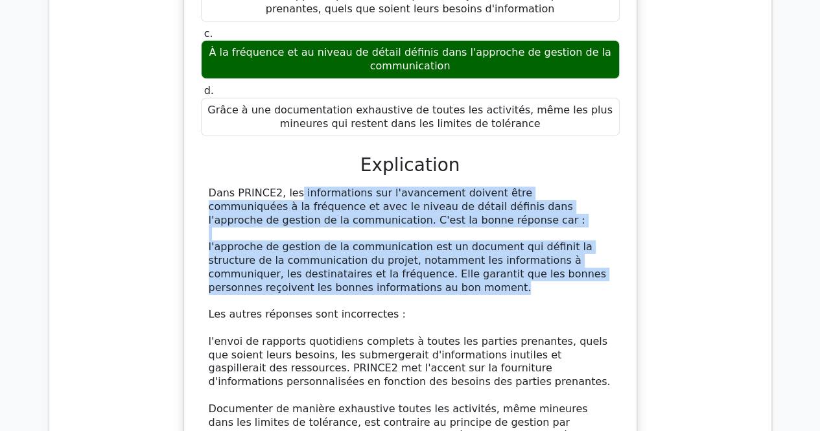
drag, startPoint x: 209, startPoint y: 131, endPoint x: 405, endPoint y: 225, distance: 217.1
click at [405, 225] on div "Dans PRINCE2, les informations sur l'avancement doivent être communiquées à la …" at bounding box center [410, 362] width 403 height 351
copy div "Dans PRINCE2, les informations sur l'avancement doivent être communiquées à la …"
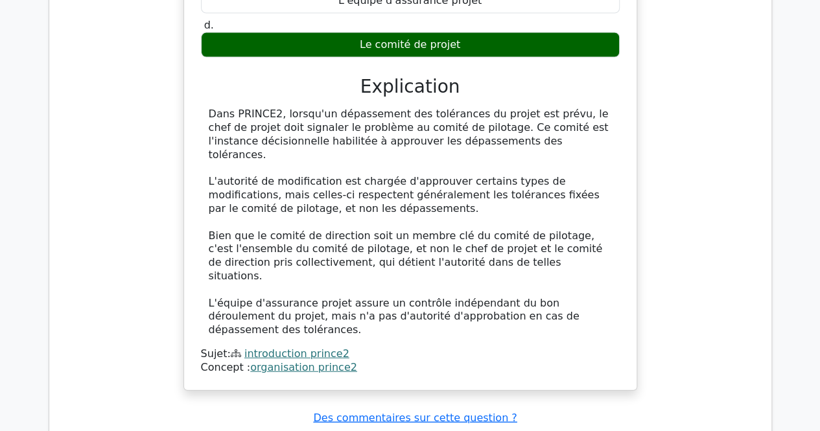
scroll to position [1361, 0]
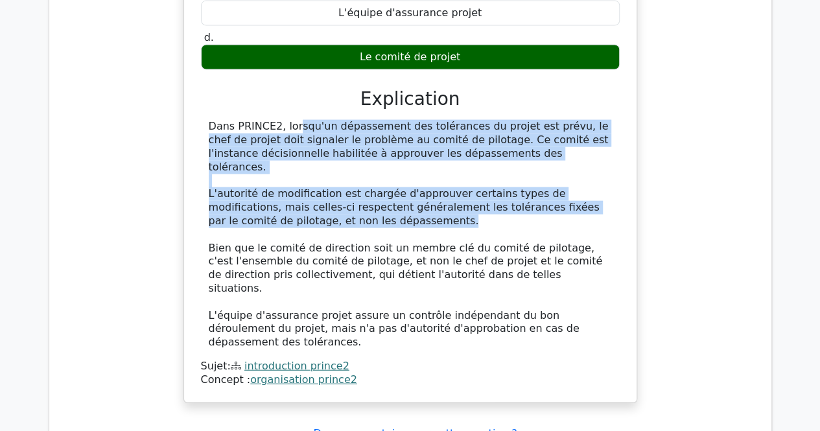
drag, startPoint x: 209, startPoint y: 108, endPoint x: 493, endPoint y: 187, distance: 294.8
click at [493, 187] on div "Dans PRINCE2, lorsqu'un dépassement des tolérances du projet est prévu, le chef…" at bounding box center [410, 234] width 403 height 229
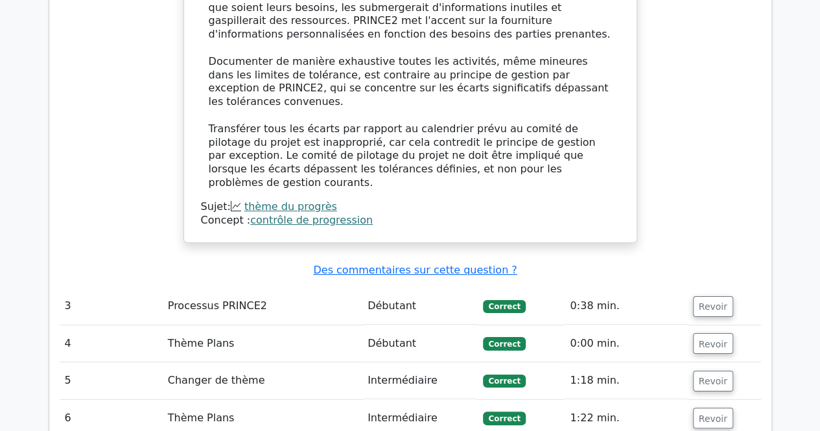
scroll to position [2359, 0]
click at [699, 302] on font "Revoir" at bounding box center [713, 307] width 29 height 10
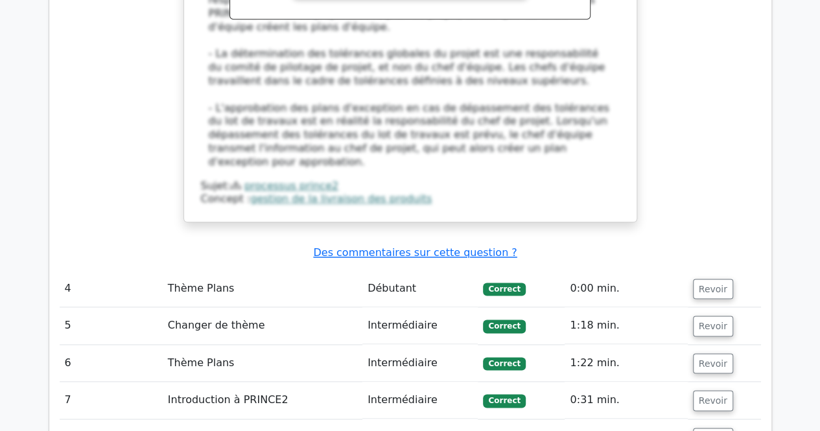
scroll to position [3137, 0]
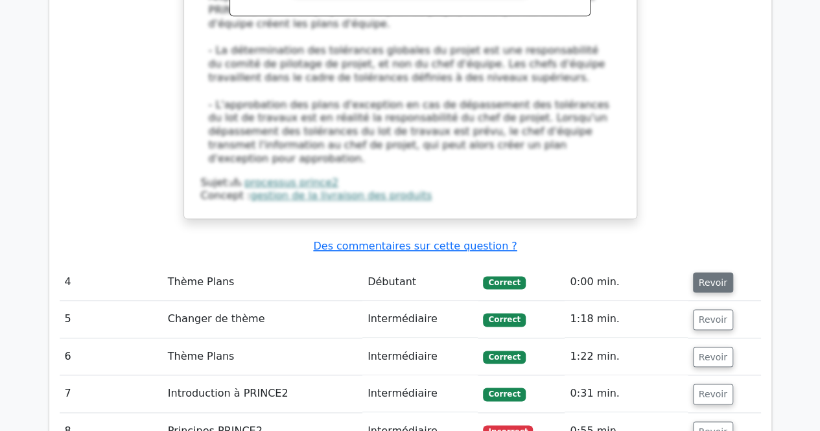
click at [702, 277] on font "Revoir" at bounding box center [713, 282] width 29 height 10
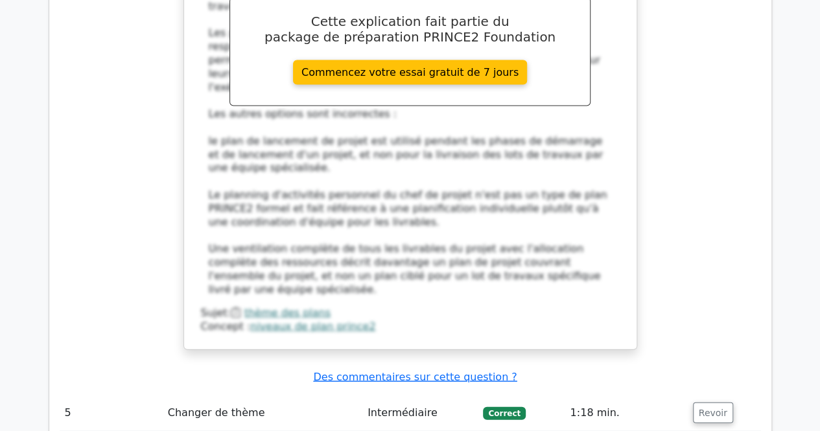
scroll to position [3785, 0]
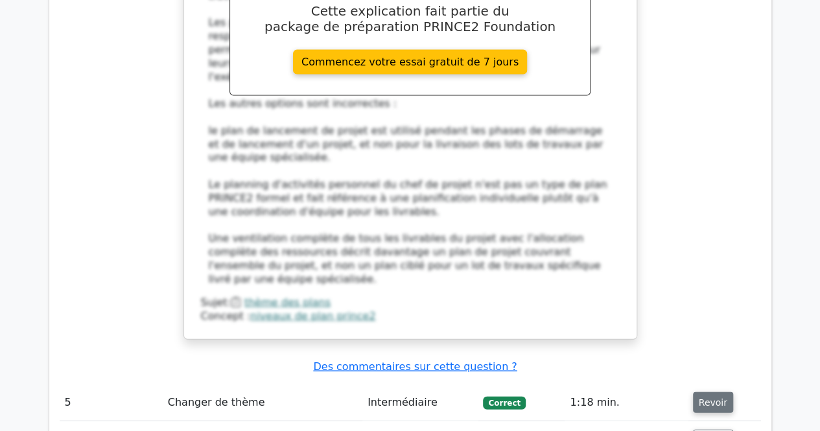
click at [715, 397] on font "Revoir" at bounding box center [713, 402] width 29 height 10
click at [706, 397] on font "Revoir" at bounding box center [713, 402] width 29 height 10
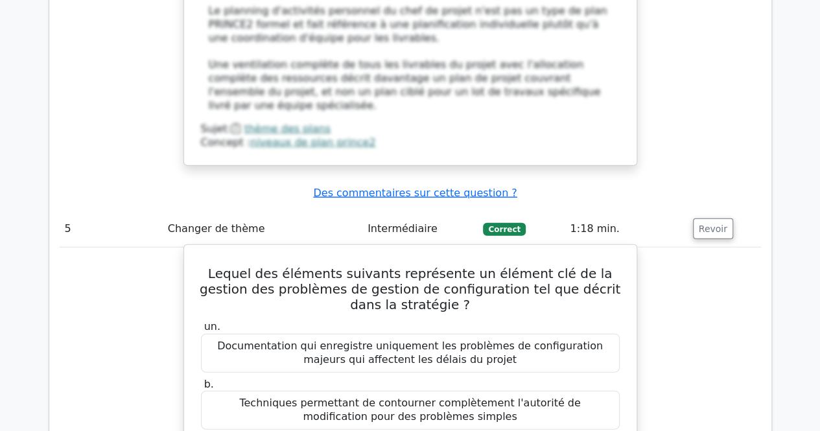
scroll to position [4044, 0]
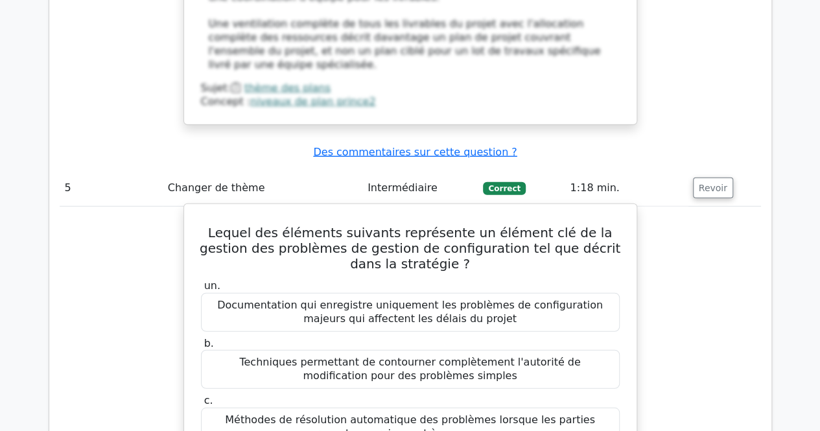
scroll to position [3979, 0]
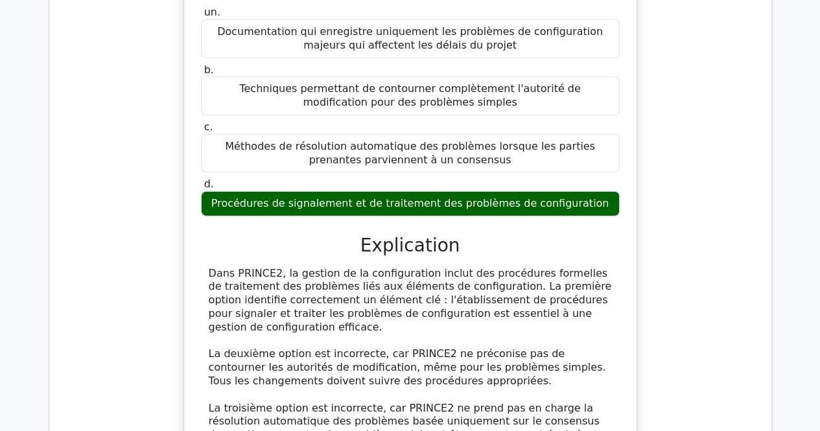
scroll to position [4303, 0]
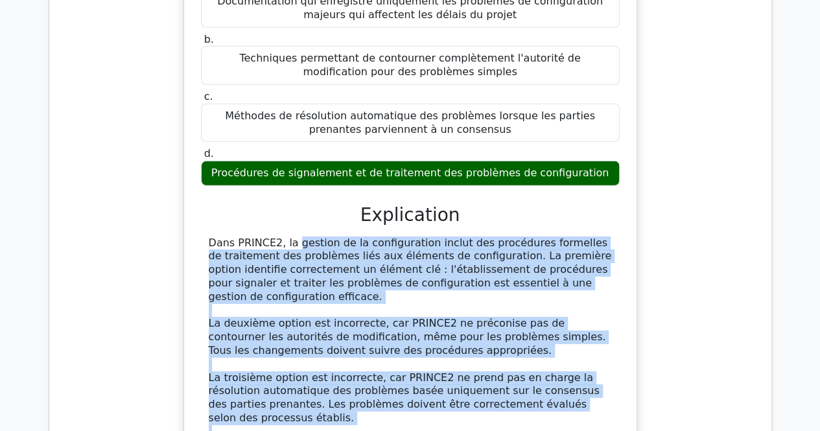
drag, startPoint x: 207, startPoint y: 95, endPoint x: 579, endPoint y: 323, distance: 436.4
click at [579, 323] on div "Dans PRINCE2, la gestion de la configuration inclut des procédures formelles de…" at bounding box center [410, 372] width 419 height 270
copy div "Lore IPSUMD4, si ametcon ad el seddoeiusmodt incidi utl etdolorema aliquaeni ad…"
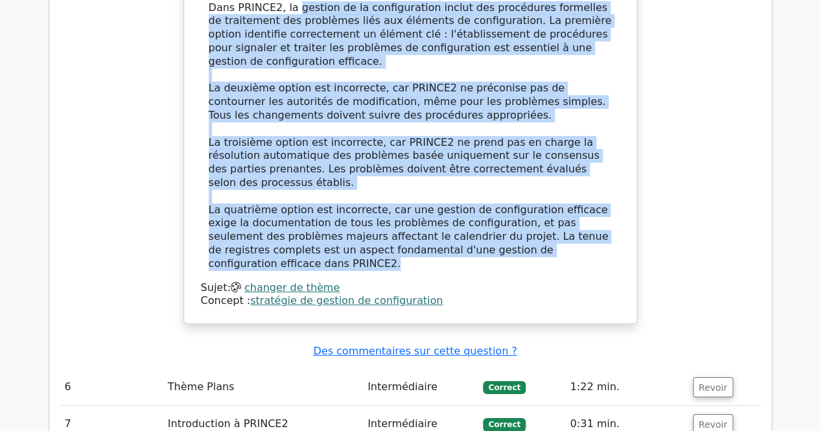
scroll to position [4562, 0]
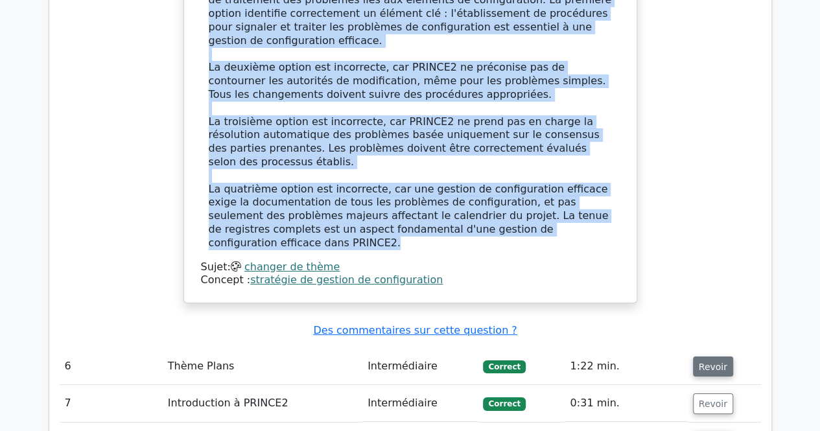
click at [706, 361] on font "Revoir" at bounding box center [713, 366] width 29 height 10
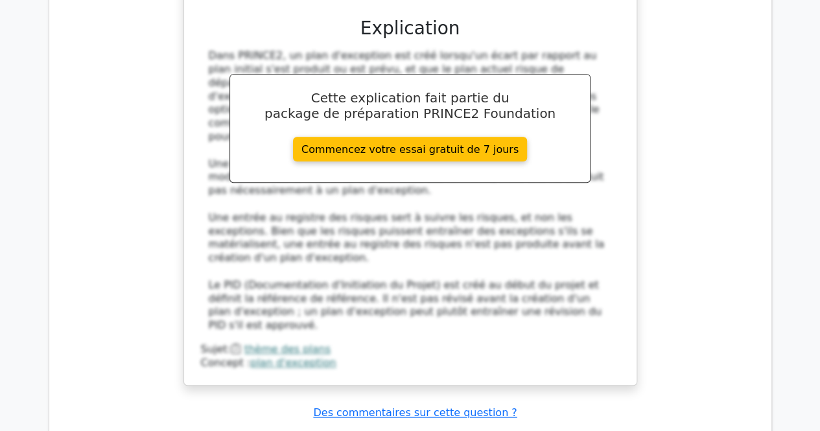
scroll to position [5210, 0]
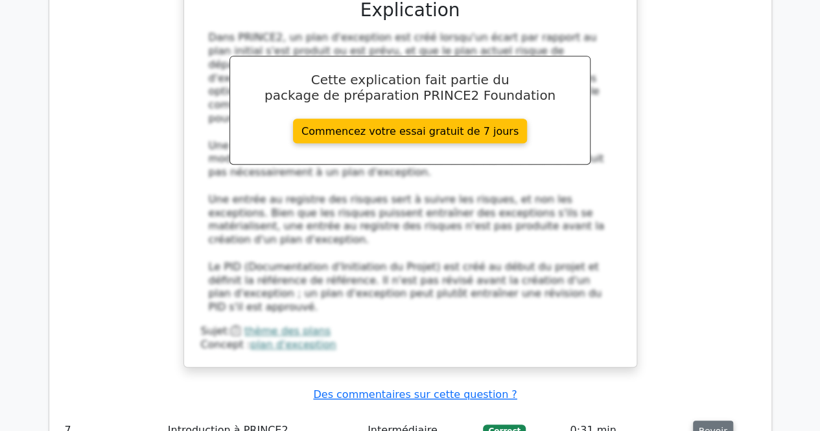
click at [699, 421] on button "Revoir" at bounding box center [713, 431] width 40 height 21
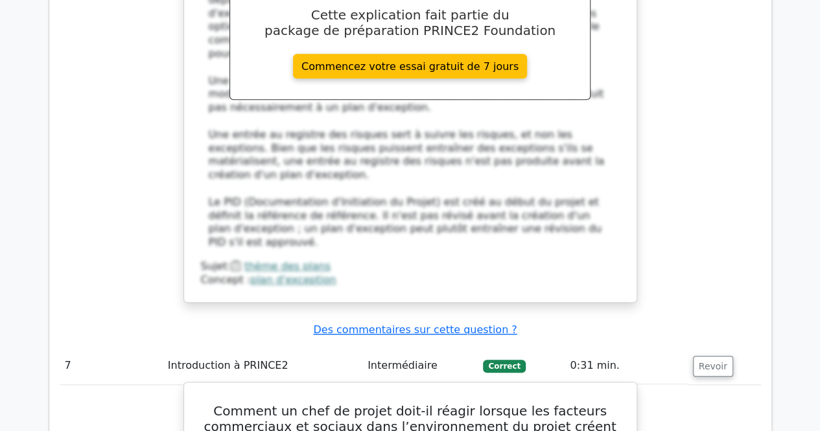
scroll to position [5340, 0]
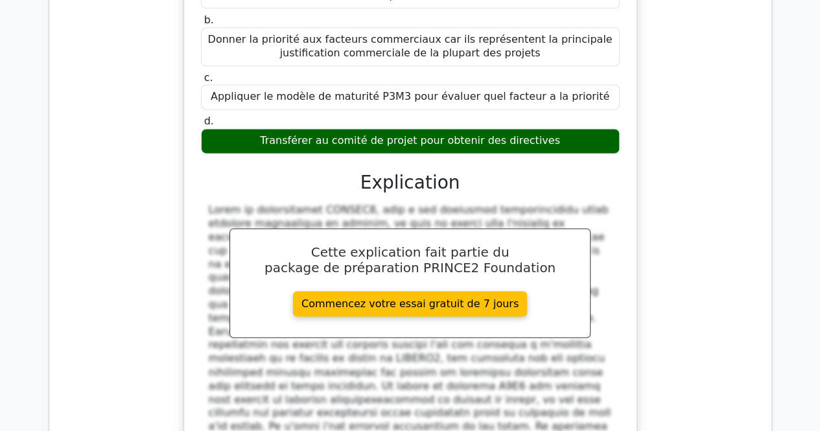
scroll to position [5859, 0]
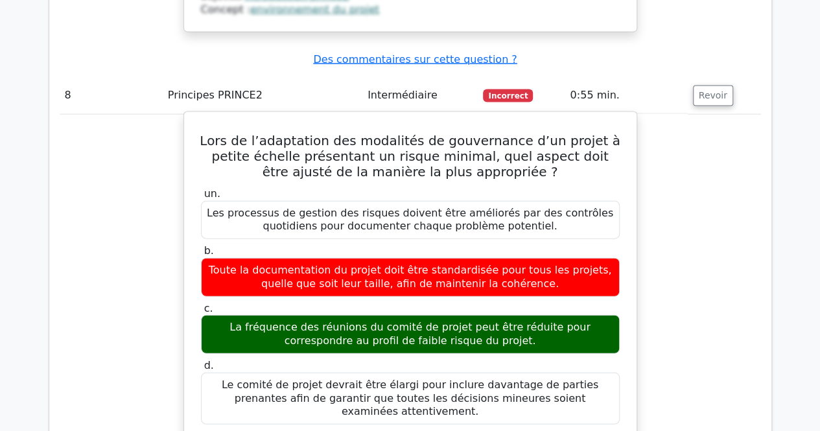
scroll to position [6312, 0]
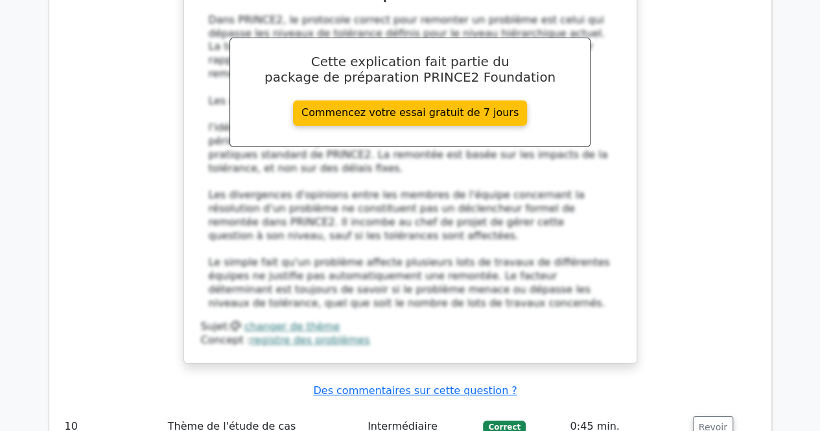
scroll to position [7155, 0]
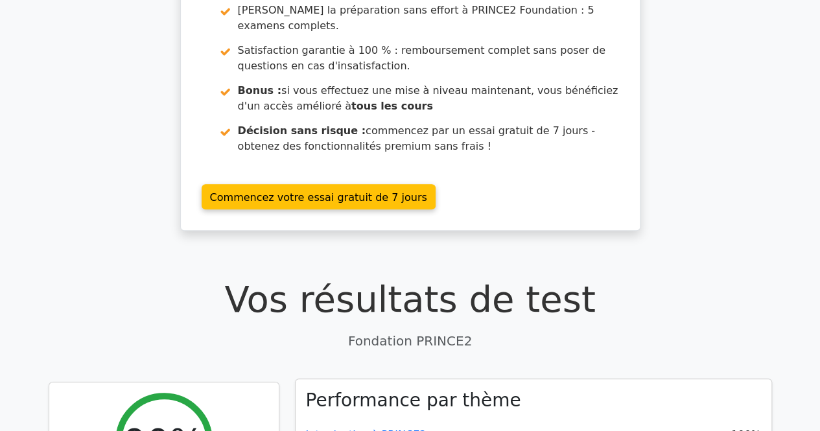
scroll to position [0, 0]
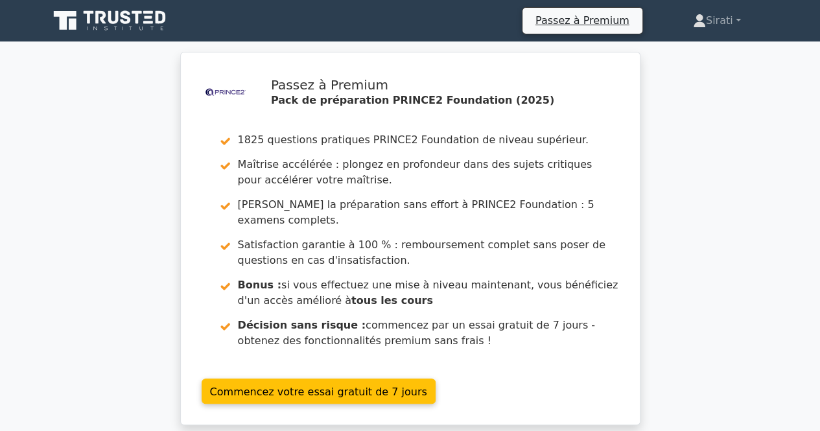
click at [111, 107] on div ".st0{fill-rule:evenodd;clip-rule:evenodd;fill:#000041;} .st1{fill-rule:evenodd;…" at bounding box center [410, 246] width 820 height 389
click at [740, 207] on div ".st0{fill-rule:evenodd;clip-rule:evenodd;fill:#000041;} .st1{fill-rule:evenodd;…" at bounding box center [410, 246] width 820 height 389
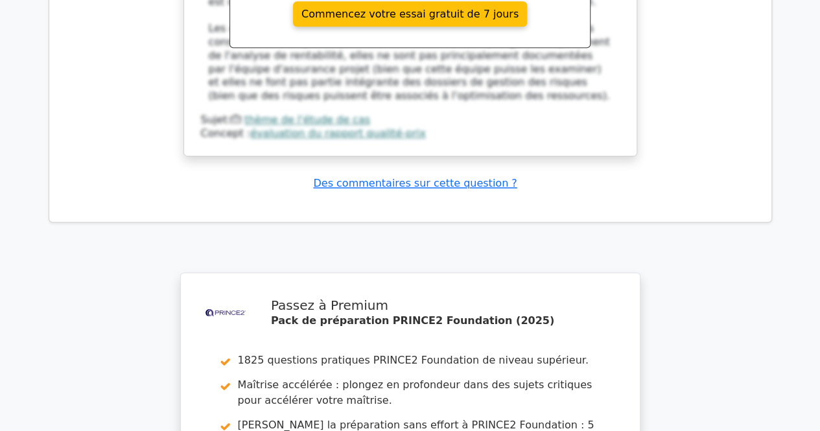
scroll to position [8233, 0]
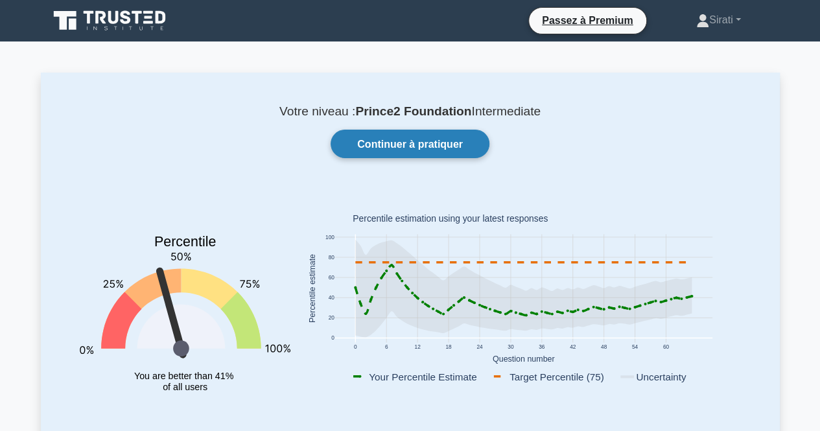
click at [434, 145] on font "Continuer à pratiquer" at bounding box center [410, 144] width 106 height 11
